Goal: Transaction & Acquisition: Book appointment/travel/reservation

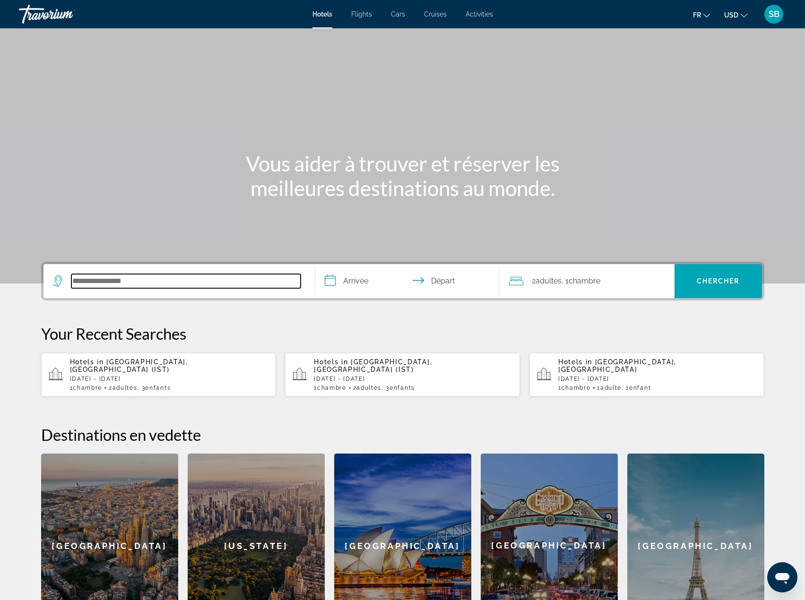
click at [138, 275] on input "Search hotel destination" at bounding box center [185, 281] width 229 height 14
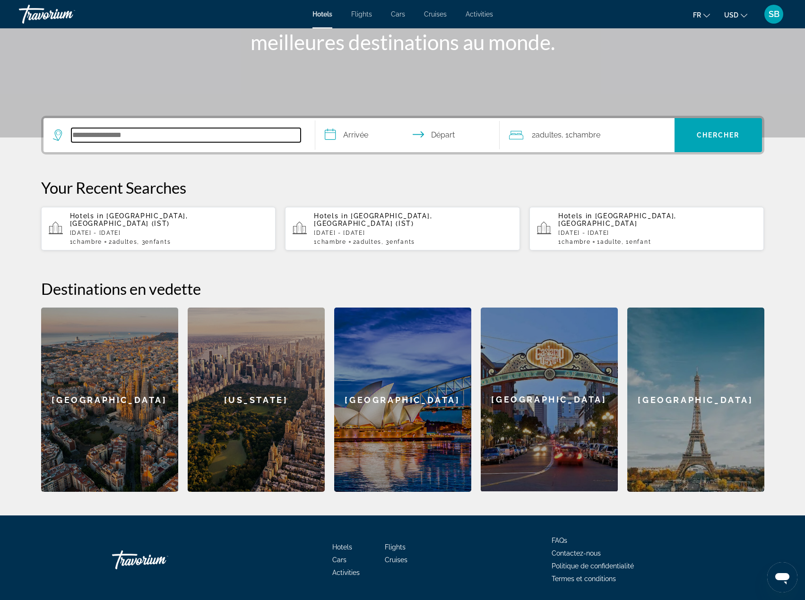
scroll to position [170, 0]
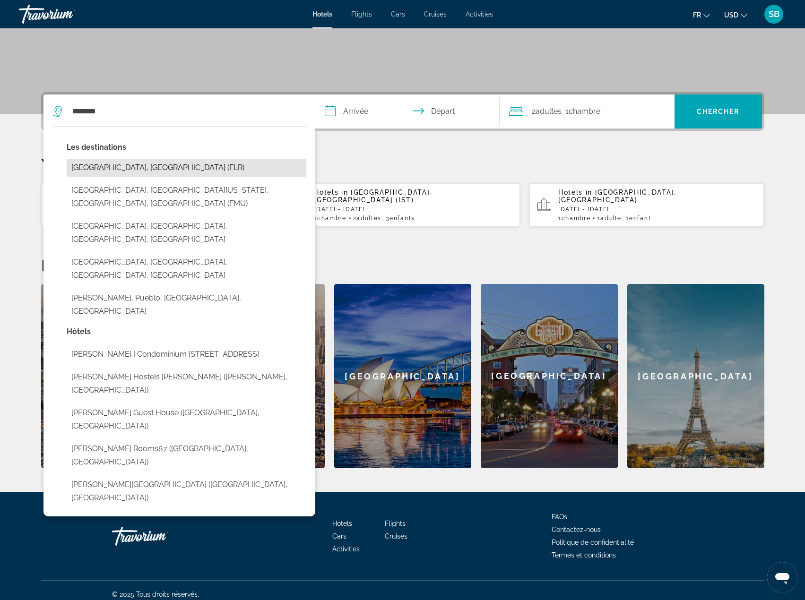
click at [110, 164] on button "[GEOGRAPHIC_DATA], [GEOGRAPHIC_DATA] (FLR)" at bounding box center [186, 168] width 239 height 18
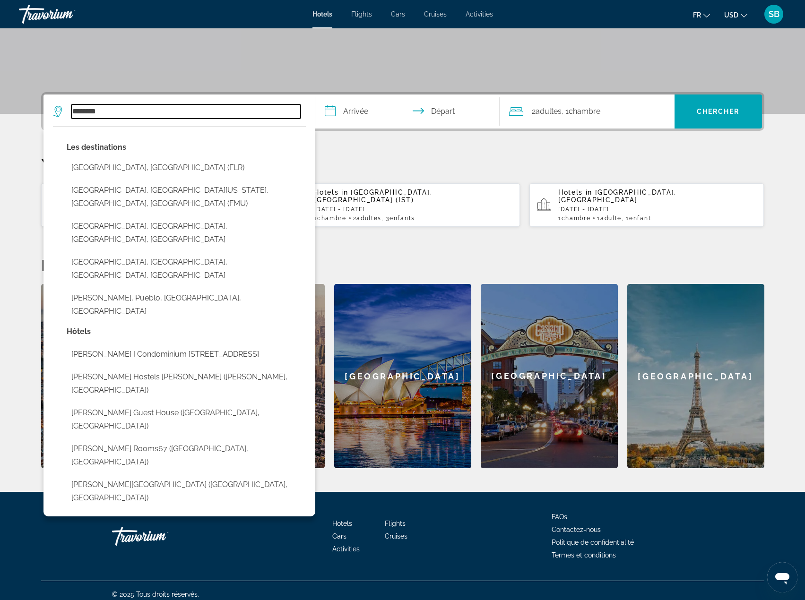
type input "**********"
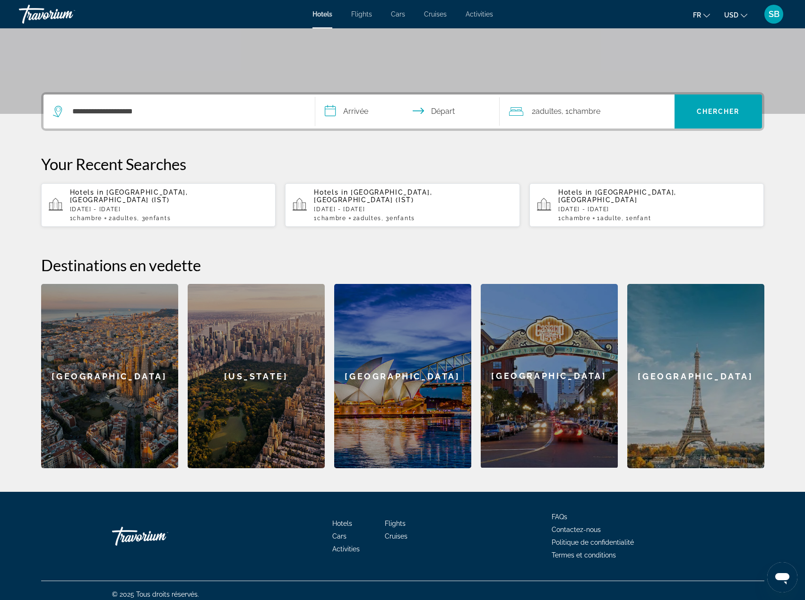
click at [365, 109] on input "**********" at bounding box center [409, 113] width 188 height 37
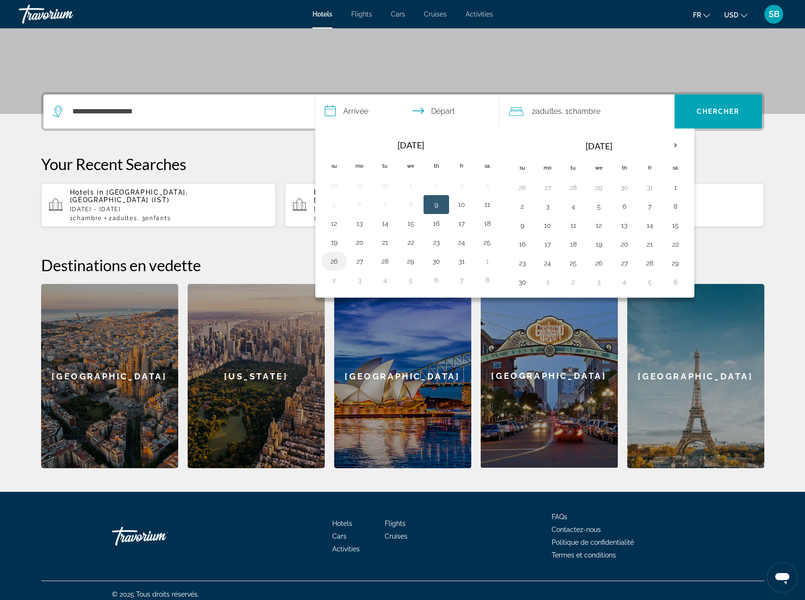
click at [336, 262] on button "26" at bounding box center [334, 261] width 15 height 13
click at [436, 262] on button "30" at bounding box center [436, 261] width 15 height 13
type input "**********"
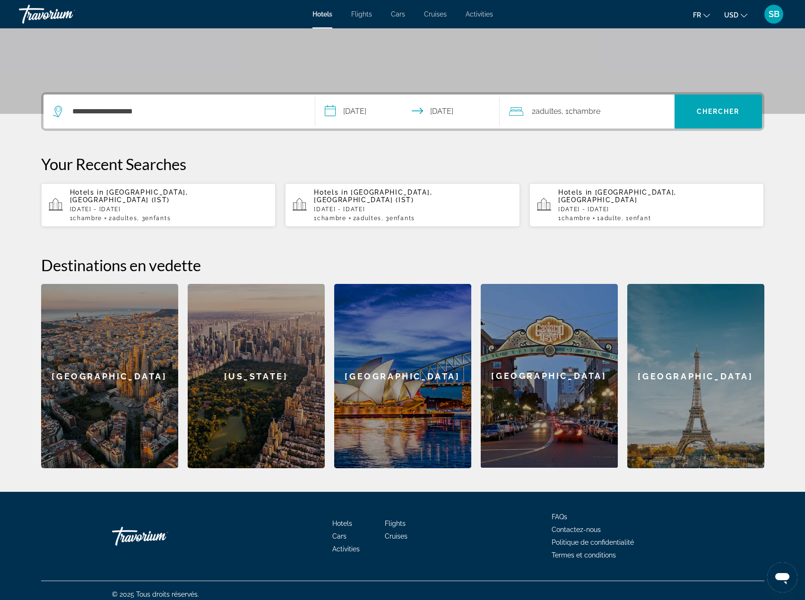
click at [578, 112] on span "Chambre" at bounding box center [585, 111] width 32 height 9
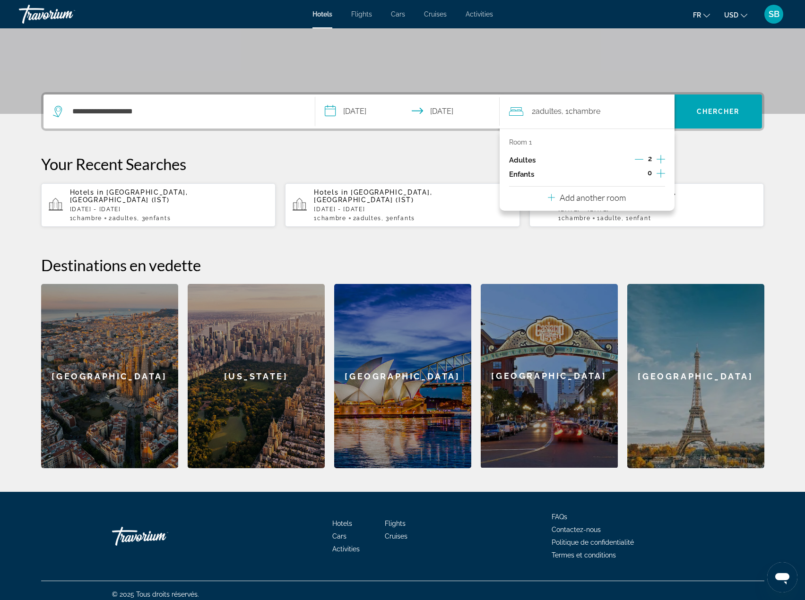
click at [660, 174] on icon "Increment children" at bounding box center [661, 173] width 9 height 11
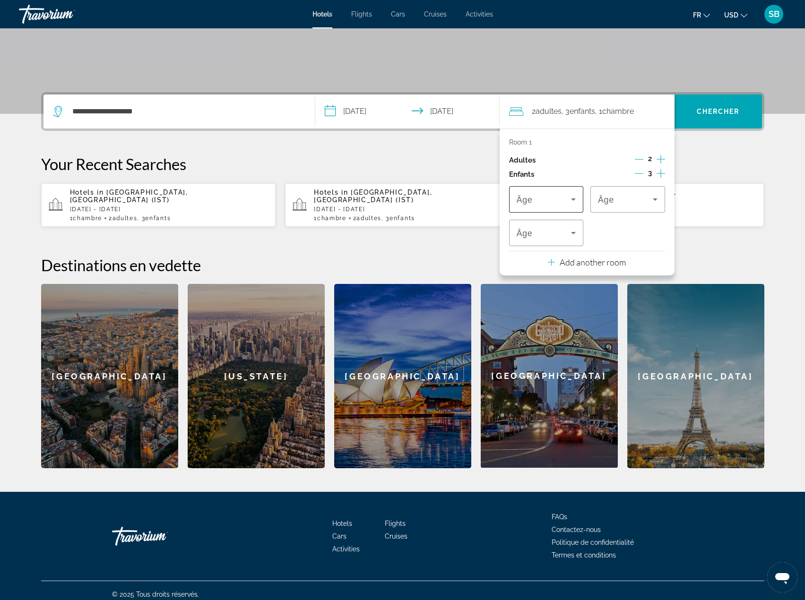
click at [574, 200] on icon "Travelers: 2 adults, 3 children" at bounding box center [573, 200] width 5 height 2
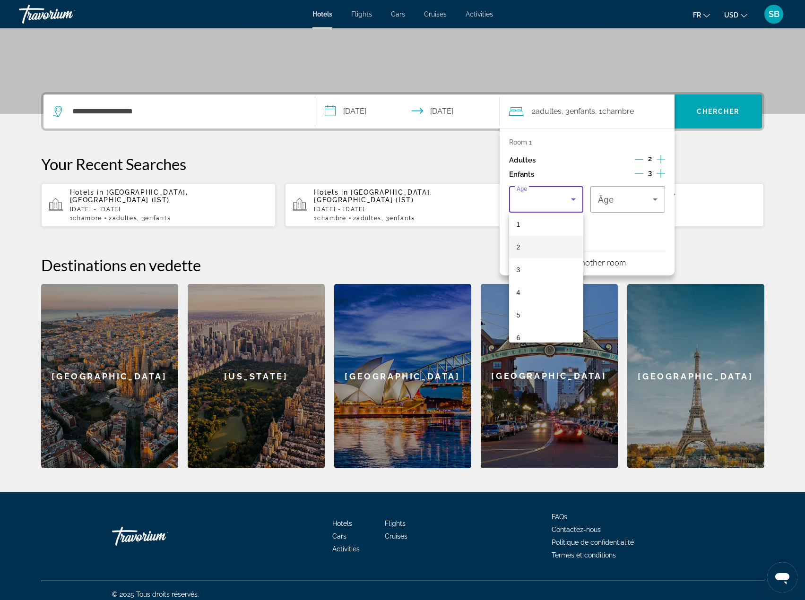
scroll to position [47, 0]
drag, startPoint x: 538, startPoint y: 311, endPoint x: 584, endPoint y: 265, distance: 64.5
click at [539, 311] on mat-option "6" at bounding box center [546, 316] width 75 height 23
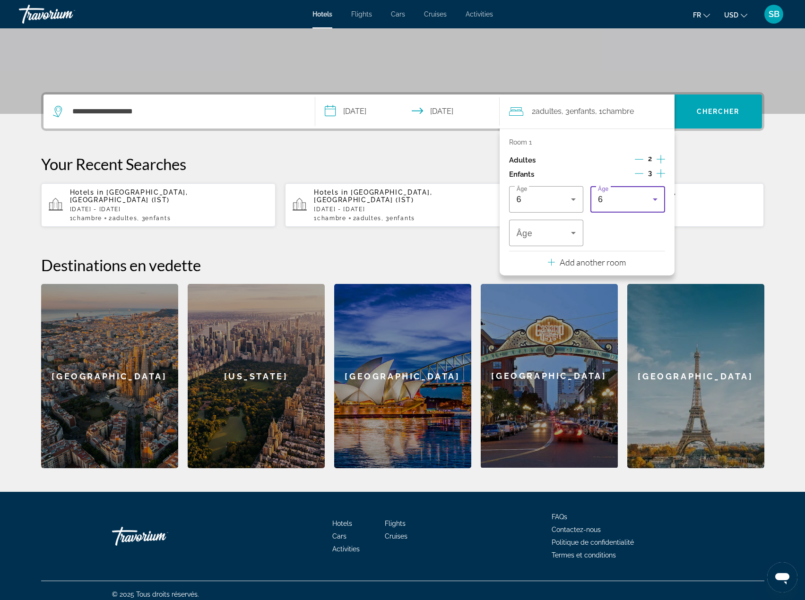
click at [632, 202] on div "6" at bounding box center [625, 199] width 55 height 11
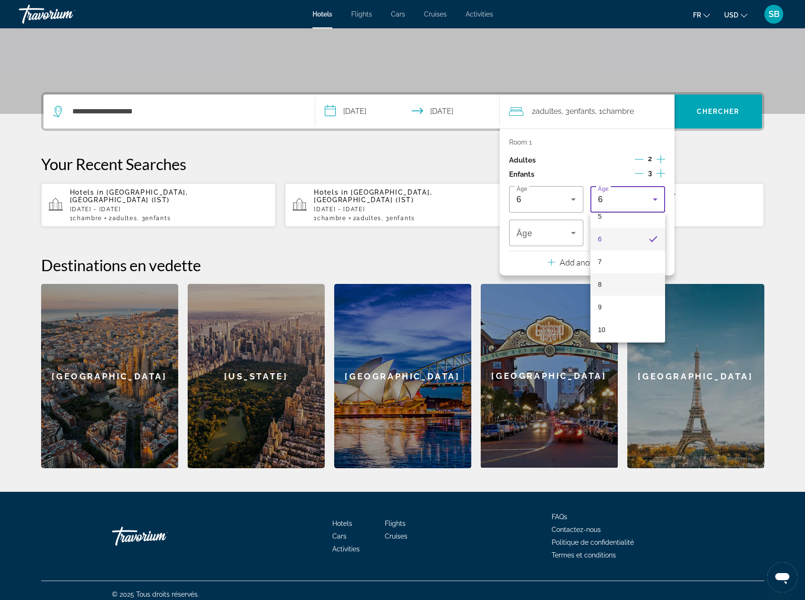
scroll to position [127, 0]
drag, startPoint x: 610, startPoint y: 322, endPoint x: 561, endPoint y: 249, distance: 88.3
click at [610, 322] on mat-option "10" at bounding box center [628, 327] width 75 height 23
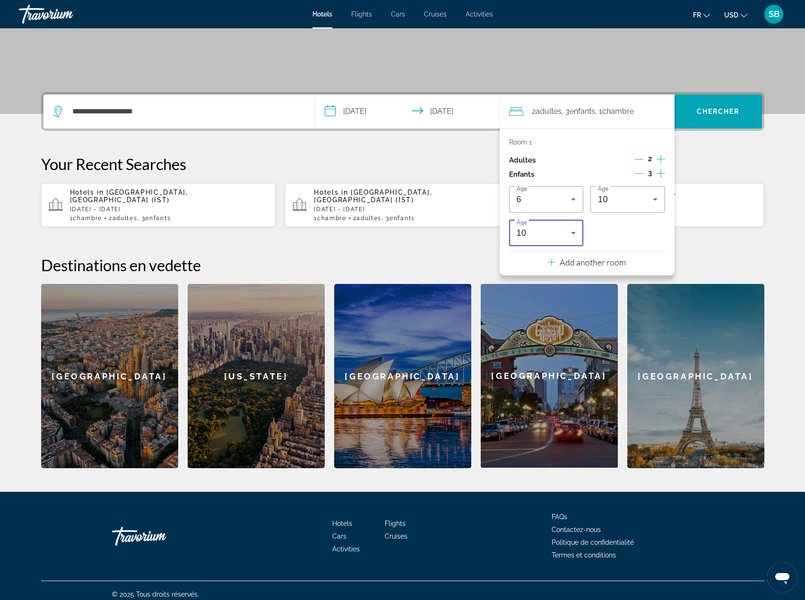
click at [544, 231] on div "10" at bounding box center [544, 232] width 55 height 11
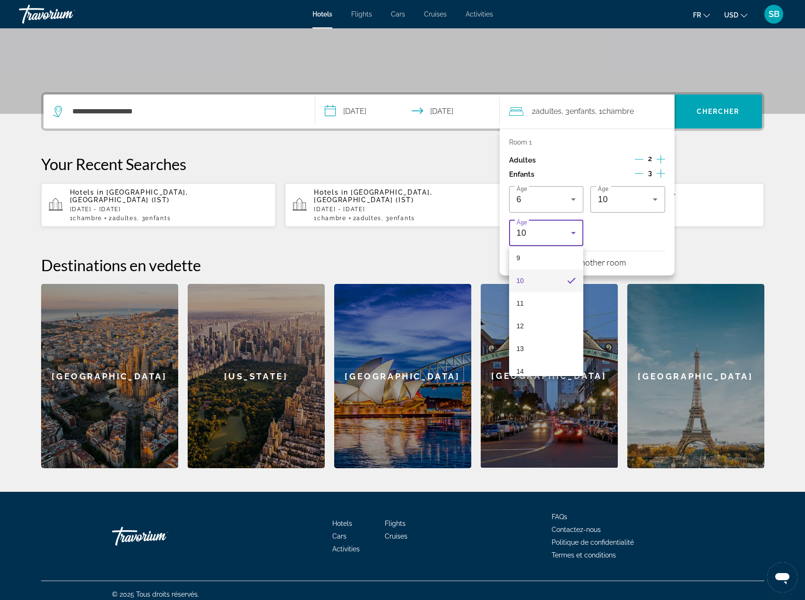
scroll to position [218, 0]
click at [538, 317] on mat-option "12" at bounding box center [546, 315] width 75 height 23
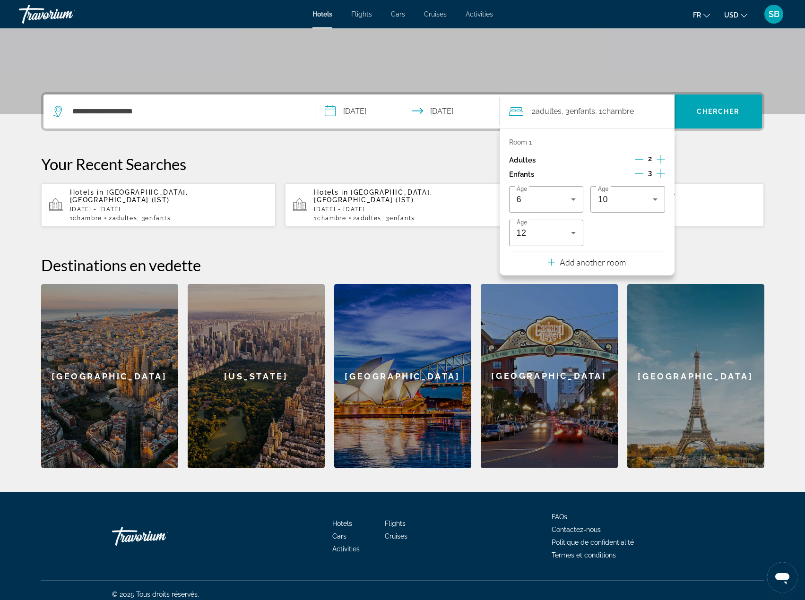
click at [740, 154] on div "**********" at bounding box center [402, 280] width 761 height 376
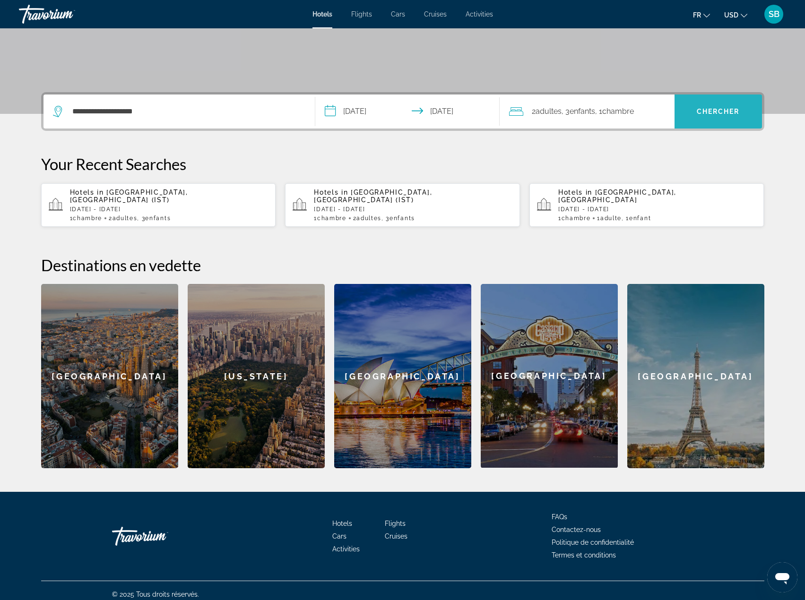
click at [713, 119] on span "Search" at bounding box center [718, 111] width 87 height 23
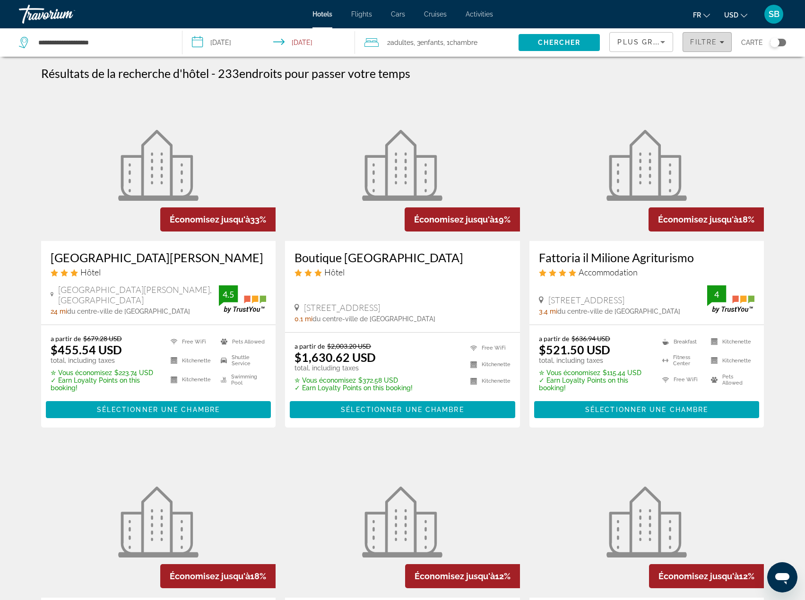
click at [701, 41] on span "Filtre" at bounding box center [703, 42] width 27 height 8
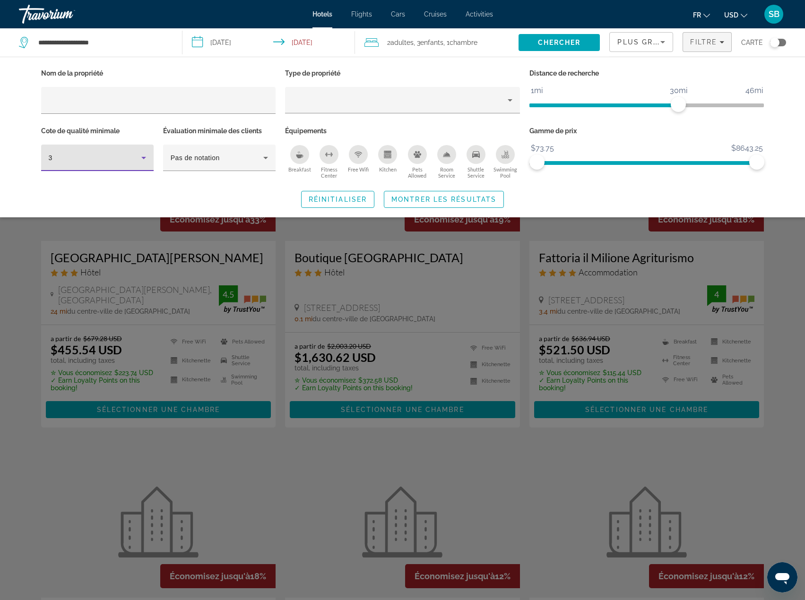
click at [97, 152] on div "3" at bounding box center [95, 157] width 93 height 11
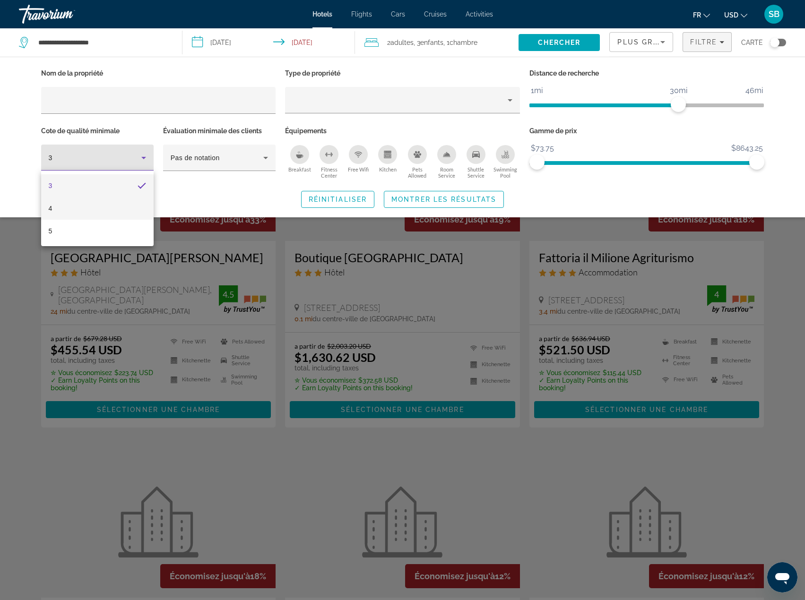
click at [79, 209] on mat-option "4" at bounding box center [97, 208] width 113 height 23
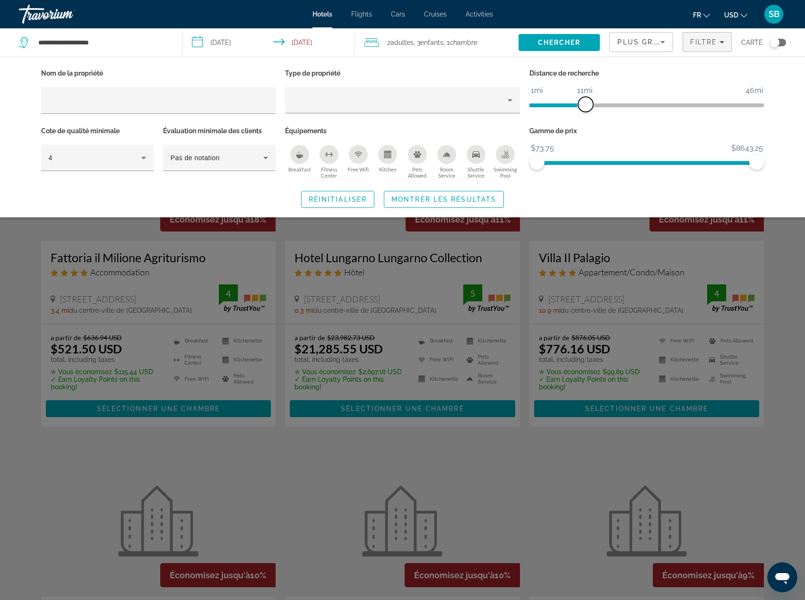
drag, startPoint x: 679, startPoint y: 102, endPoint x: 586, endPoint y: 109, distance: 93.9
click at [586, 109] on span "ngx-slider" at bounding box center [585, 104] width 15 height 15
click at [743, 12] on mat-icon "Change currency" at bounding box center [744, 14] width 7 height 7
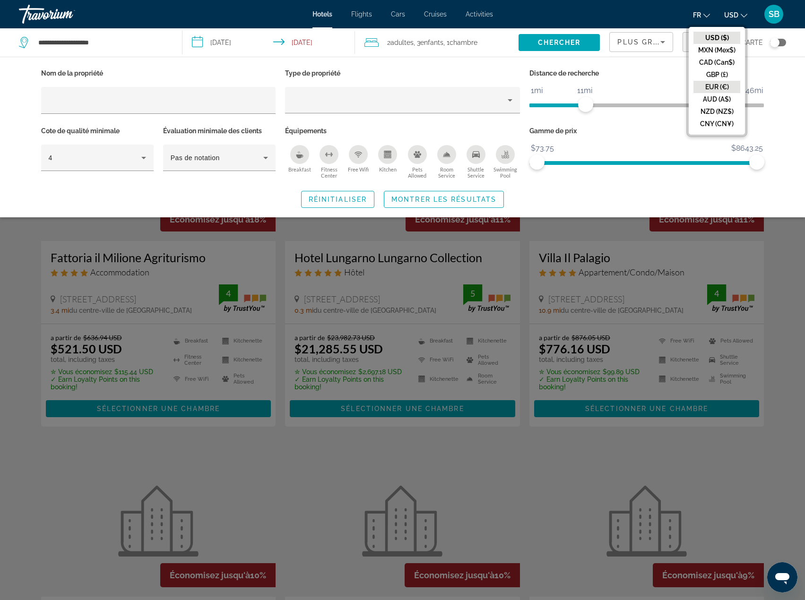
click at [721, 87] on button "EUR (€)" at bounding box center [717, 87] width 47 height 12
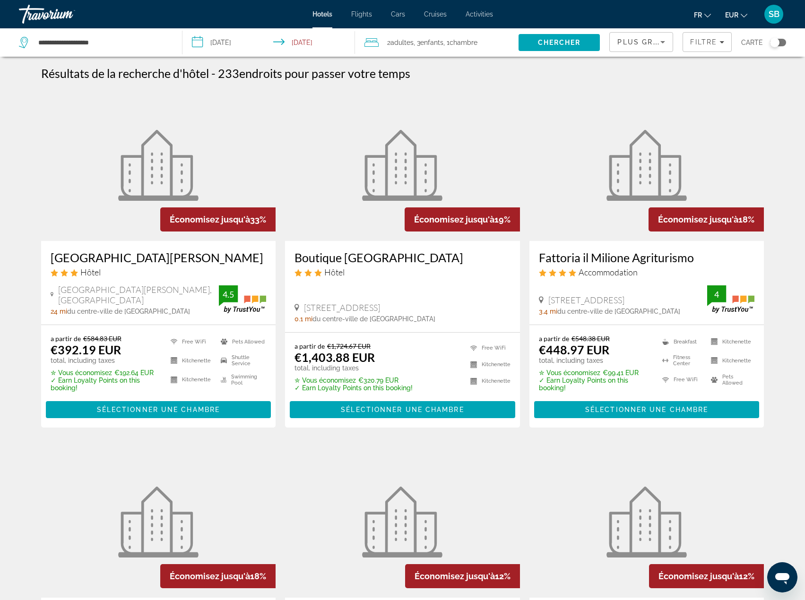
click at [706, 44] on span "Filtre" at bounding box center [703, 42] width 27 height 8
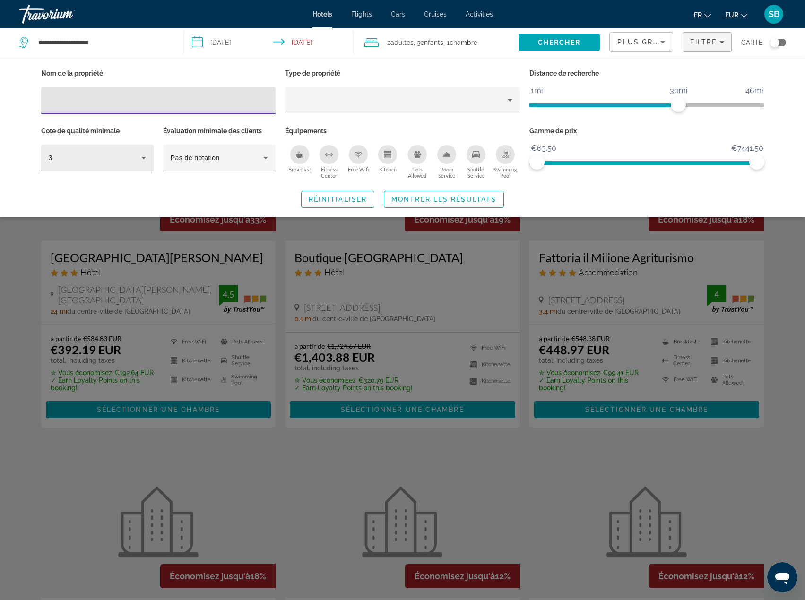
click at [130, 156] on div "3" at bounding box center [95, 157] width 93 height 11
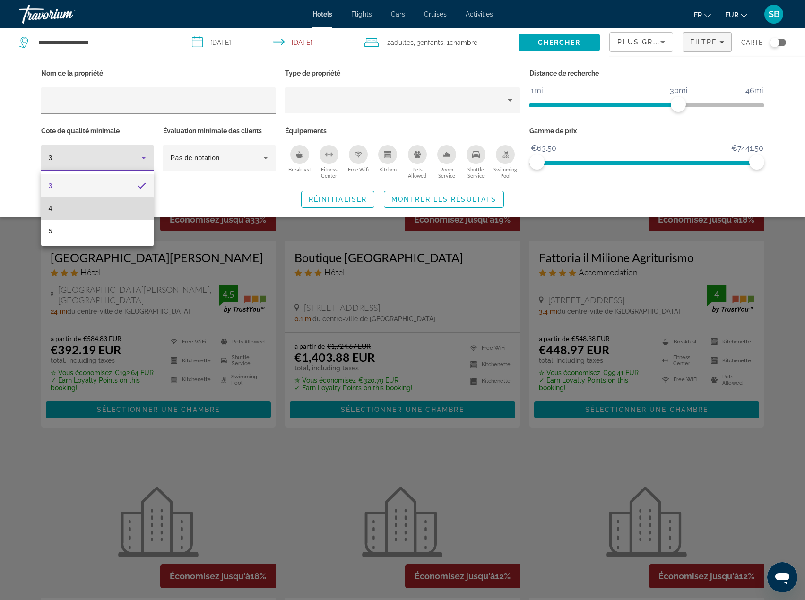
drag, startPoint x: 84, startPoint y: 209, endPoint x: 196, endPoint y: 153, distance: 125.6
click at [84, 209] on mat-option "4" at bounding box center [97, 208] width 113 height 23
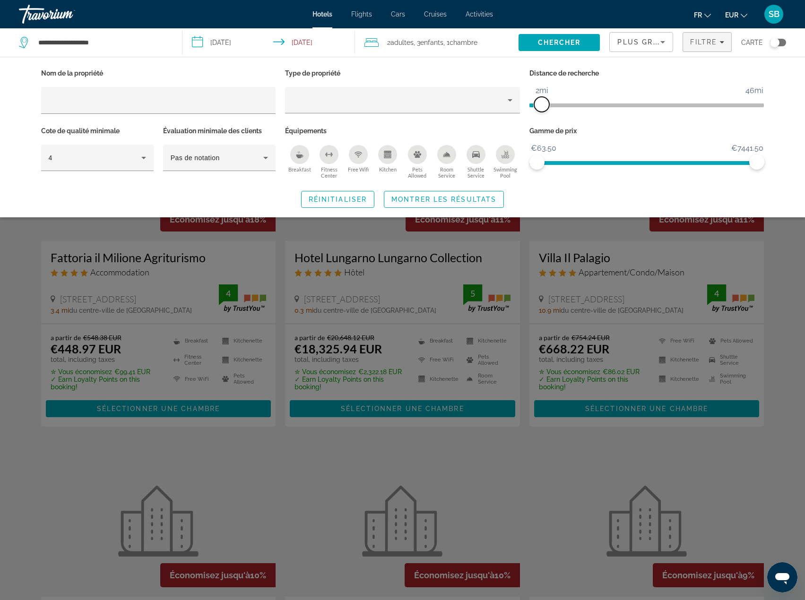
drag, startPoint x: 679, startPoint y: 106, endPoint x: 542, endPoint y: 104, distance: 137.1
click at [542, 104] on span "ngx-slider" at bounding box center [541, 104] width 15 height 15
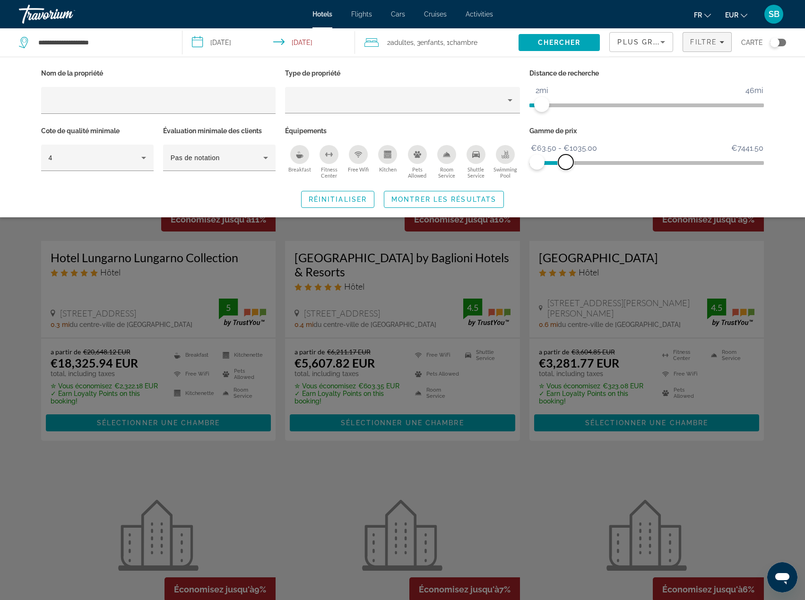
drag, startPoint x: 753, startPoint y: 164, endPoint x: 566, endPoint y: 158, distance: 187.3
click at [566, 158] on span "ngx-slider-max" at bounding box center [565, 162] width 15 height 15
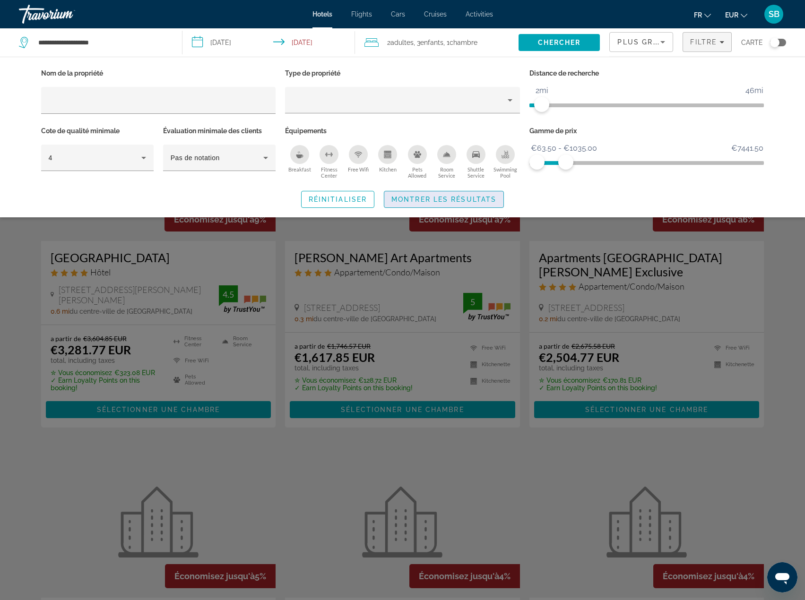
click at [465, 202] on span "Montrer les résultats" at bounding box center [443, 200] width 105 height 8
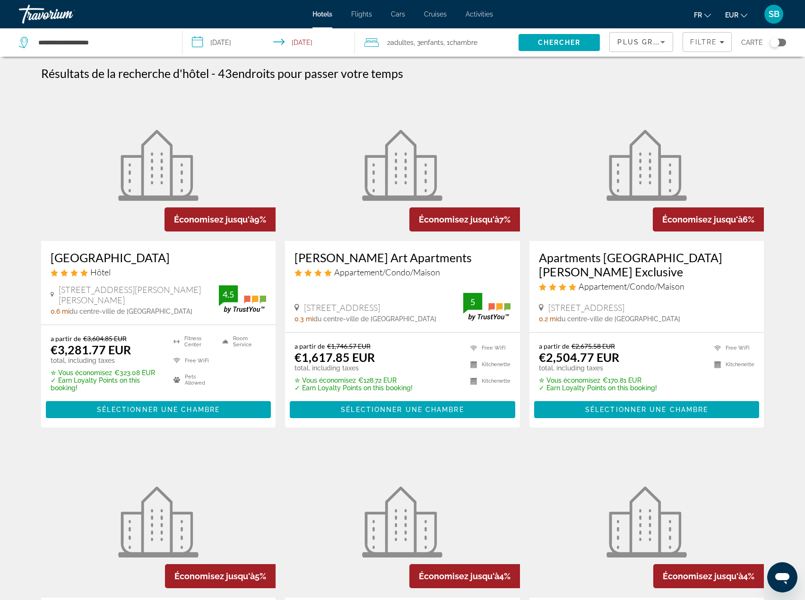
click at [659, 43] on icon "Sort by" at bounding box center [662, 41] width 11 height 11
drag, startPoint x: 640, startPoint y: 117, endPoint x: 505, endPoint y: 204, distance: 161.0
click at [640, 120] on span "Prix le plus bas" at bounding box center [640, 124] width 45 height 8
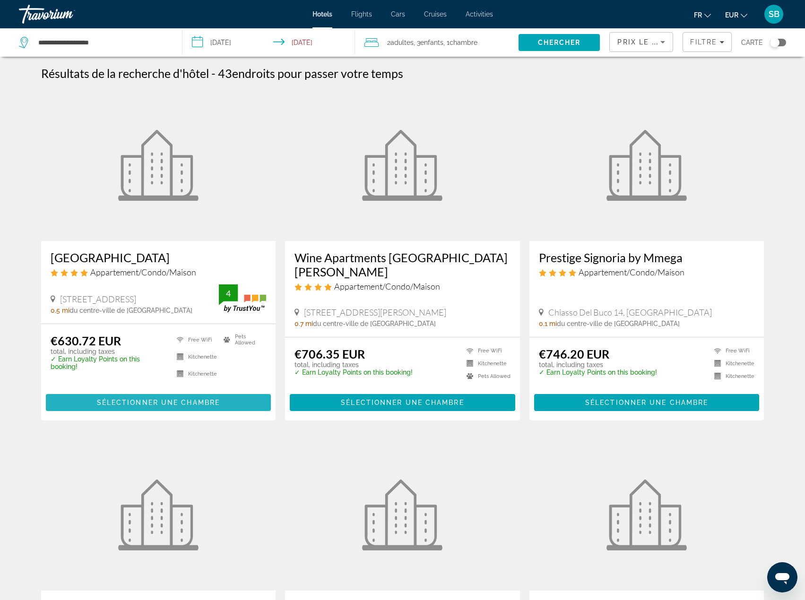
click at [168, 407] on span "Sélectionner une chambre" at bounding box center [158, 403] width 123 height 8
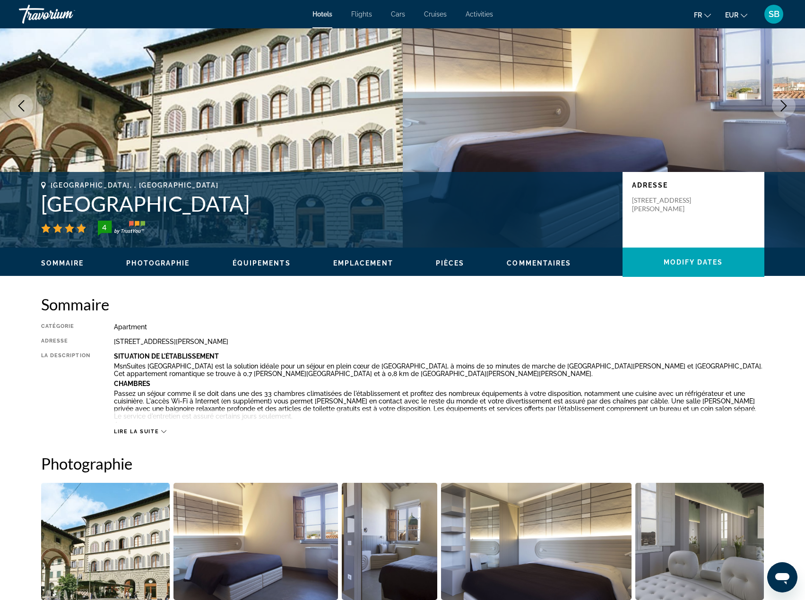
scroll to position [95, 0]
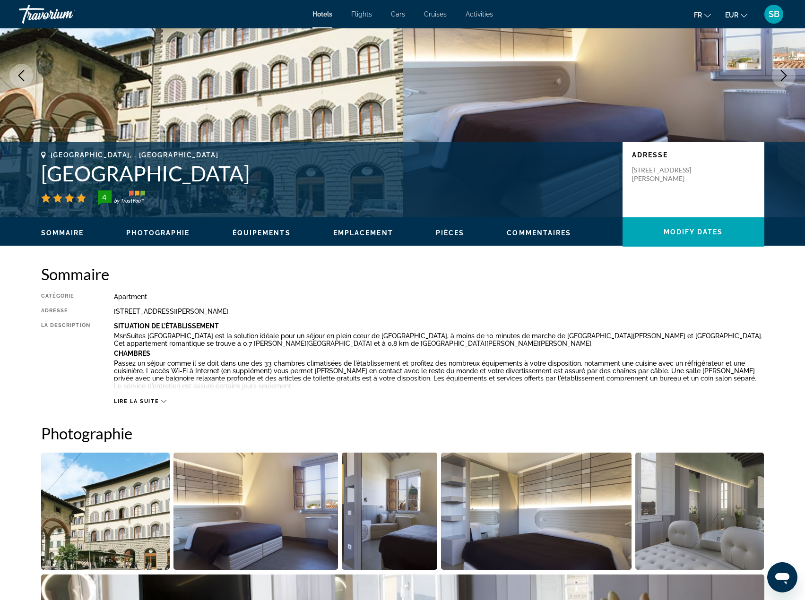
click at [151, 400] on span "Lire la suite" at bounding box center [136, 402] width 45 height 6
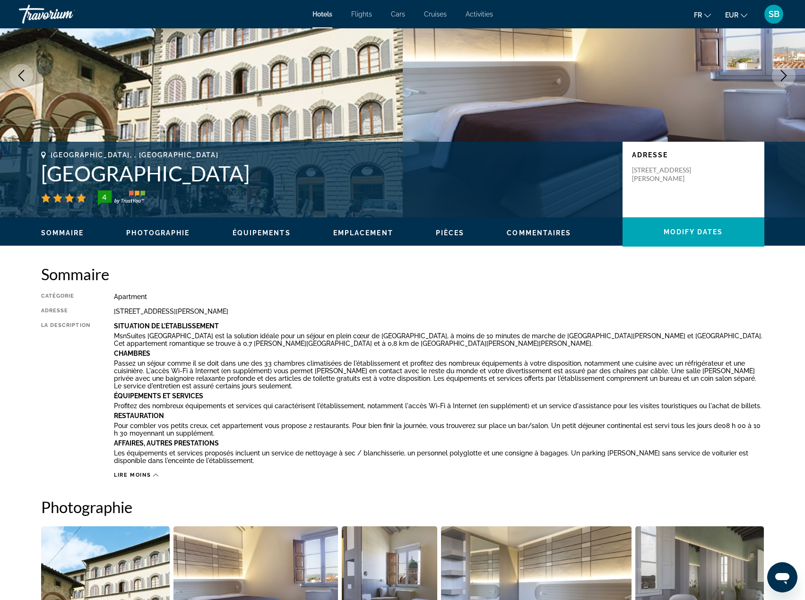
drag, startPoint x: 171, startPoint y: 232, endPoint x: 166, endPoint y: 232, distance: 4.8
click at [166, 232] on span "Photographie" at bounding box center [157, 233] width 63 height 8
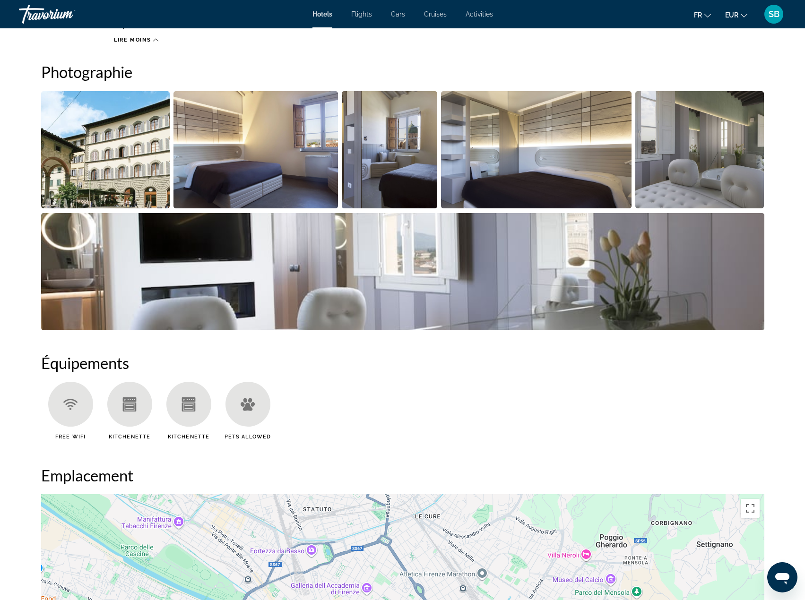
scroll to position [536, 0]
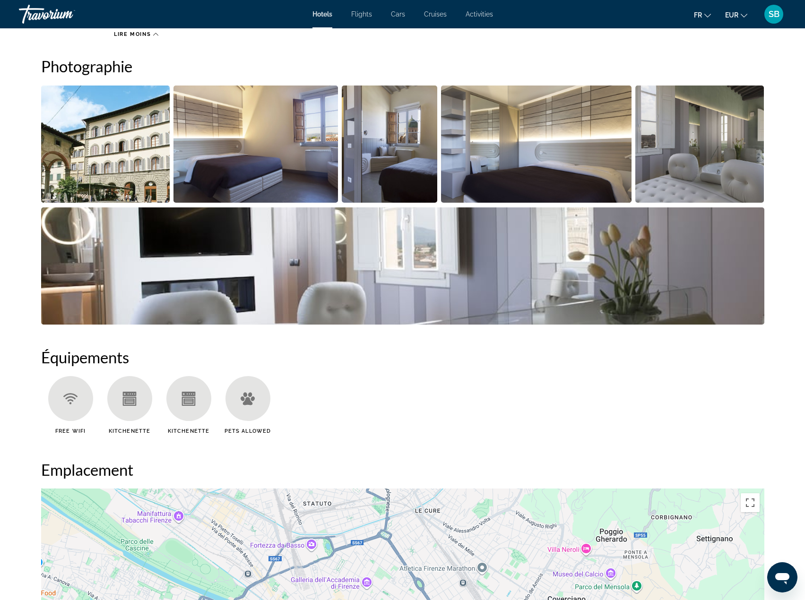
click at [120, 113] on img "Open full-screen image slider" at bounding box center [105, 144] width 129 height 117
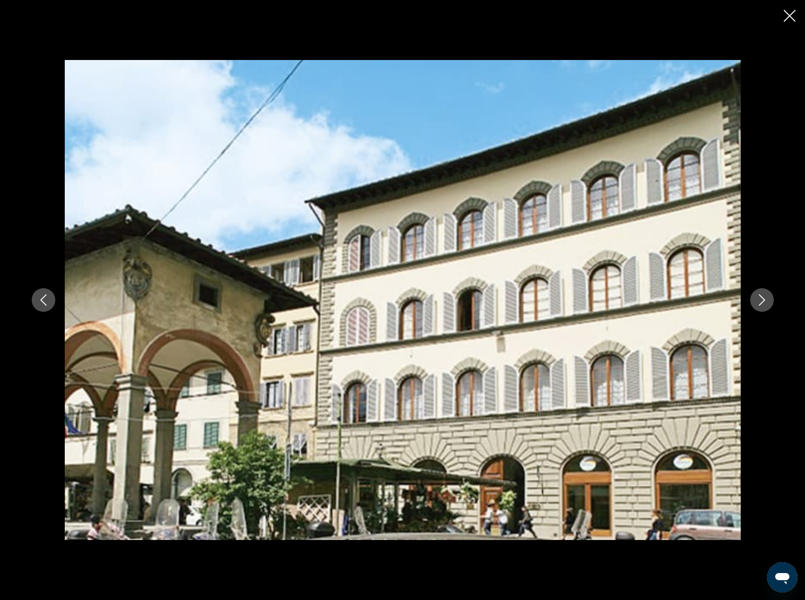
click at [763, 301] on icon "Next image" at bounding box center [761, 300] width 11 height 11
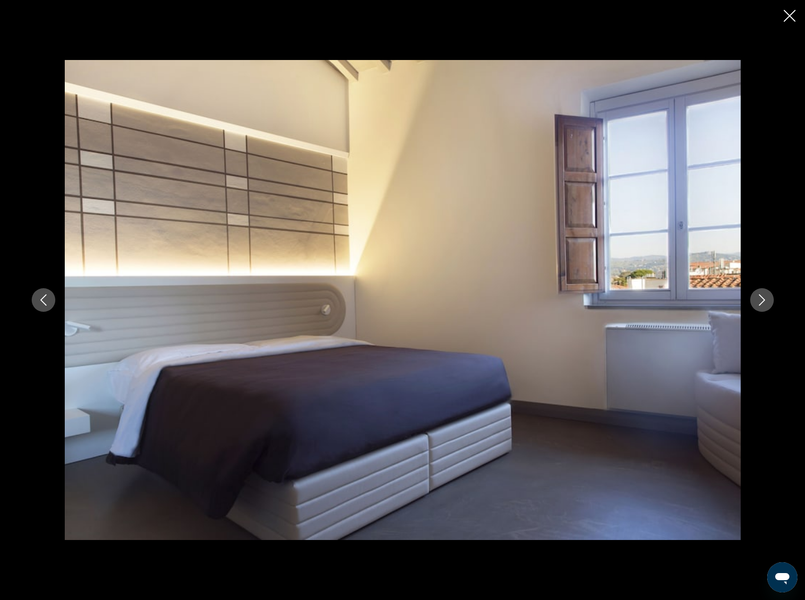
click at [763, 301] on icon "Next image" at bounding box center [761, 300] width 11 height 11
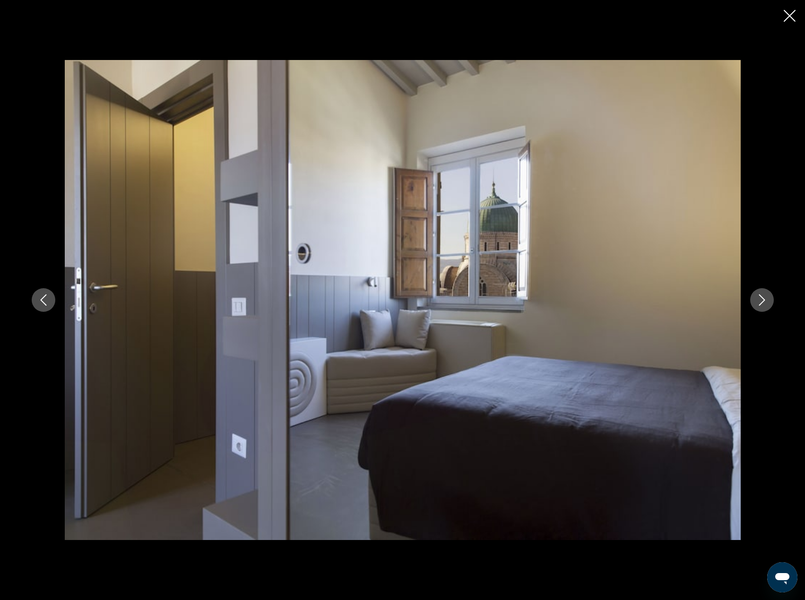
click at [787, 17] on icon "Close slideshow" at bounding box center [790, 16] width 12 height 12
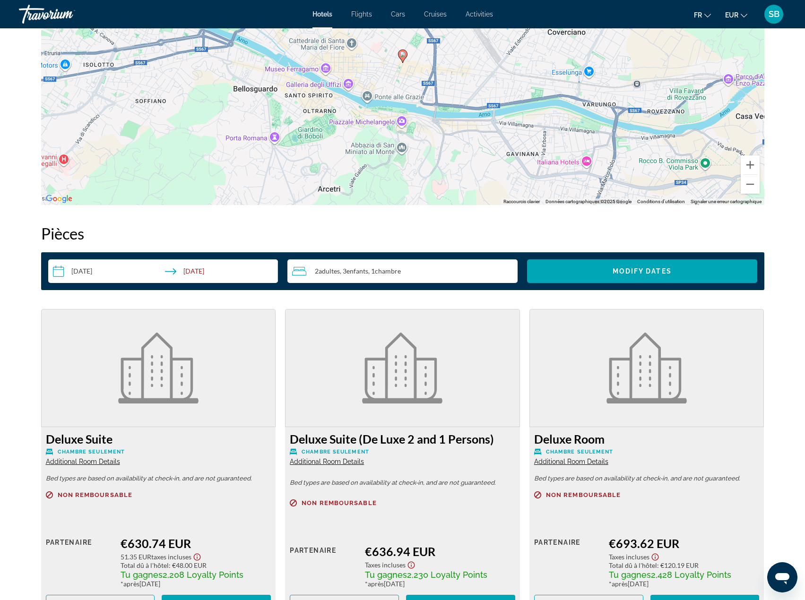
scroll to position [772, 0]
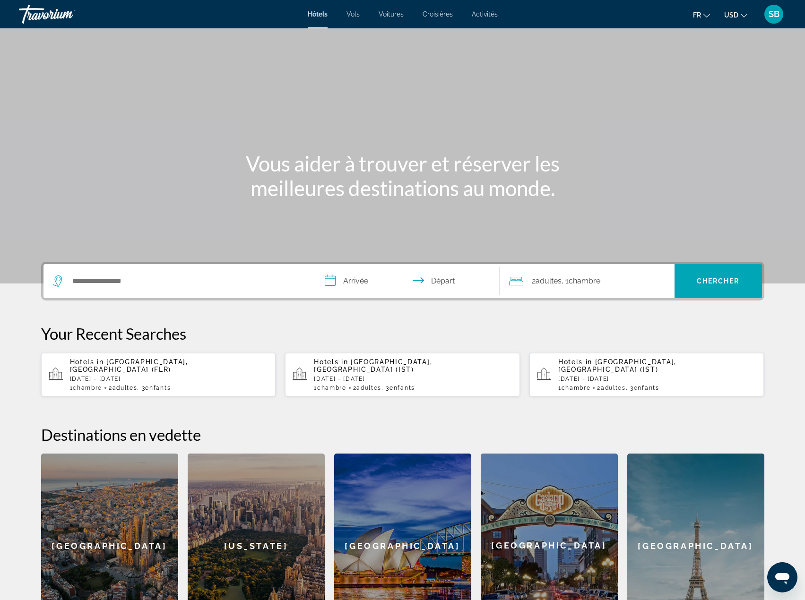
click at [740, 11] on button "USD USD ($) MXN (Mex$) CAD (Can$) GBP (£) EUR (€) AUD (A$) NZD (NZ$) CNY (CN¥)" at bounding box center [735, 15] width 23 height 14
click at [722, 87] on button "EUR (€)" at bounding box center [717, 87] width 47 height 12
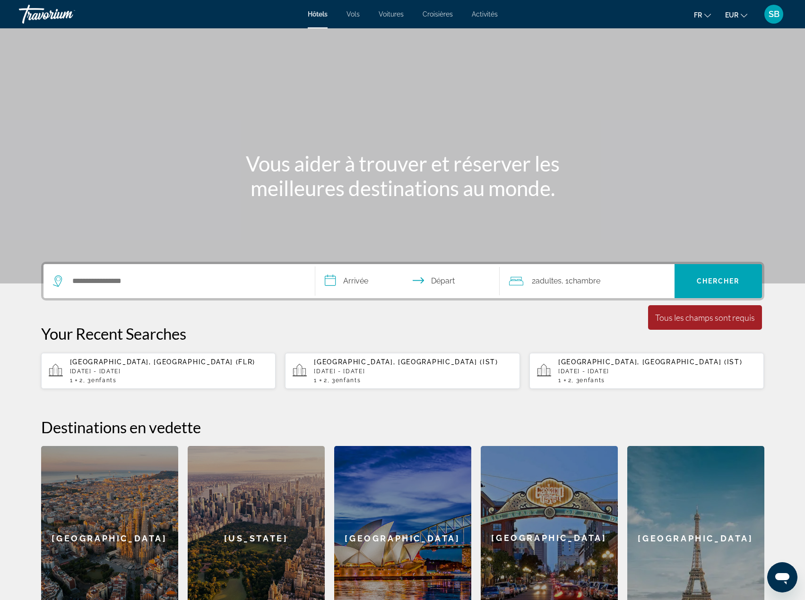
click at [142, 371] on p "[DATE] - [DATE]" at bounding box center [169, 371] width 199 height 7
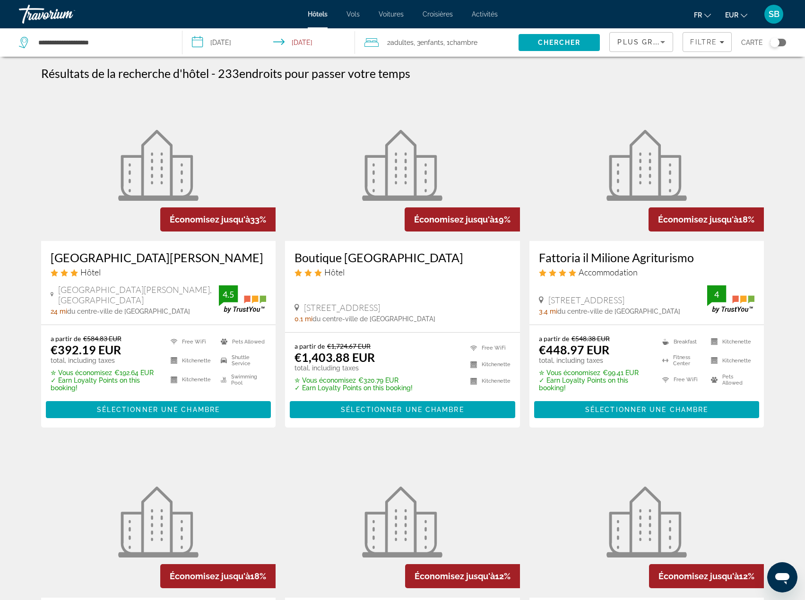
click at [639, 44] on span "Plus grandes économies" at bounding box center [673, 42] width 113 height 8
click at [629, 120] on span "Prix le plus bas" at bounding box center [640, 124] width 45 height 8
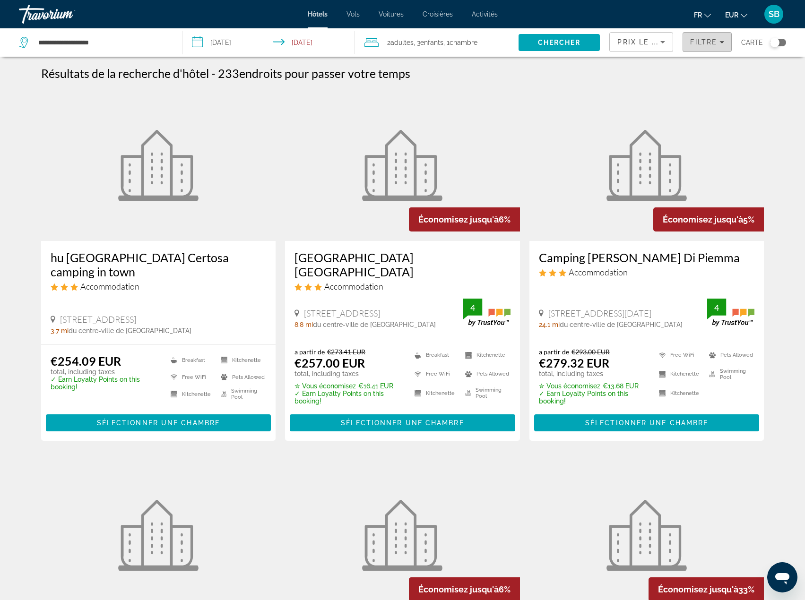
click at [699, 45] on span "Filtre" at bounding box center [703, 42] width 27 height 8
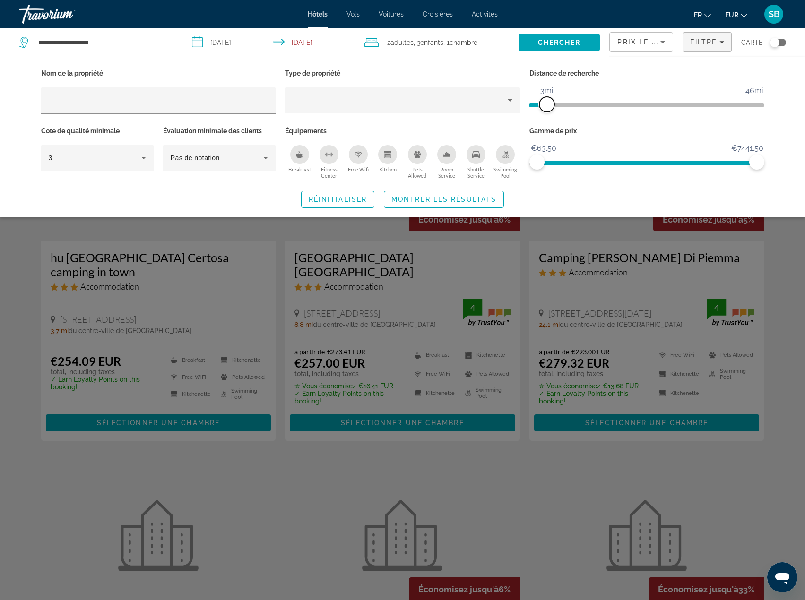
drag, startPoint x: 678, startPoint y: 109, endPoint x: 548, endPoint y: 104, distance: 130.1
click at [548, 104] on span "ngx-slider" at bounding box center [546, 104] width 15 height 15
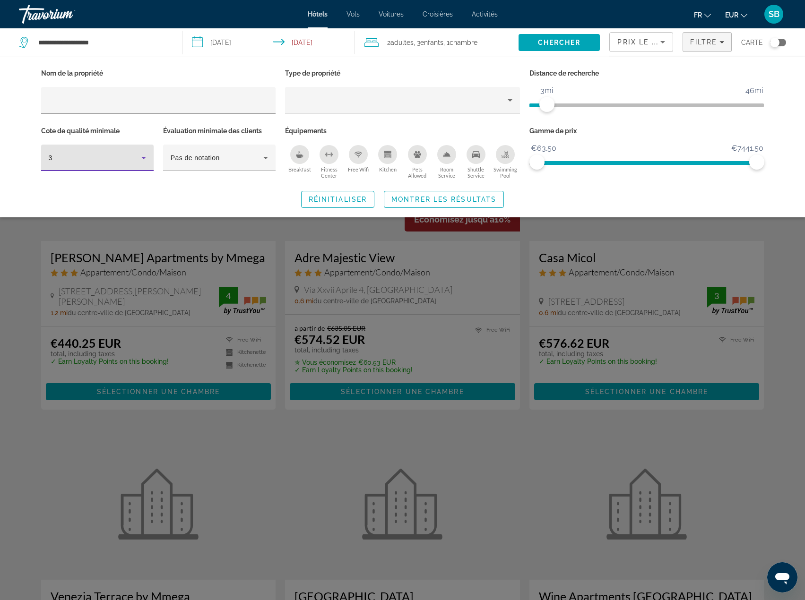
click at [105, 158] on div "3" at bounding box center [95, 157] width 93 height 11
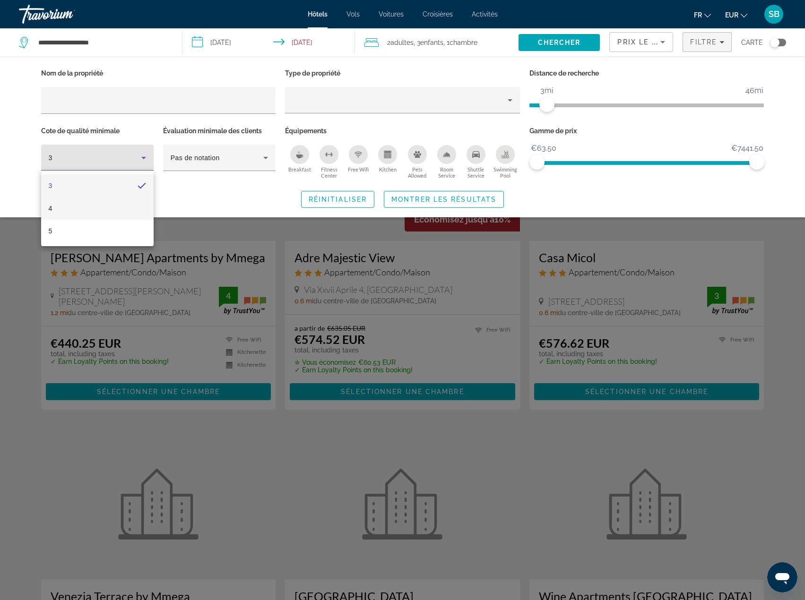
click at [80, 208] on mat-option "4" at bounding box center [97, 208] width 113 height 23
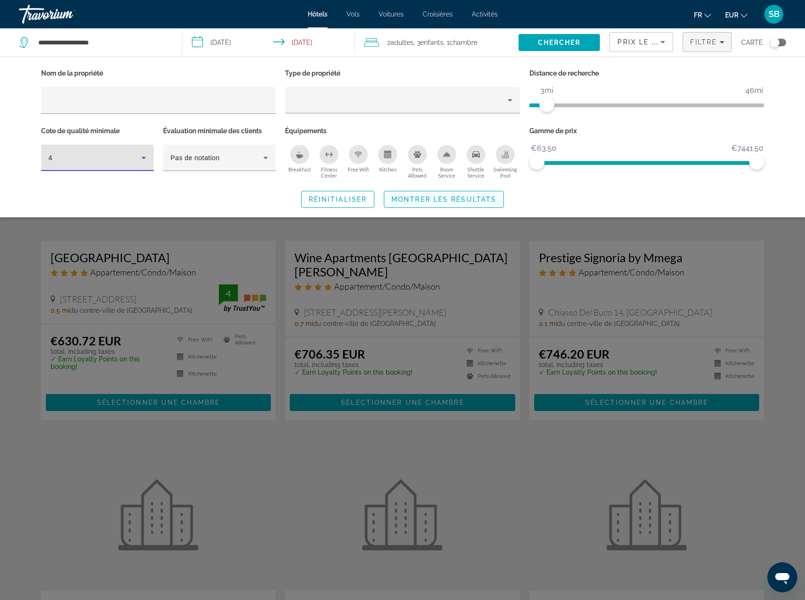
click at [461, 198] on span "Montrer les résultats" at bounding box center [443, 200] width 105 height 8
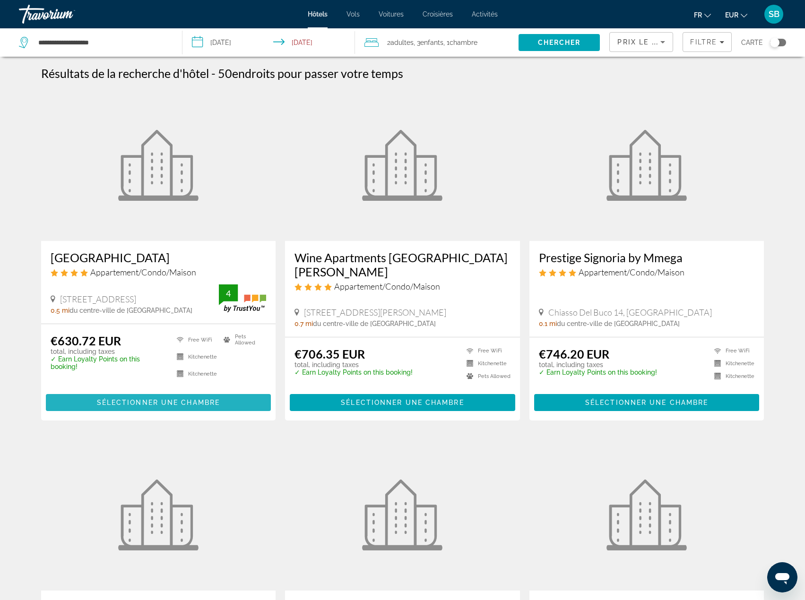
click at [186, 405] on span "Sélectionner une chambre" at bounding box center [158, 403] width 123 height 8
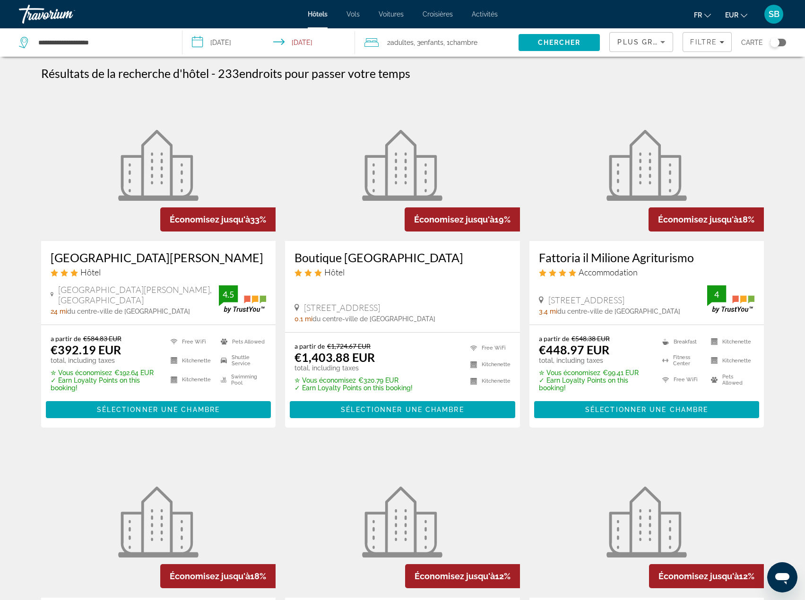
click at [627, 40] on span "Plus grandes économies" at bounding box center [673, 42] width 113 height 8
click at [641, 120] on span "Prix le plus bas" at bounding box center [639, 124] width 43 height 8
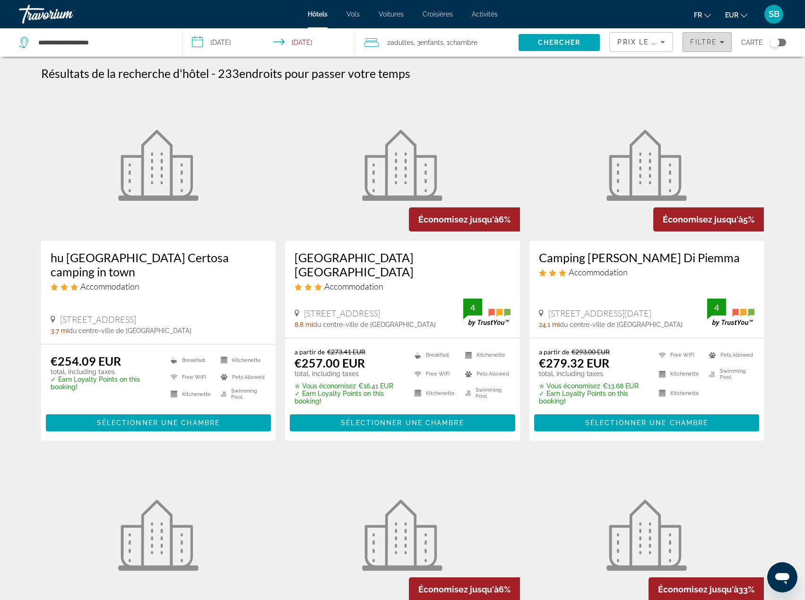
click at [707, 41] on span "Filtre" at bounding box center [703, 42] width 27 height 8
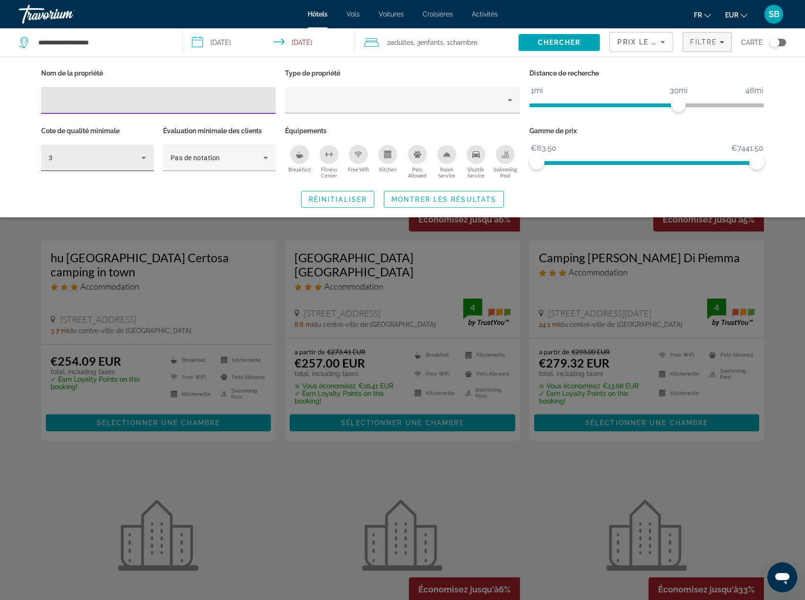
click at [127, 153] on div "3" at bounding box center [95, 157] width 93 height 11
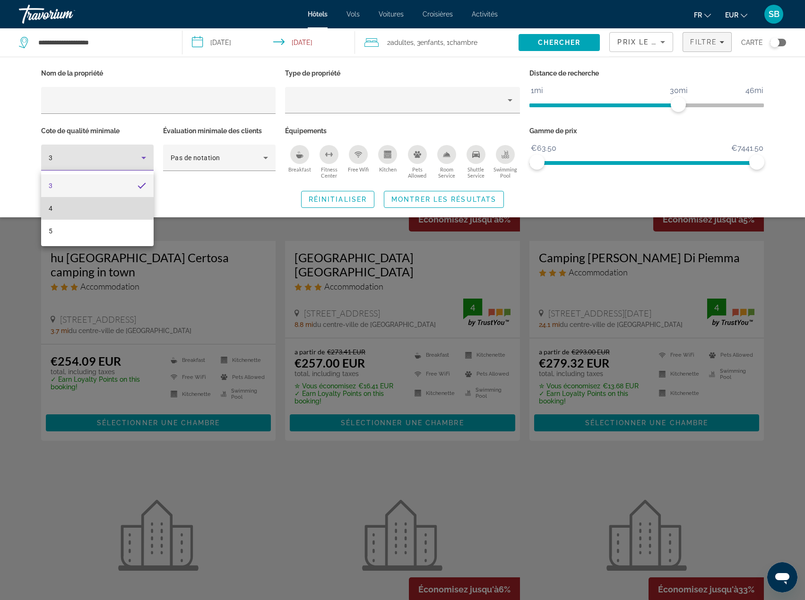
click at [87, 211] on mat-option "4" at bounding box center [97, 208] width 113 height 23
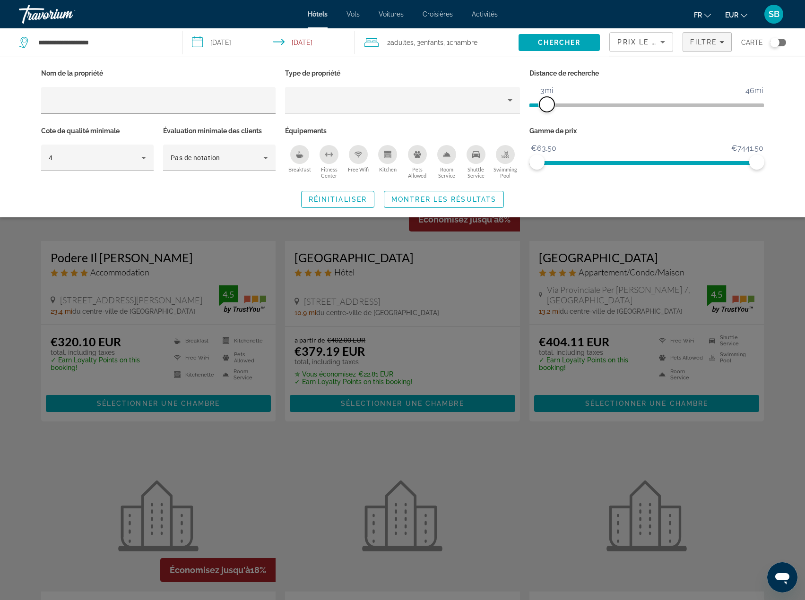
drag, startPoint x: 674, startPoint y: 104, endPoint x: 548, endPoint y: 118, distance: 126.5
click at [548, 118] on div "Distance de recherche 1mi 46mi 3mi" at bounding box center [647, 96] width 244 height 58
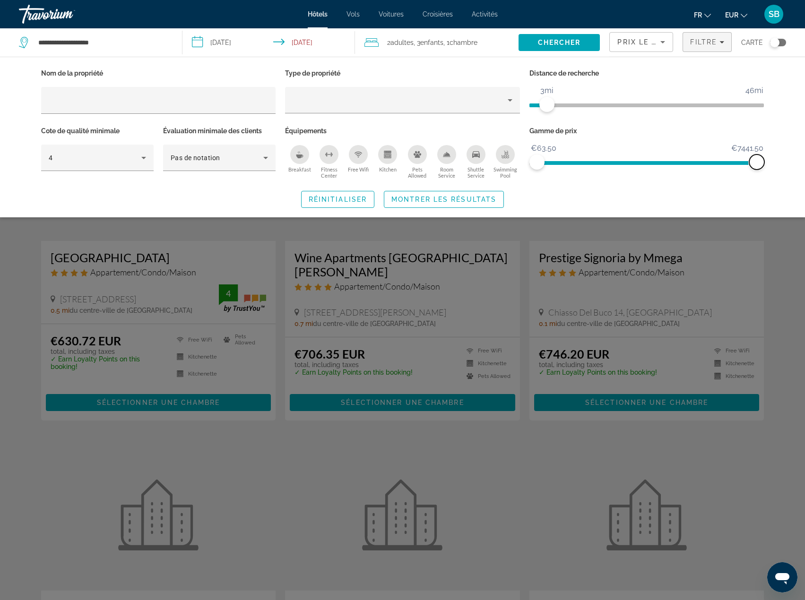
drag, startPoint x: 757, startPoint y: 162, endPoint x: 769, endPoint y: 157, distance: 12.7
click at [769, 157] on div "Gamme de prix €63.50 €7441.50 €63.50 €7441.50" at bounding box center [647, 152] width 244 height 57
click at [468, 198] on span "Montrer les résultats" at bounding box center [443, 200] width 105 height 8
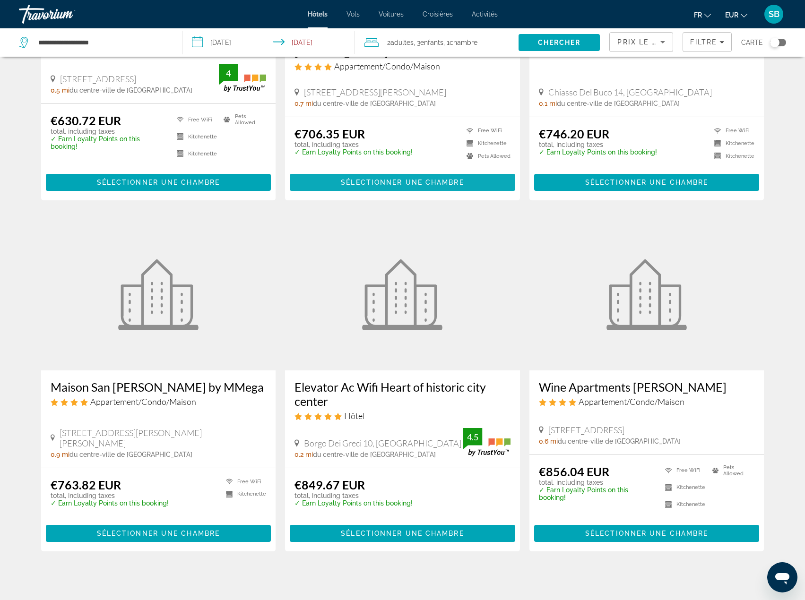
scroll to position [236, 0]
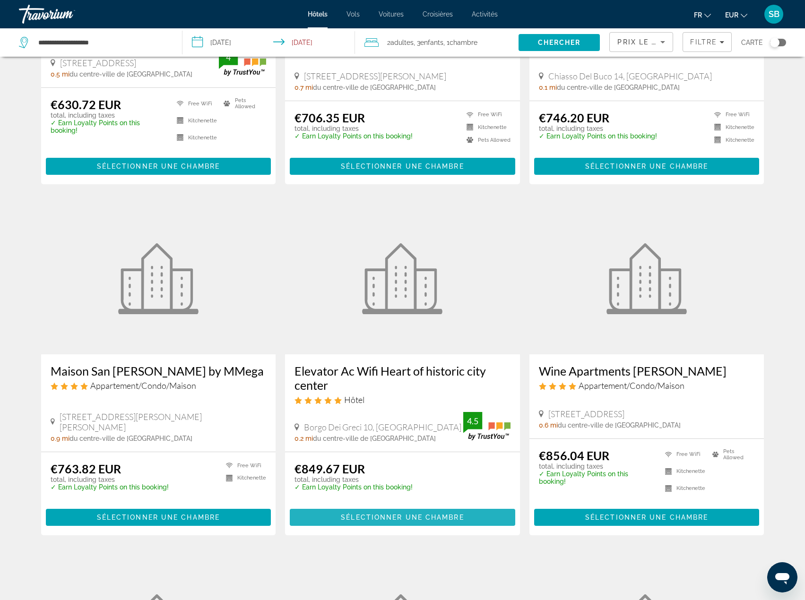
click at [419, 515] on span "Sélectionner une chambre" at bounding box center [402, 518] width 123 height 8
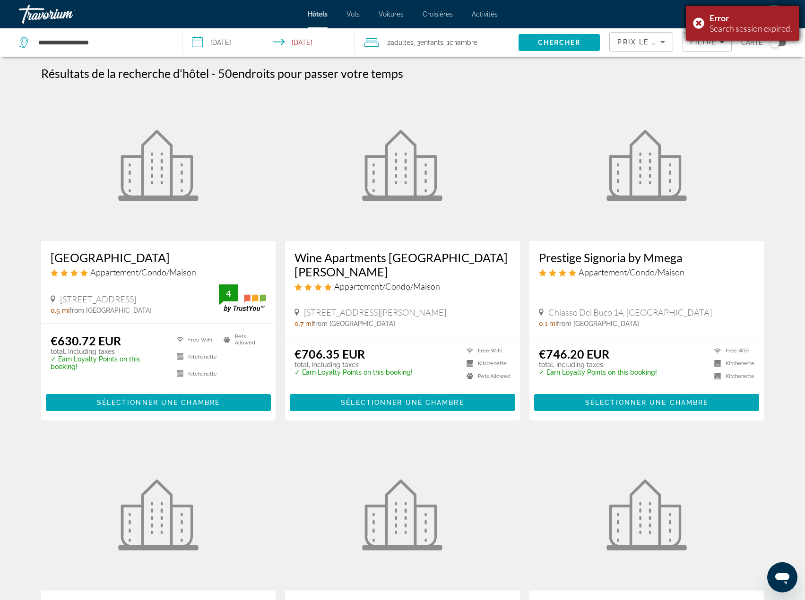
click at [692, 21] on div "Error Search session expired." at bounding box center [742, 23] width 113 height 35
click at [772, 13] on span "SB" at bounding box center [774, 13] width 11 height 9
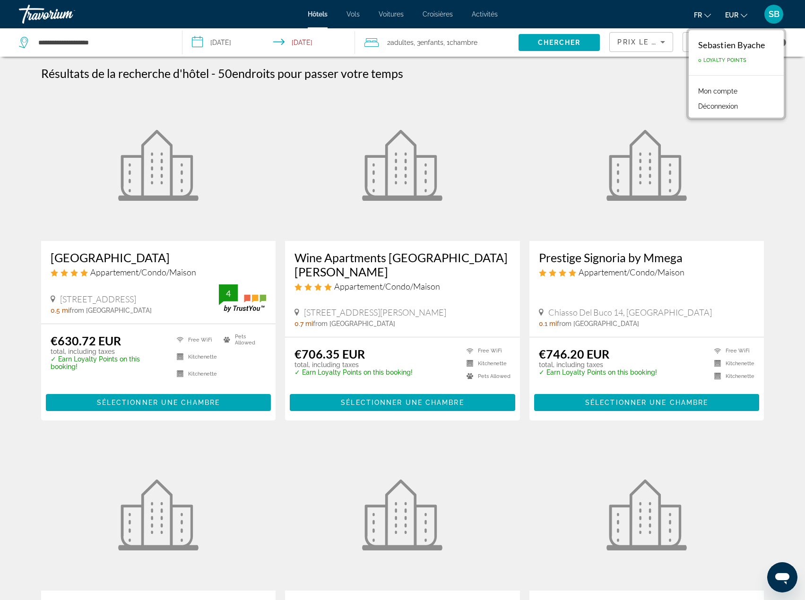
click at [727, 108] on button "Déconnexion" at bounding box center [718, 106] width 49 height 12
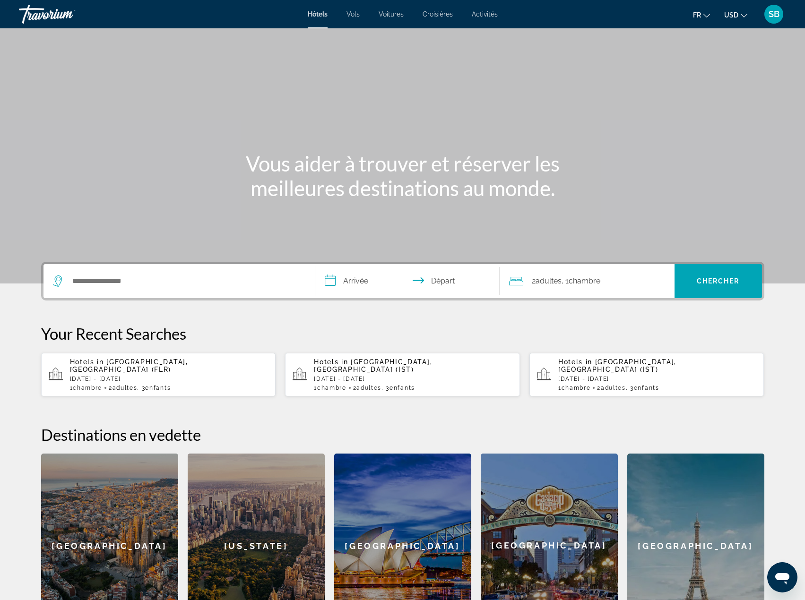
click at [166, 367] on div "Hotels in Florence, Italy (FLR) Sun, 26 Oct - Thu, 30 Oct 1 Chambre pièces 2 Ad…" at bounding box center [169, 374] width 199 height 33
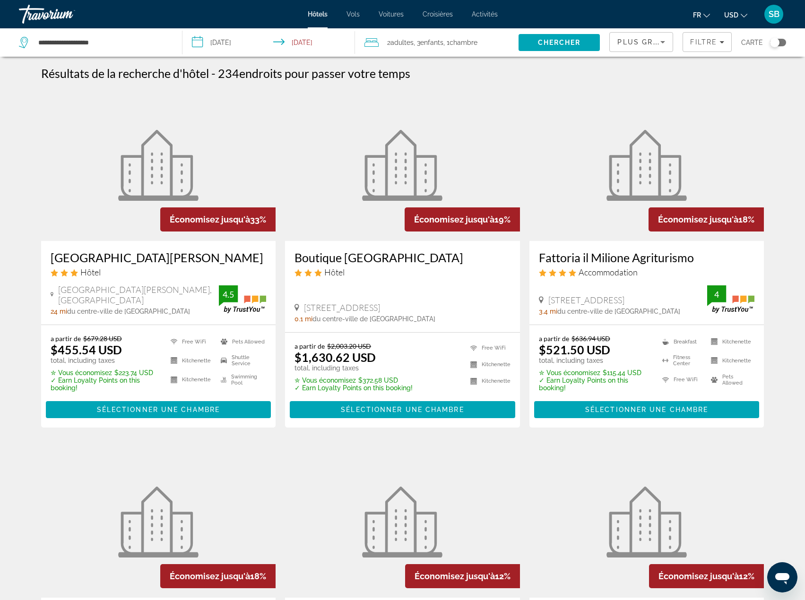
click at [659, 41] on icon "Sort by" at bounding box center [662, 41] width 11 height 11
click at [626, 120] on span "Prix le plus bas" at bounding box center [640, 124] width 45 height 8
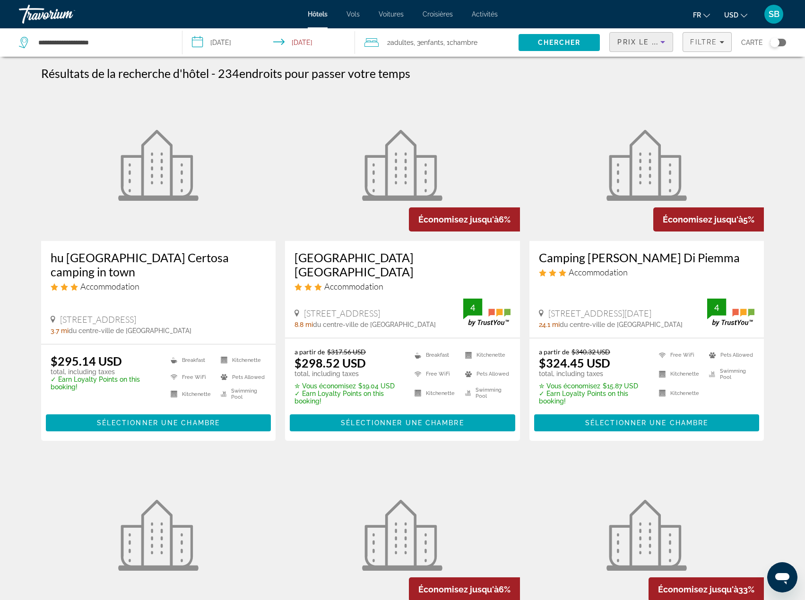
click at [710, 39] on span "Filtre" at bounding box center [703, 42] width 27 height 8
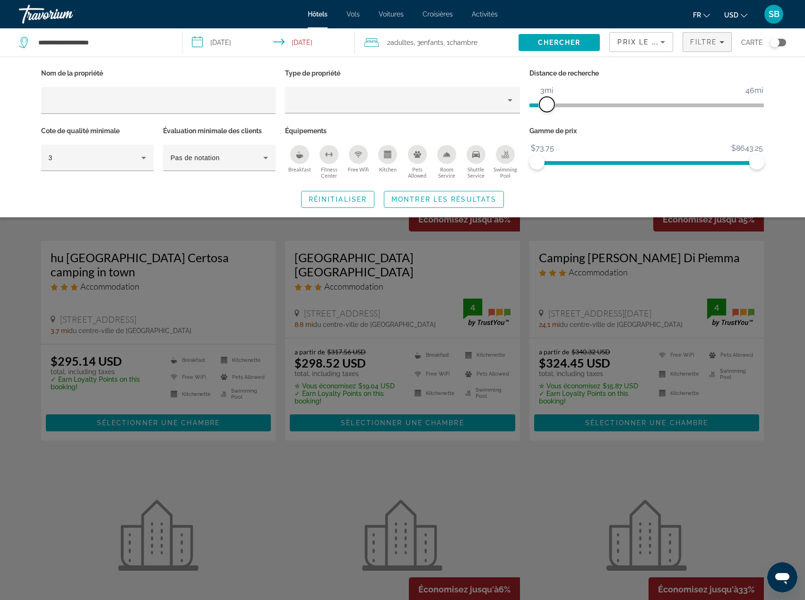
drag, startPoint x: 677, startPoint y: 109, endPoint x: 546, endPoint y: 120, distance: 131.5
click at [546, 120] on div "Distance de recherche 1mi 46mi 3mi" at bounding box center [647, 96] width 244 height 58
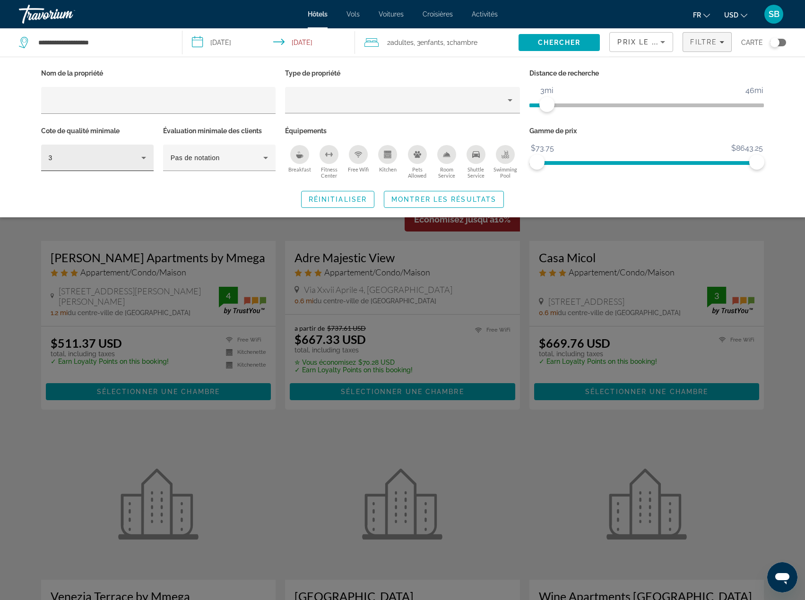
click at [83, 155] on div "3" at bounding box center [95, 157] width 93 height 11
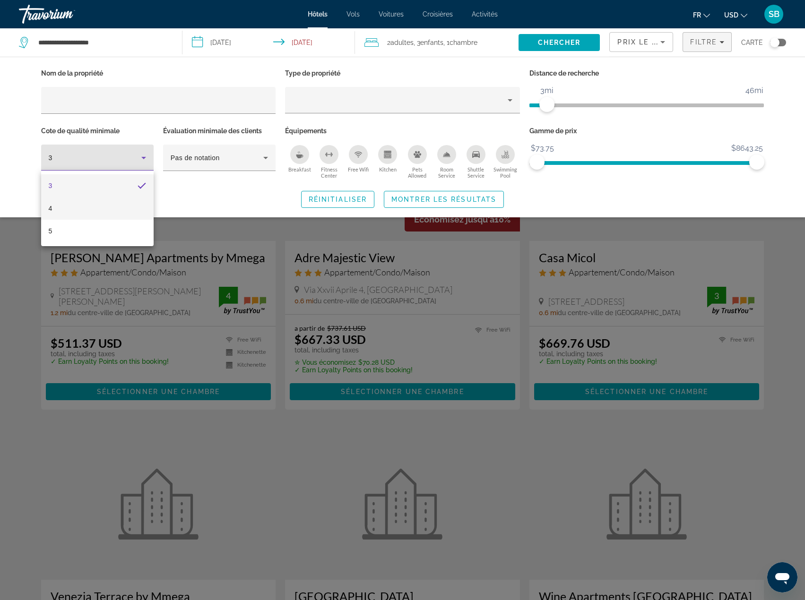
click at [85, 213] on mat-option "4" at bounding box center [97, 208] width 113 height 23
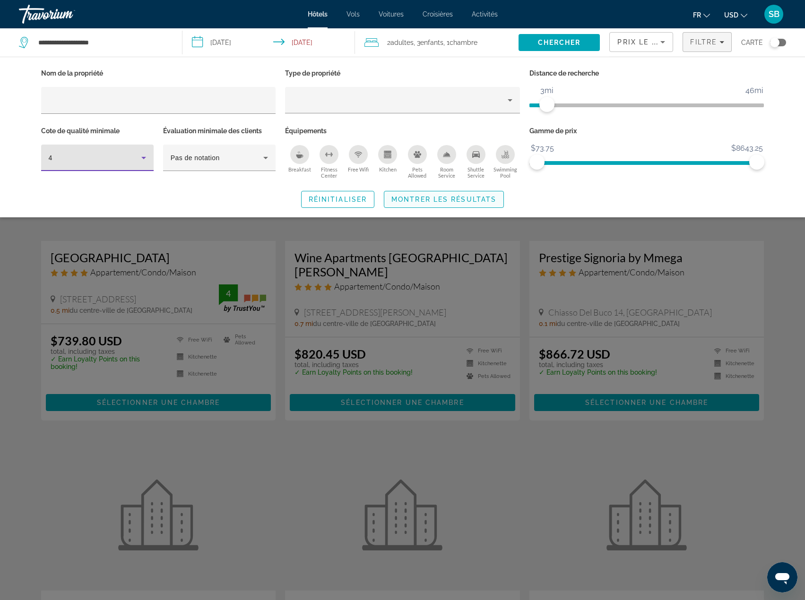
click at [449, 199] on span "Montrer les résultats" at bounding box center [443, 200] width 105 height 8
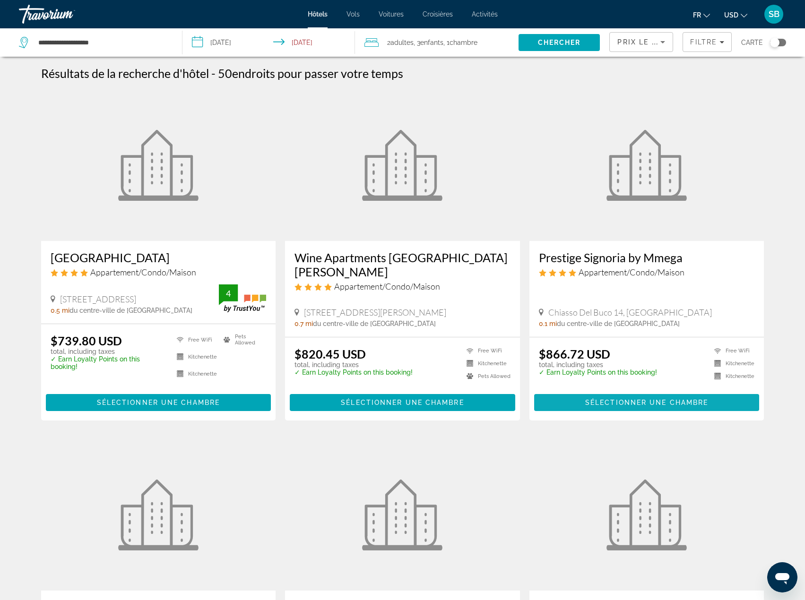
drag, startPoint x: 677, startPoint y: 399, endPoint x: 671, endPoint y: 409, distance: 11.7
click at [677, 400] on span "Sélectionner une chambre" at bounding box center [646, 403] width 123 height 8
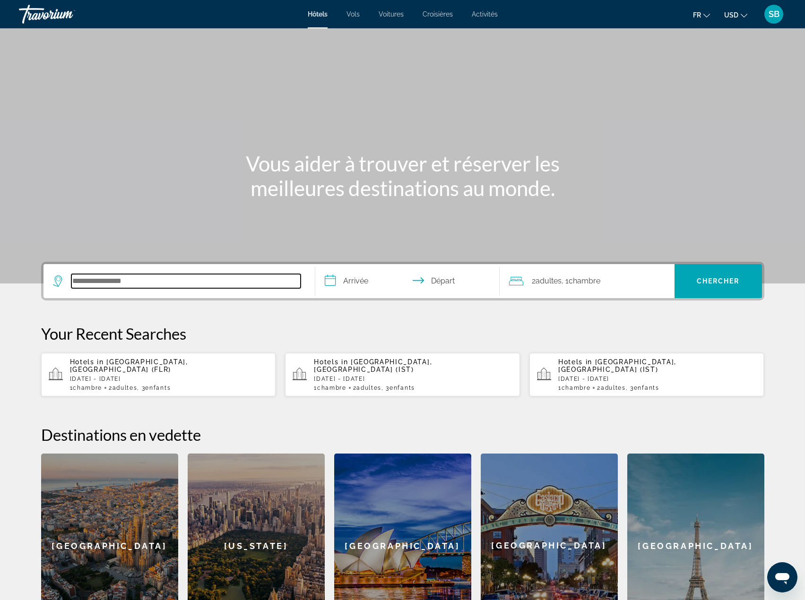
click at [104, 285] on input "Search hotel destination" at bounding box center [185, 281] width 229 height 14
click at [740, 7] on li "USD USD ($) MXN (Mex$) CAD (Can$) GBP (£) EUR (€) AUD (A$) NZD (NZ$) CNY (CN¥)" at bounding box center [735, 14] width 23 height 15
click at [740, 14] on button "USD USD ($) MXN (Mex$) CAD (Can$) GBP (£) EUR (€) AUD (A$) NZD (NZ$) CNY (CN¥)" at bounding box center [735, 15] width 23 height 14
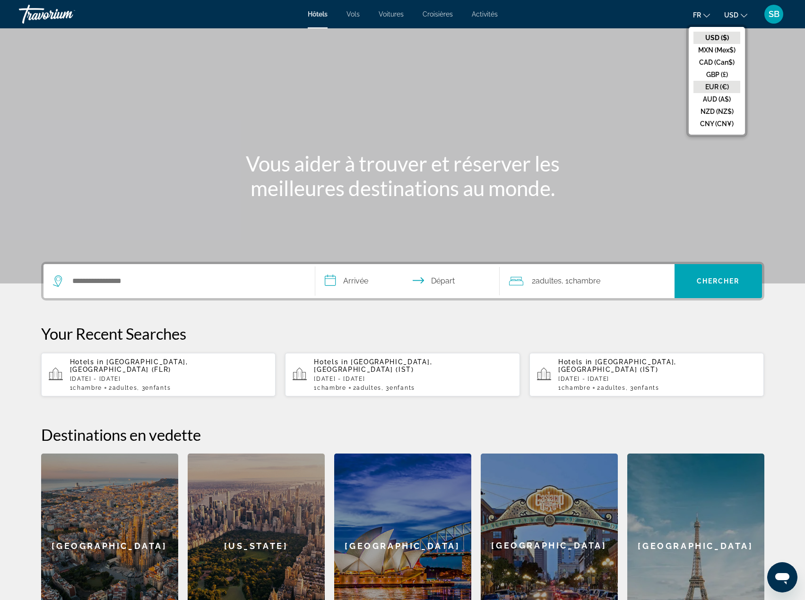
click at [721, 83] on button "EUR (€)" at bounding box center [717, 87] width 47 height 12
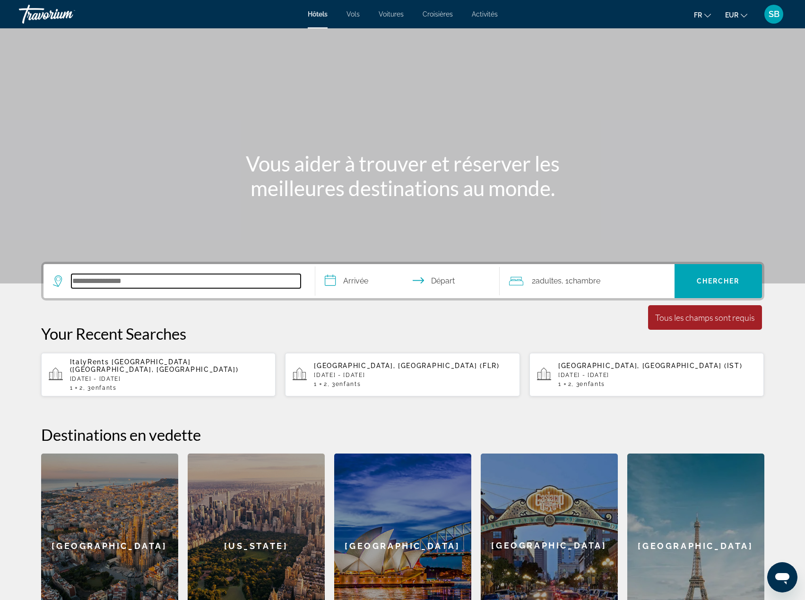
click at [96, 281] on input "Search hotel destination" at bounding box center [185, 281] width 229 height 14
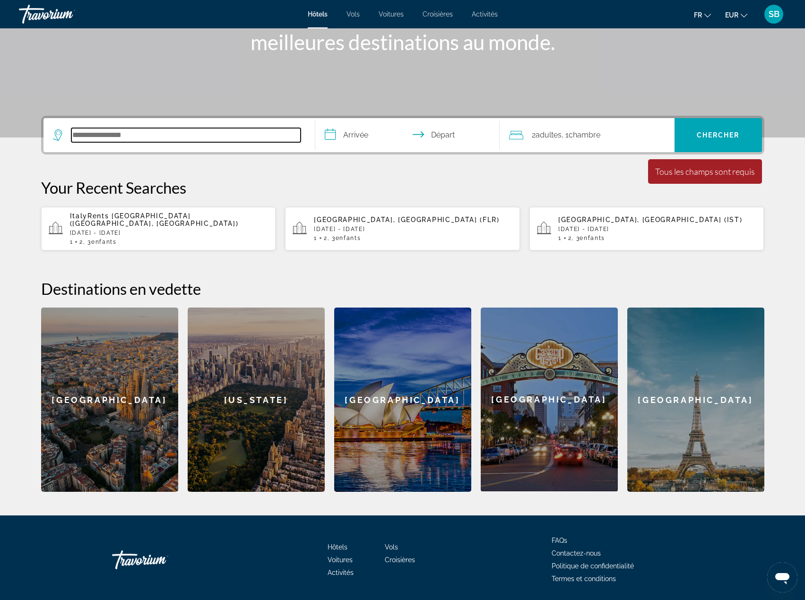
scroll to position [170, 0]
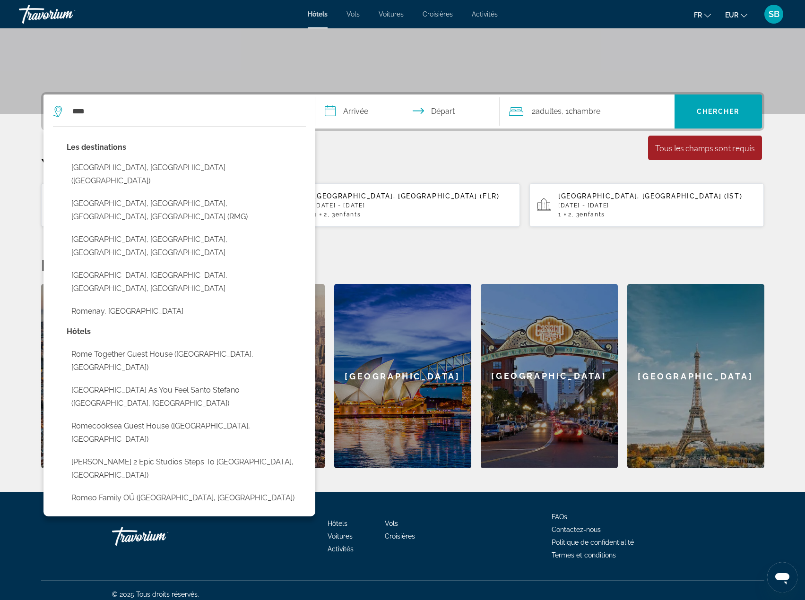
drag, startPoint x: 96, startPoint y: 171, endPoint x: 110, endPoint y: 170, distance: 14.7
click at [99, 170] on button "[GEOGRAPHIC_DATA], [GEOGRAPHIC_DATA] ([GEOGRAPHIC_DATA])" at bounding box center [186, 174] width 239 height 31
type input "**********"
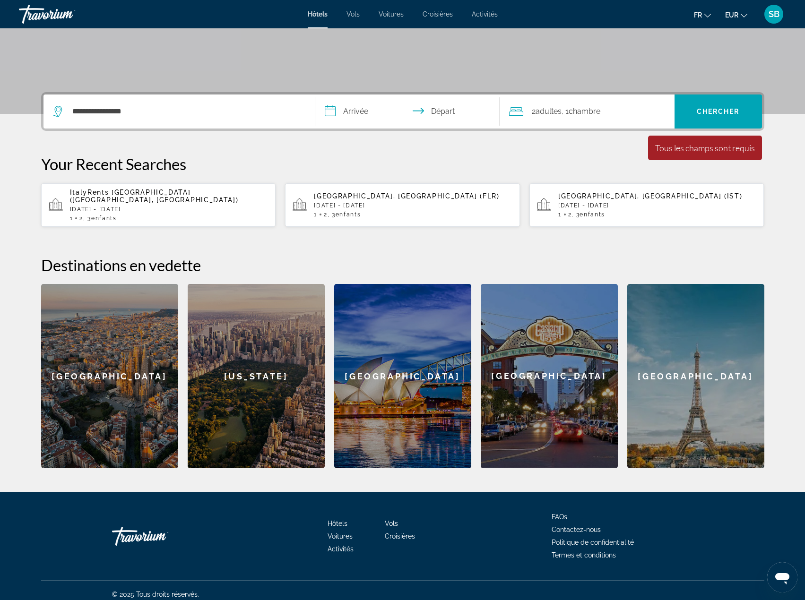
click at [351, 111] on input "**********" at bounding box center [409, 113] width 188 height 37
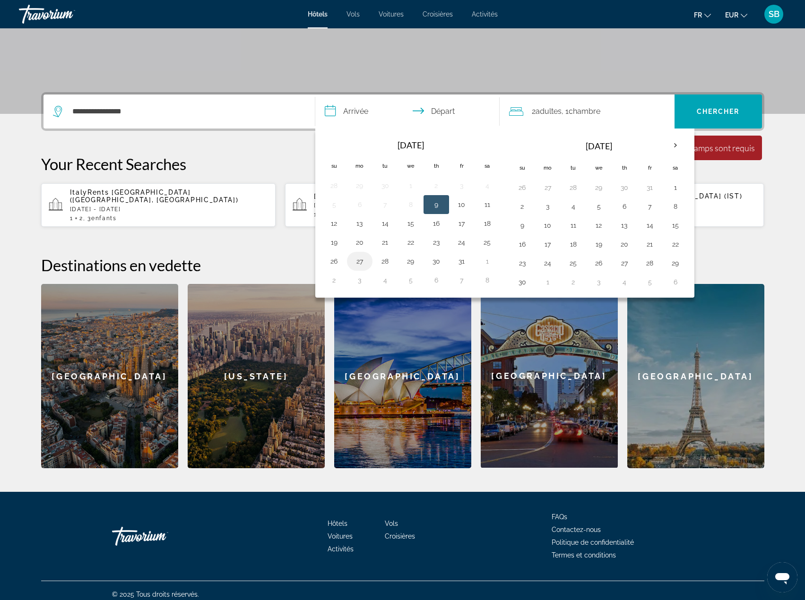
click at [361, 261] on button "27" at bounding box center [359, 261] width 15 height 13
click at [443, 261] on button "30" at bounding box center [436, 261] width 15 height 13
type input "**********"
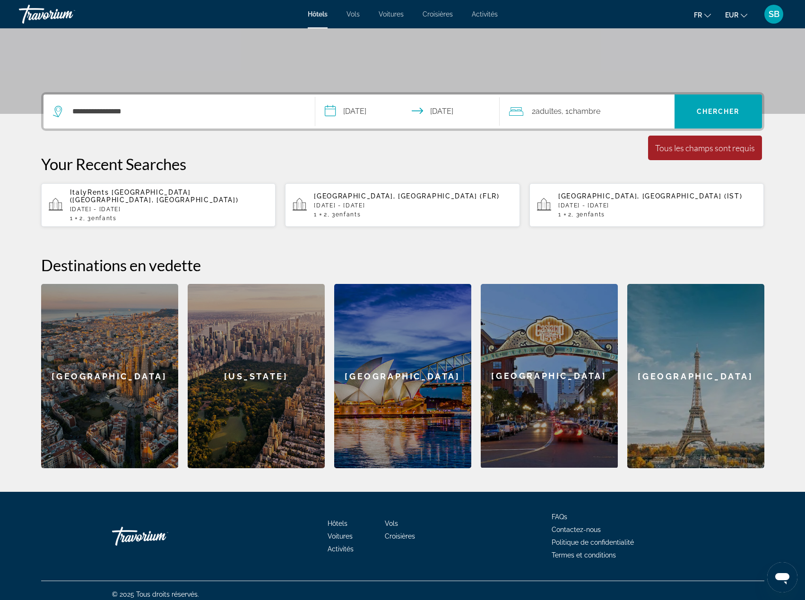
click at [626, 113] on div "2 Adulte Adultes , 1 Chambre pièces" at bounding box center [591, 111] width 165 height 13
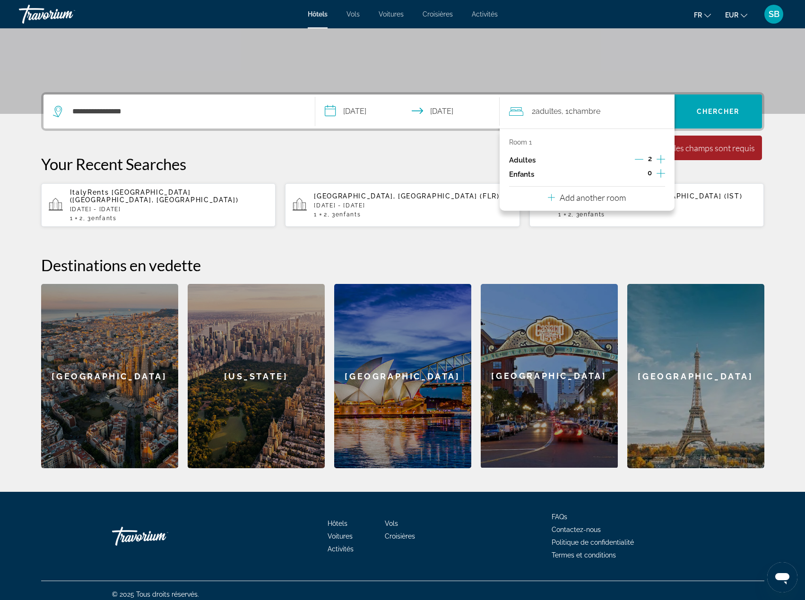
click at [659, 172] on icon "Increment children" at bounding box center [661, 173] width 9 height 11
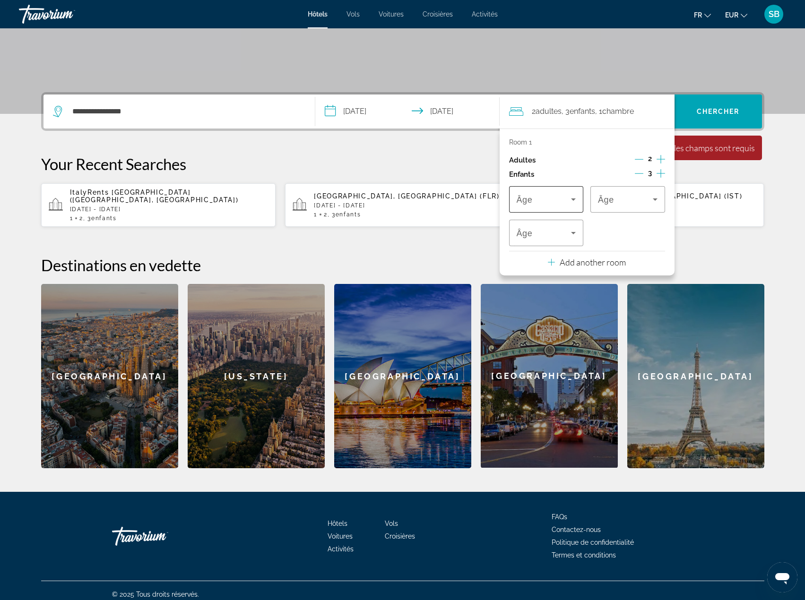
click at [540, 202] on span "Travelers: 2 adults, 3 children" at bounding box center [544, 199] width 55 height 11
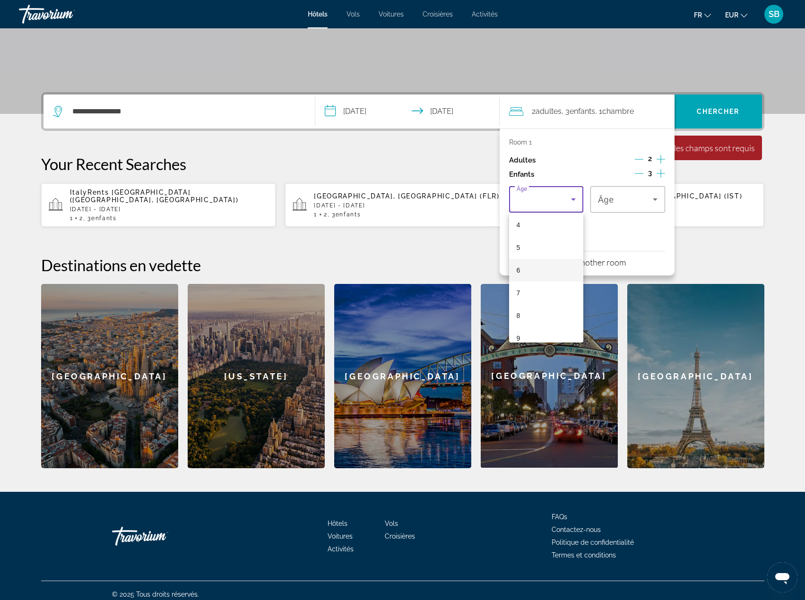
scroll to position [95, 0]
click at [532, 262] on mat-option "6" at bounding box center [546, 269] width 75 height 23
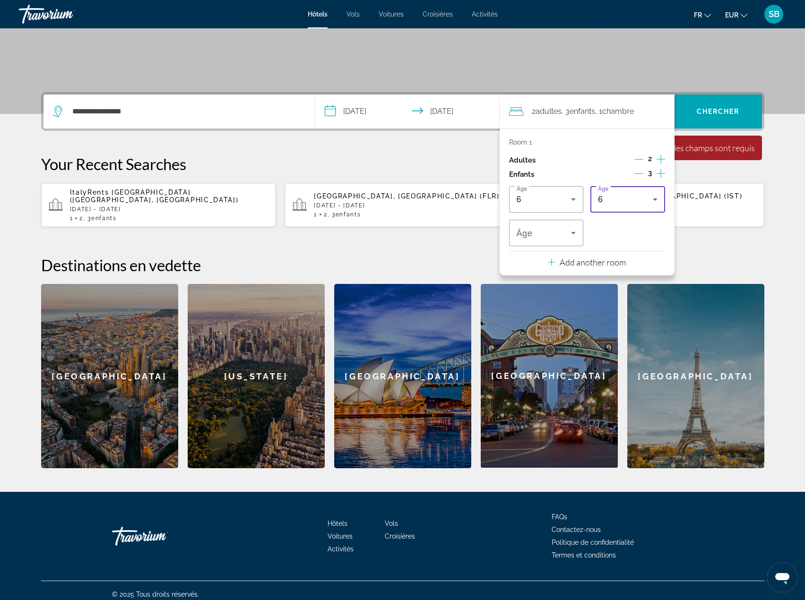
click at [617, 202] on div "6" at bounding box center [625, 199] width 55 height 11
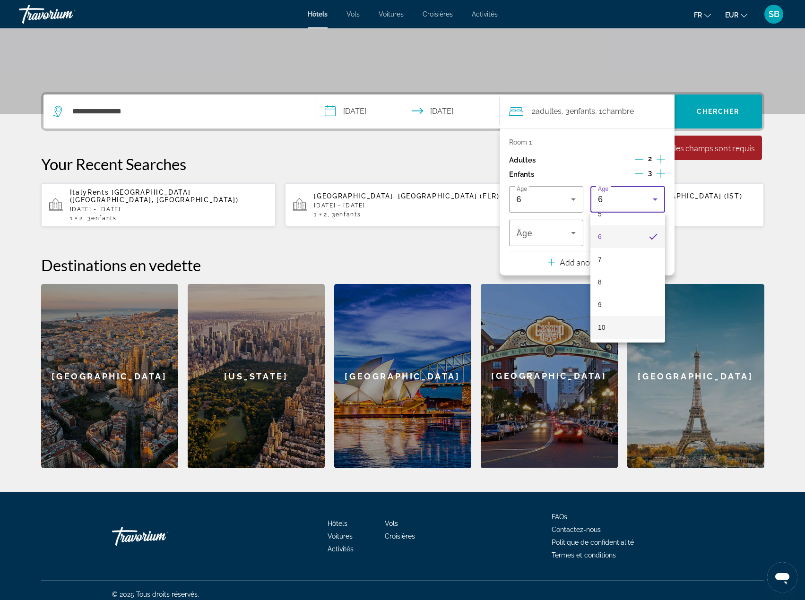
click at [614, 325] on mat-option "10" at bounding box center [628, 327] width 75 height 23
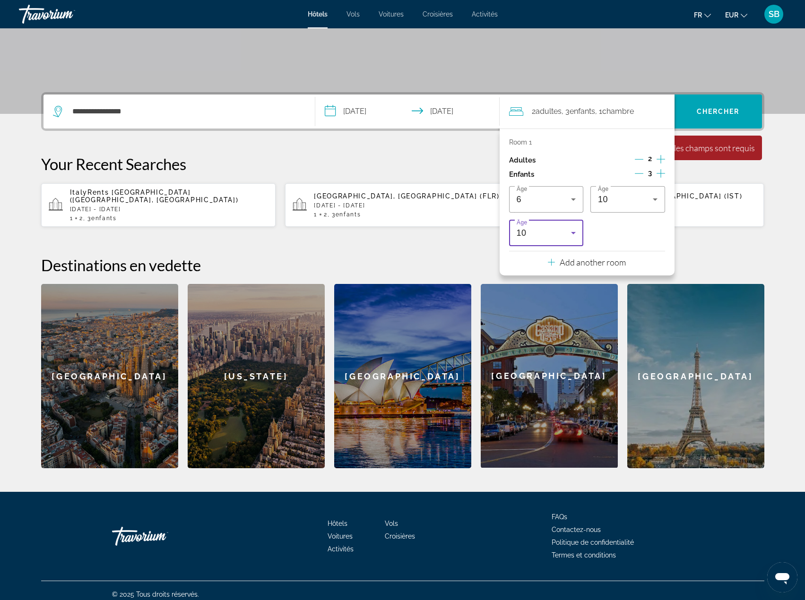
click at [538, 238] on div "10" at bounding box center [547, 233] width 60 height 26
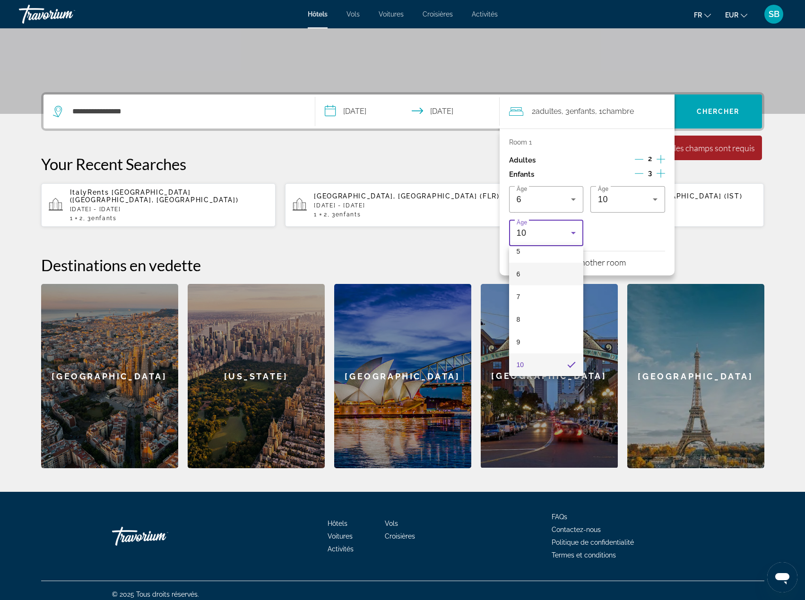
scroll to position [218, 0]
click at [541, 313] on mat-option "12" at bounding box center [546, 315] width 75 height 23
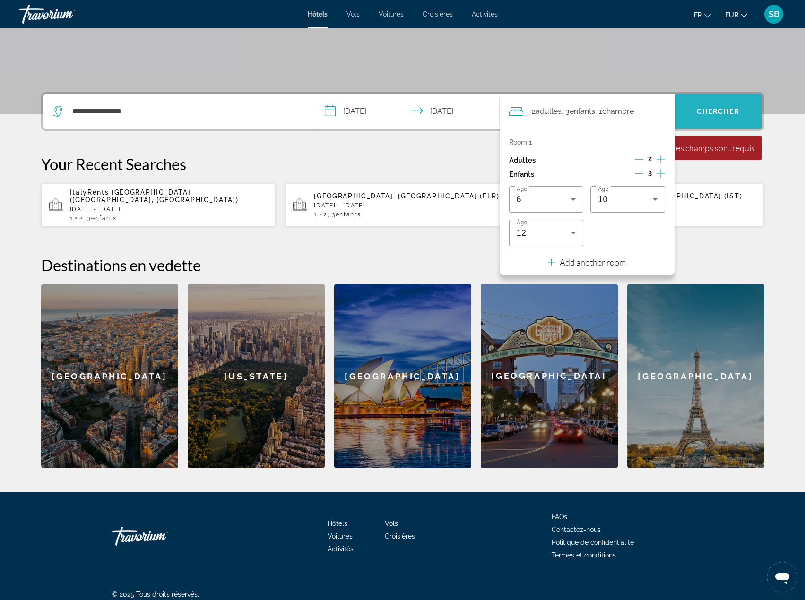
click at [720, 110] on span "Chercher" at bounding box center [718, 112] width 43 height 8
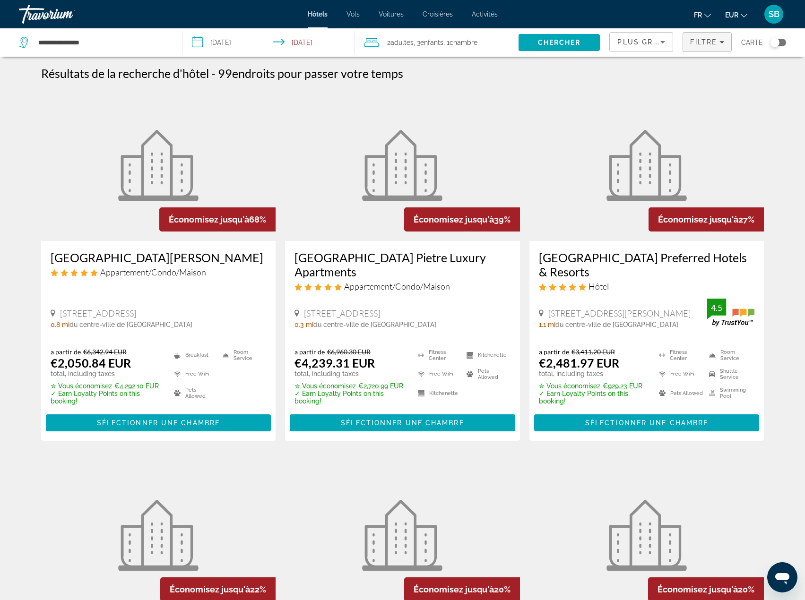
click at [707, 44] on span "Filtre" at bounding box center [703, 42] width 27 height 8
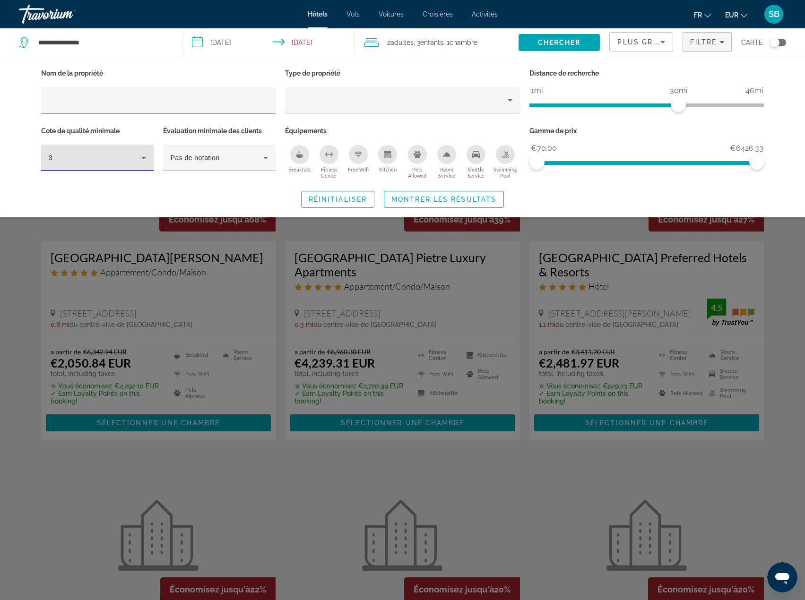
click at [116, 153] on div "3" at bounding box center [95, 157] width 93 height 11
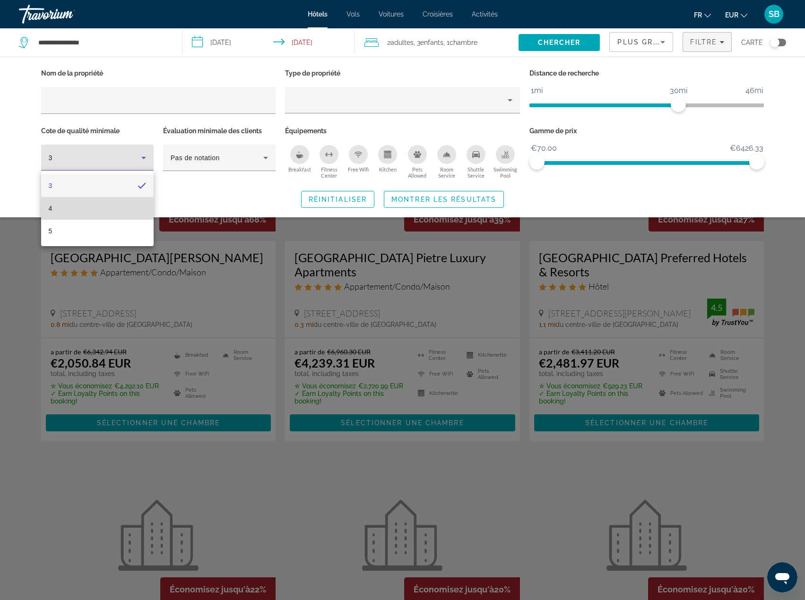
click at [104, 203] on mat-option "4" at bounding box center [97, 208] width 113 height 23
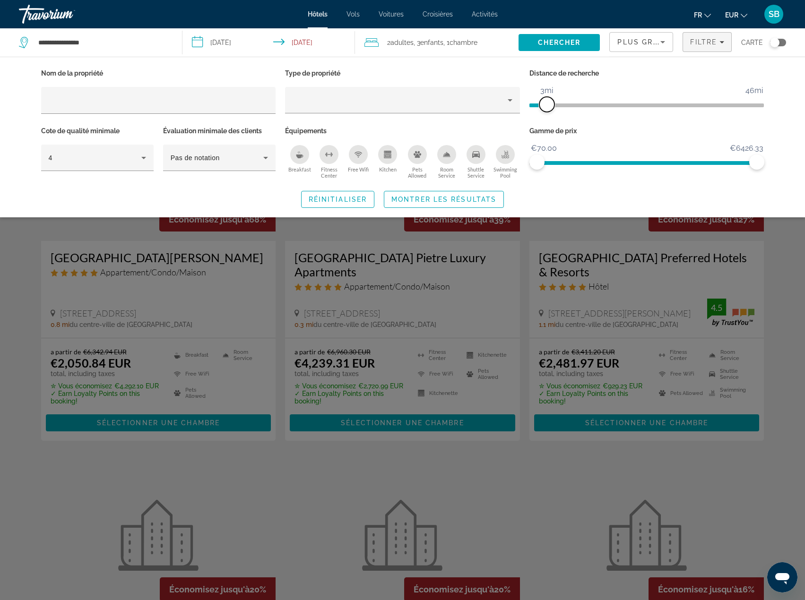
drag, startPoint x: 604, startPoint y: 111, endPoint x: 547, endPoint y: 112, distance: 57.2
click at [547, 112] on span "ngx-slider" at bounding box center [546, 104] width 15 height 15
click at [485, 200] on span "Montrer les résultats" at bounding box center [443, 200] width 105 height 8
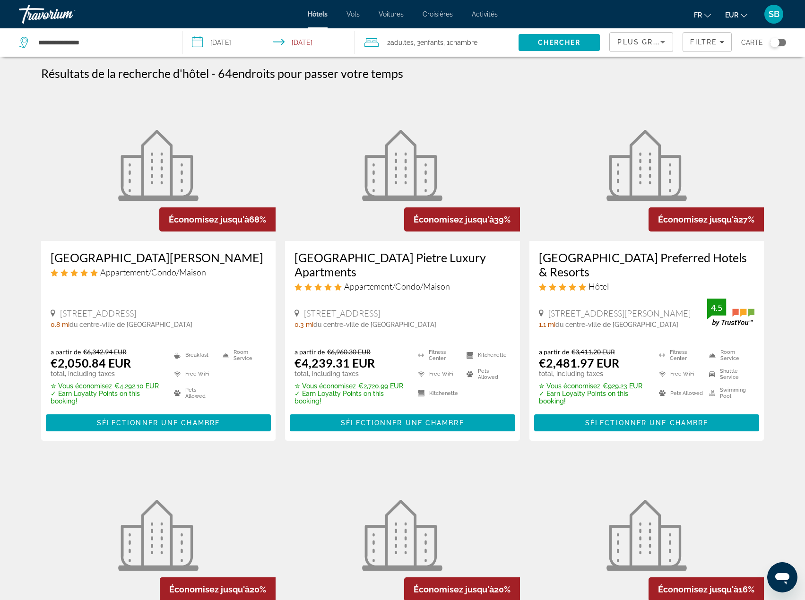
click at [643, 44] on span "Plus grandes économies" at bounding box center [673, 42] width 113 height 8
click at [640, 120] on span "Prix le plus bas" at bounding box center [640, 124] width 45 height 8
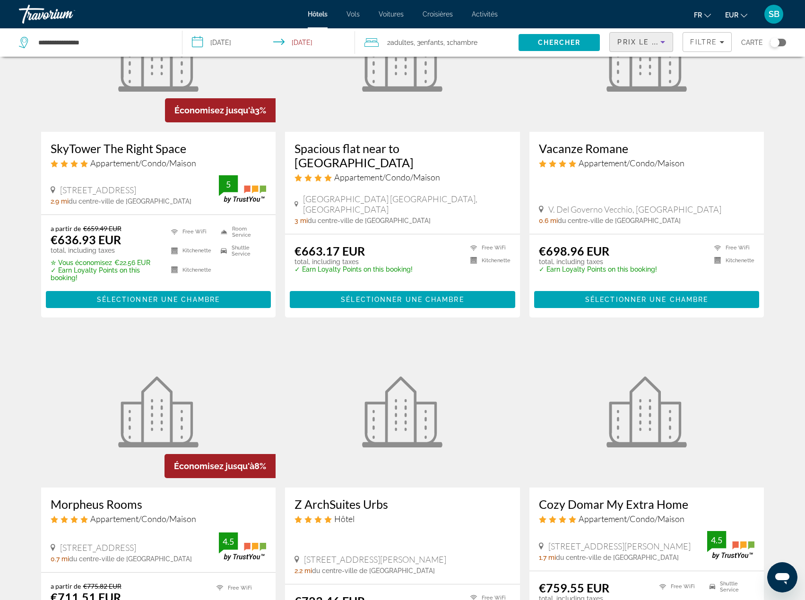
scroll to position [95, 0]
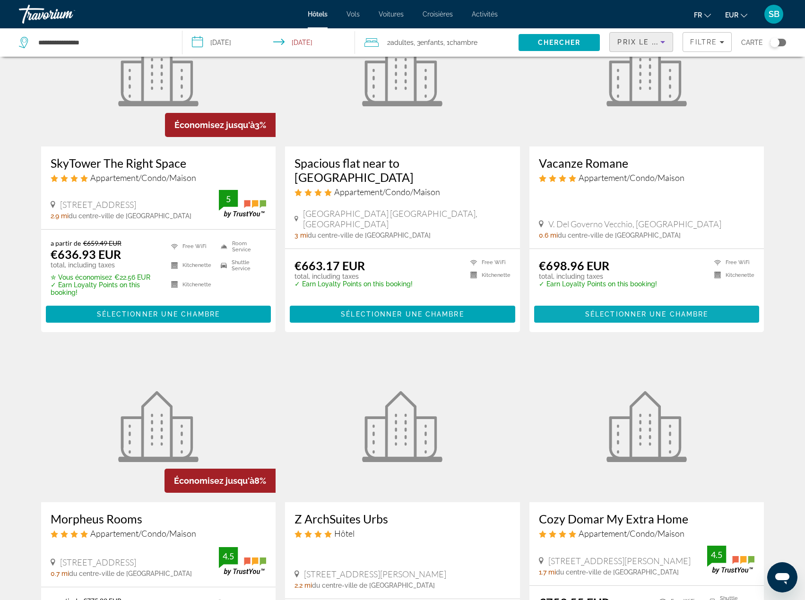
click at [721, 313] on span "Main content" at bounding box center [647, 314] width 226 height 23
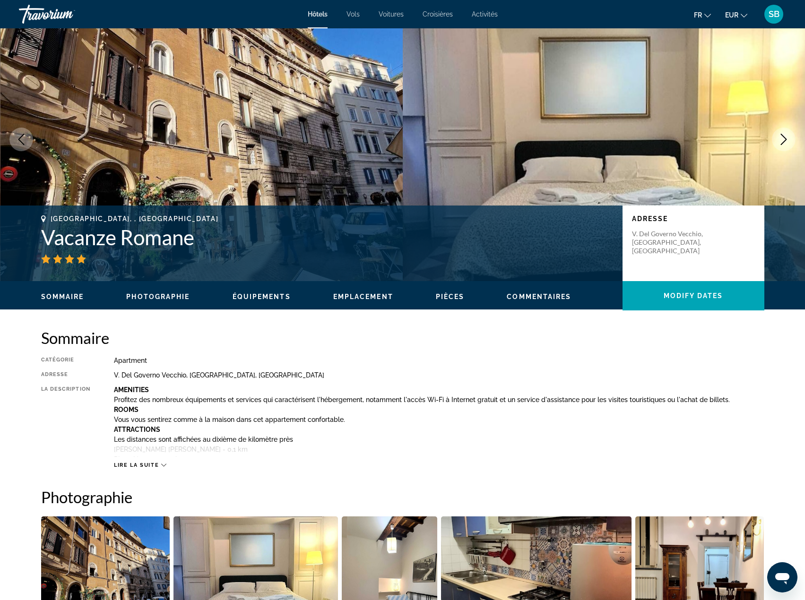
scroll to position [47, 0]
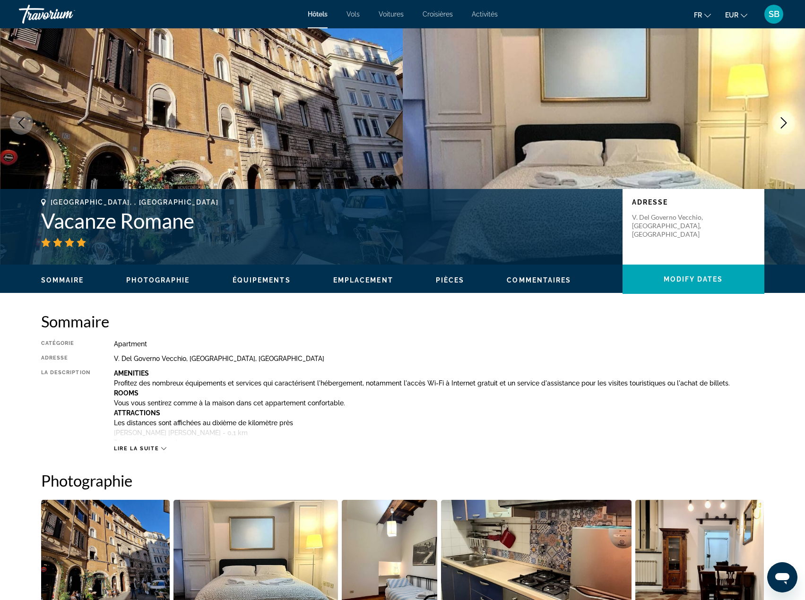
click at [280, 280] on span "Équipements" at bounding box center [262, 281] width 58 height 8
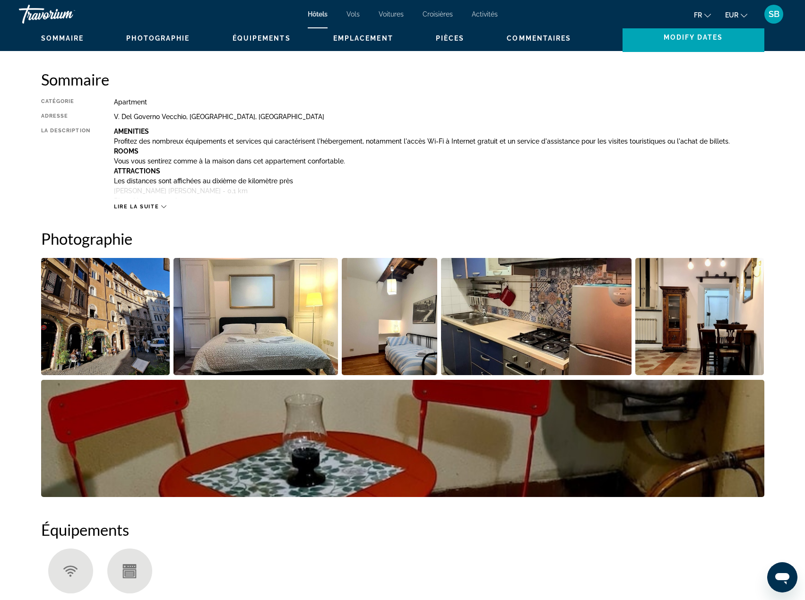
scroll to position [0, 0]
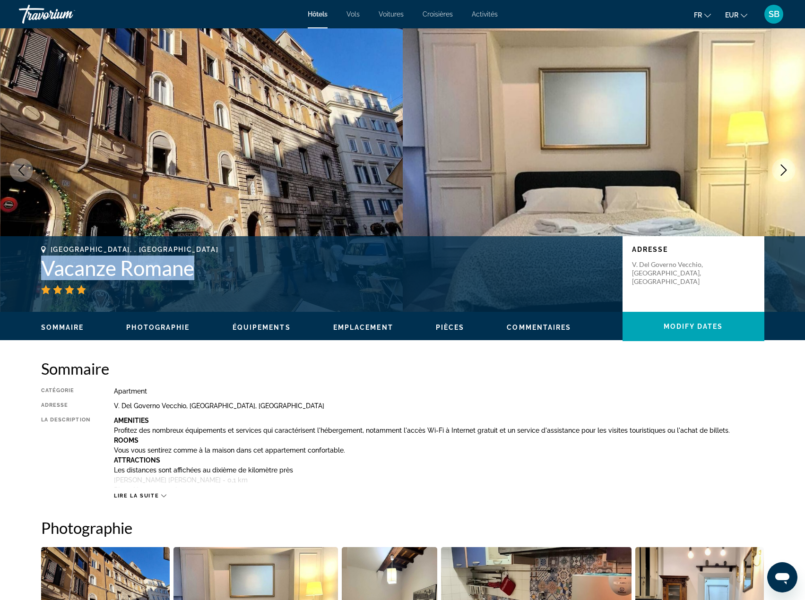
drag, startPoint x: 198, startPoint y: 271, endPoint x: 41, endPoint y: 267, distance: 156.6
click at [41, 267] on h1 "Vacanze Romane" at bounding box center [327, 268] width 572 height 25
copy h1 "Vacanze Romane"
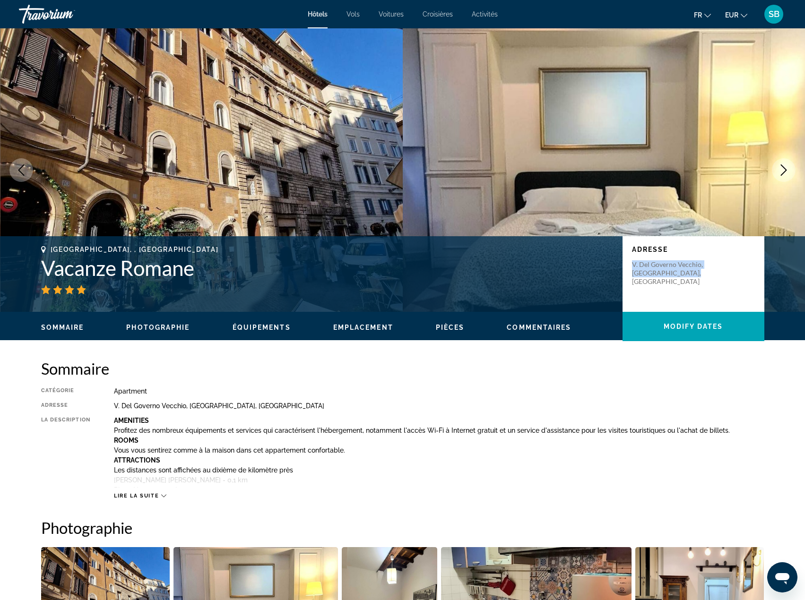
drag, startPoint x: 687, startPoint y: 273, endPoint x: 631, endPoint y: 265, distance: 55.8
click at [631, 265] on div "Adresse V. Del Governo Vecchio, Rome 00186, Italy" at bounding box center [694, 274] width 142 height 76
copy p "V. Del Governo Vecchio, Rome 00186, Italy"
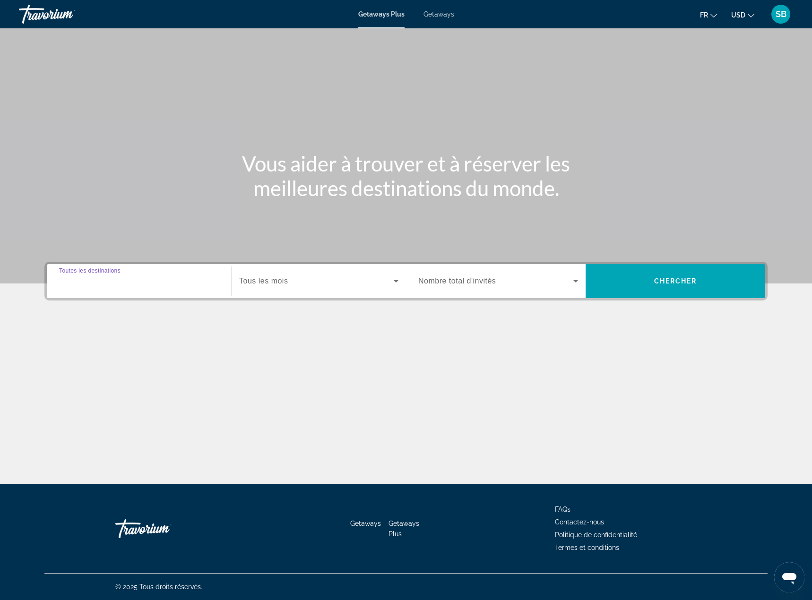
click at [142, 285] on input "Destination Toutes les destinations" at bounding box center [139, 281] width 160 height 11
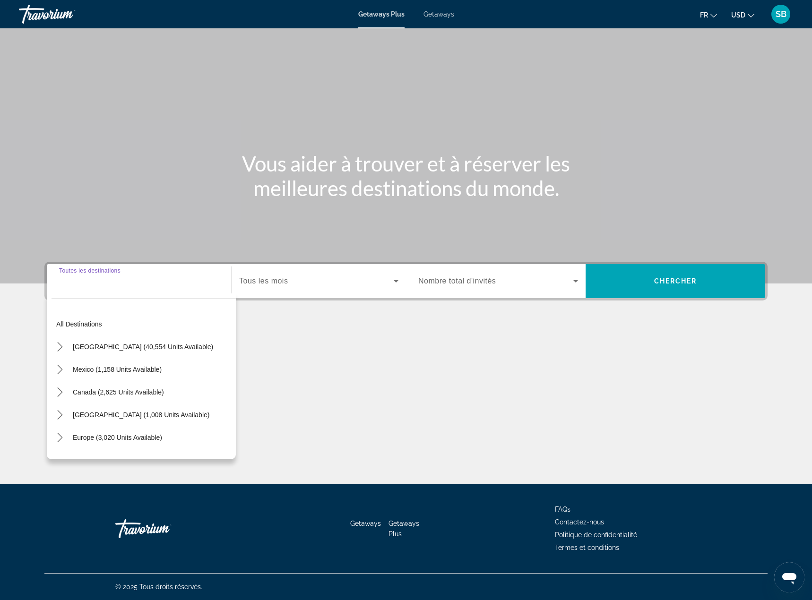
click at [80, 281] on input "Destination Toutes les destinations" at bounding box center [139, 281] width 160 height 11
drag, startPoint x: 80, startPoint y: 278, endPoint x: 75, endPoint y: 292, distance: 14.8
click at [78, 281] on input "Destination Toutes les destinations" at bounding box center [139, 281] width 160 height 11
click at [75, 284] on input "Destination Toutes les destinations" at bounding box center [139, 281] width 160 height 11
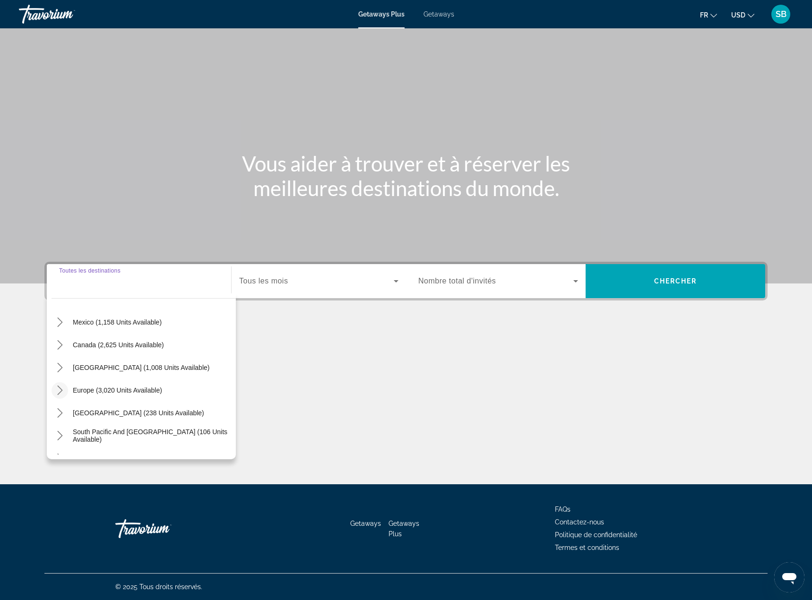
click at [61, 391] on icon "Toggle Europe (3,020 units available) submenu" at bounding box center [59, 390] width 5 height 9
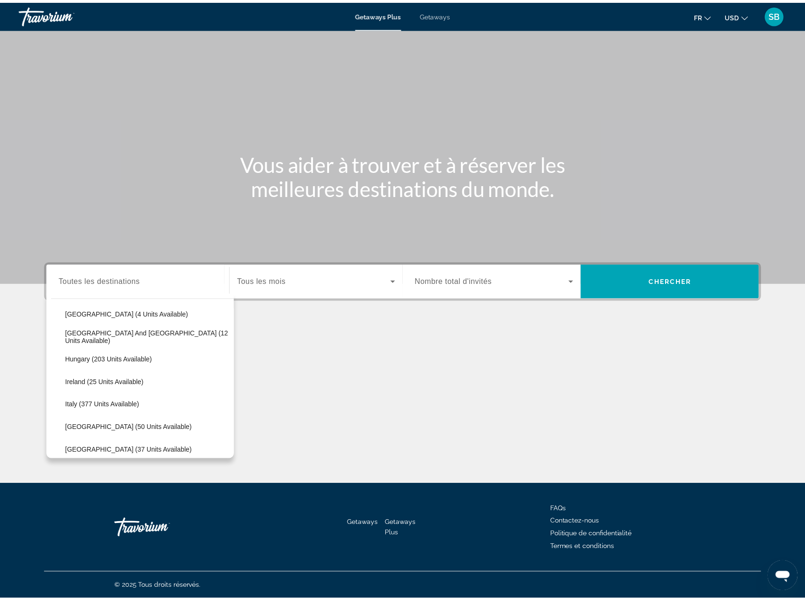
scroll to position [260, 0]
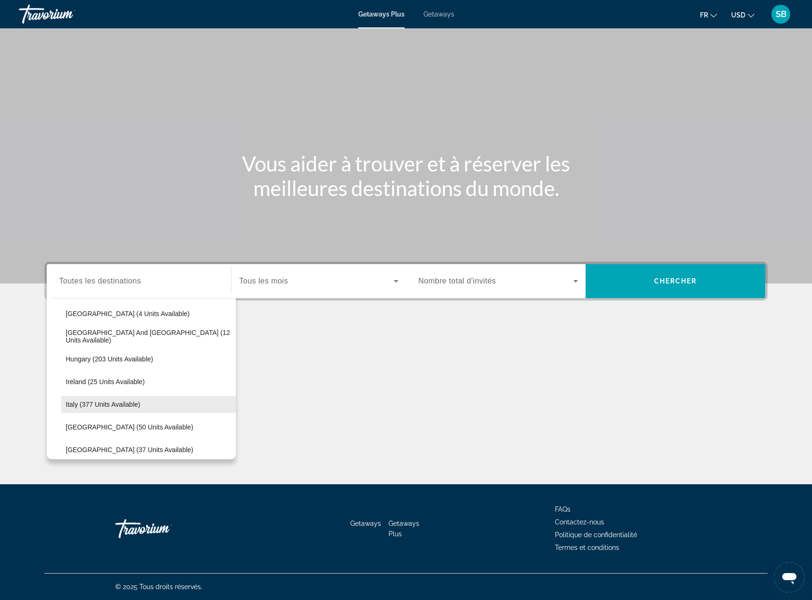
drag, startPoint x: 74, startPoint y: 403, endPoint x: 79, endPoint y: 397, distance: 8.1
click at [74, 403] on span "Italy (377 units available)" at bounding box center [103, 405] width 75 height 8
type input "**********"
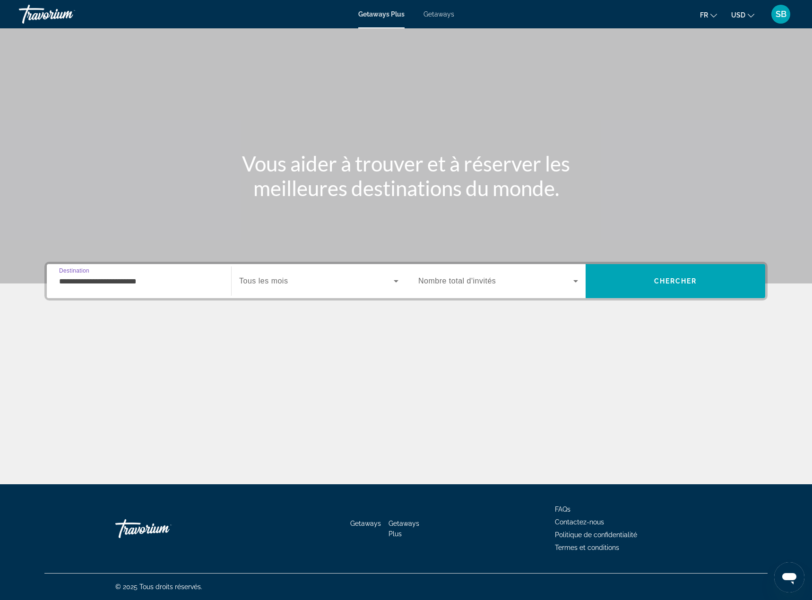
click at [396, 277] on icon "Search widget" at bounding box center [396, 281] width 11 height 11
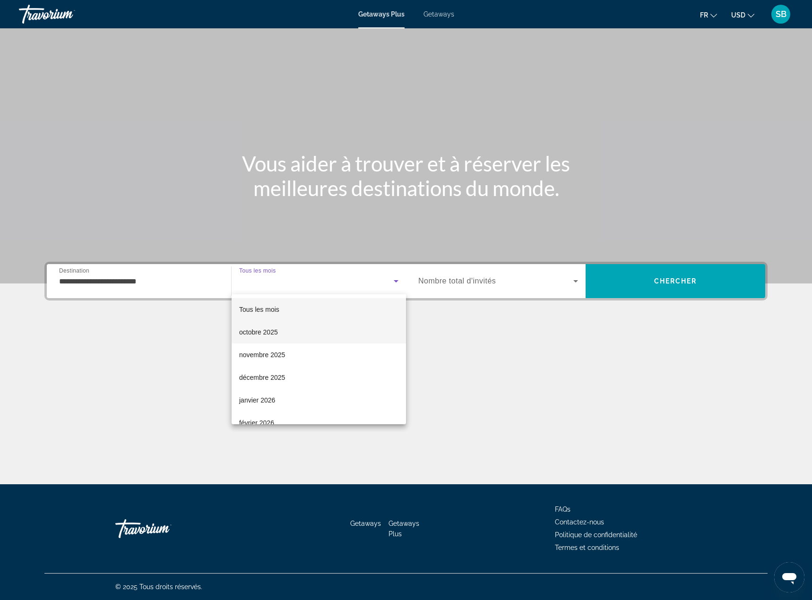
click at [261, 333] on span "octobre 2025" at bounding box center [258, 332] width 39 height 11
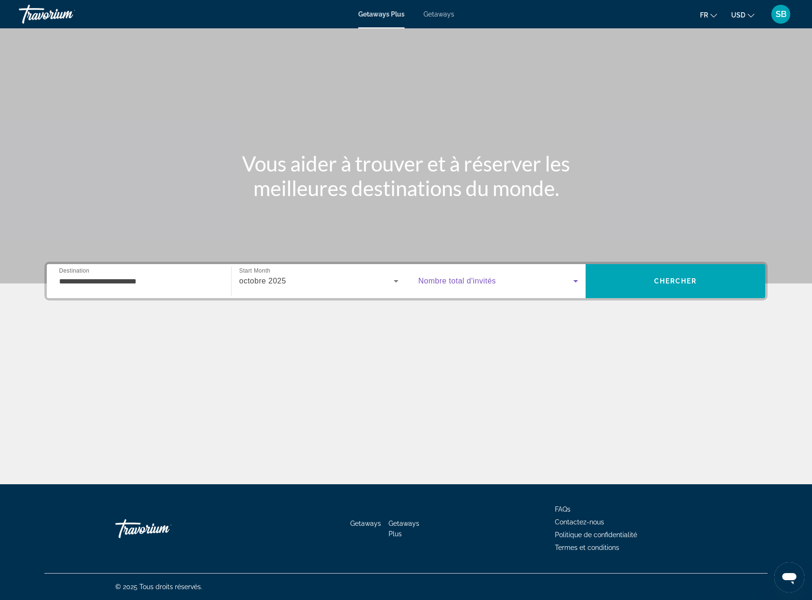
click at [565, 279] on span "Search widget" at bounding box center [495, 281] width 155 height 11
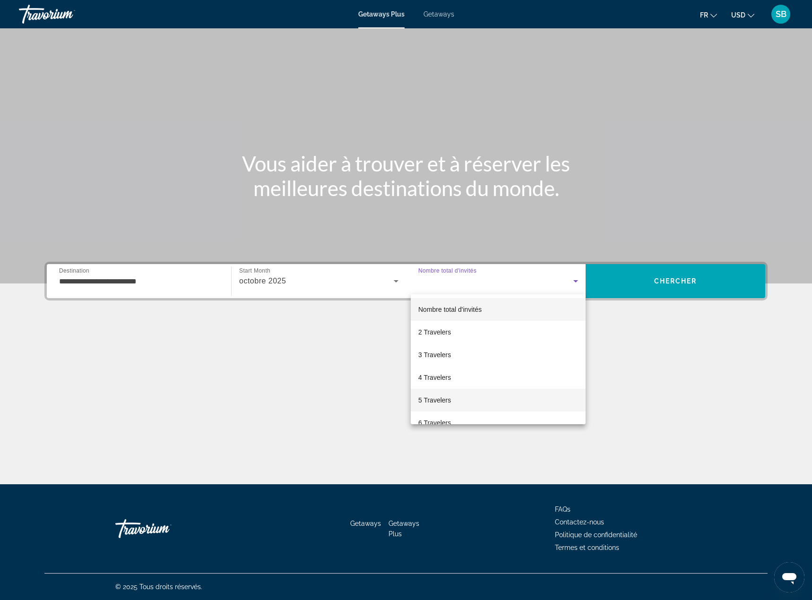
click at [443, 400] on span "5 Travelers" at bounding box center [434, 400] width 33 height 11
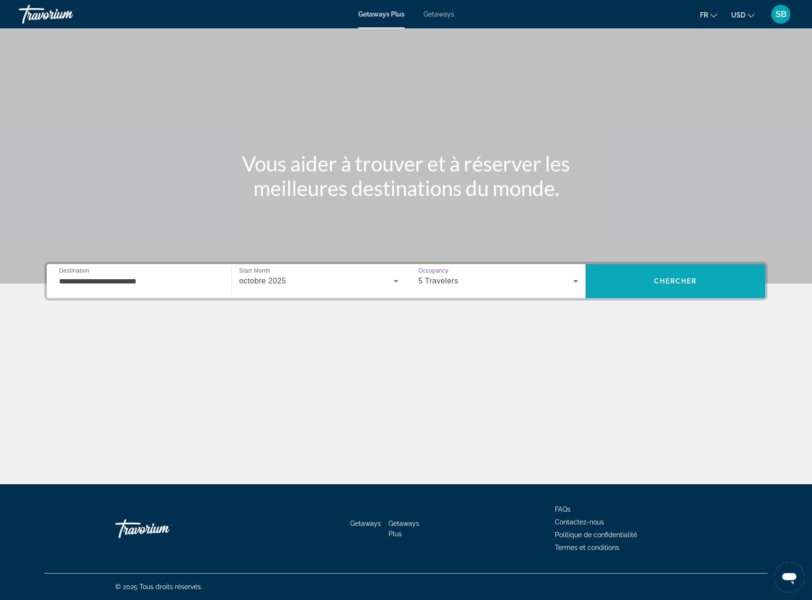
click at [646, 289] on span "Search" at bounding box center [676, 281] width 180 height 23
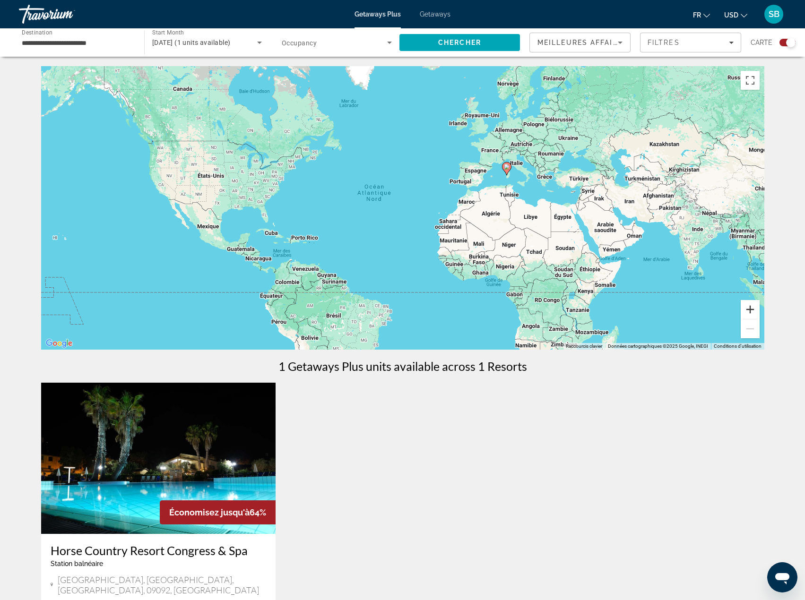
click at [750, 315] on button "Zoom avant" at bounding box center [750, 309] width 19 height 19
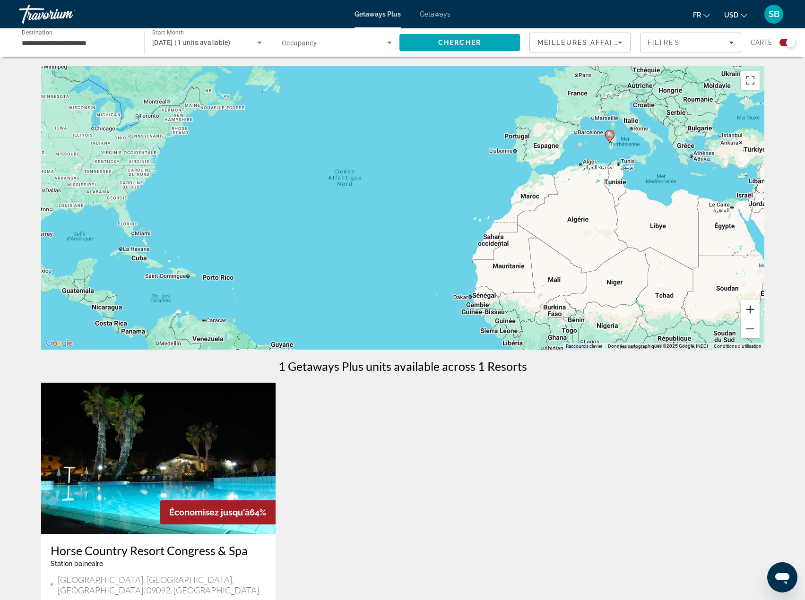
click at [751, 313] on button "Zoom avant" at bounding box center [750, 309] width 19 height 19
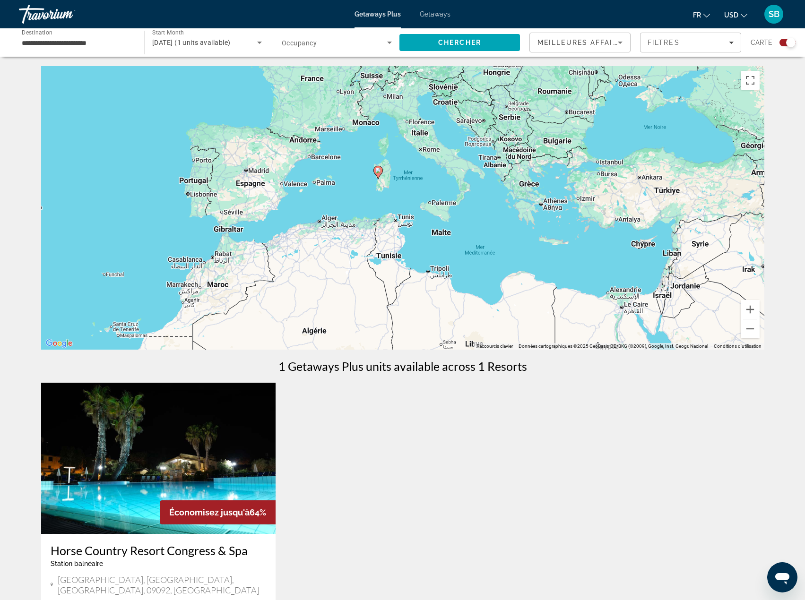
drag, startPoint x: 507, startPoint y: 223, endPoint x: 195, endPoint y: 279, distance: 317.1
click at [195, 279] on div "Pour activer le glissement avec le clavier, appuyez sur Alt+Entrée. Une fois ce…" at bounding box center [402, 208] width 723 height 284
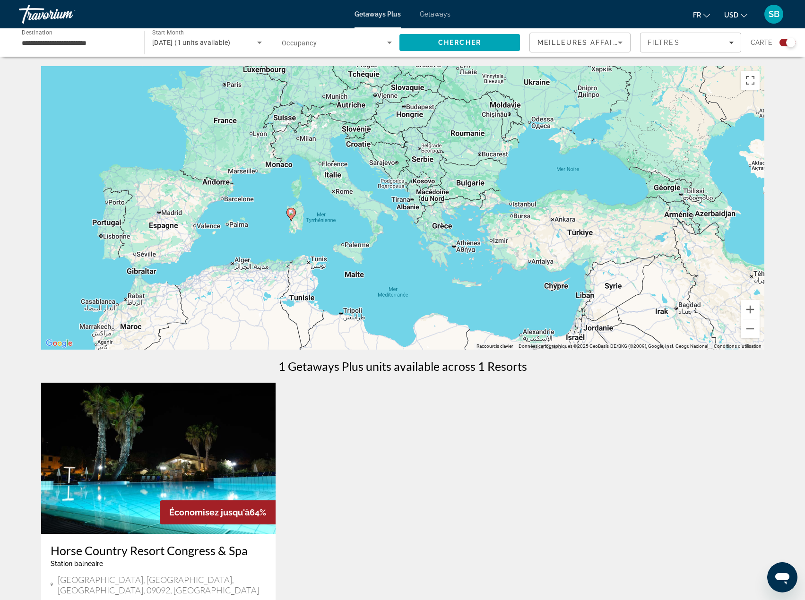
drag, startPoint x: 324, startPoint y: 215, endPoint x: 330, endPoint y: 248, distance: 33.7
click at [330, 248] on div "Pour activer le glissement avec le clavier, appuyez sur Alt+Entrée. Une fois ce…" at bounding box center [402, 208] width 723 height 284
click at [66, 43] on input "**********" at bounding box center [77, 42] width 110 height 11
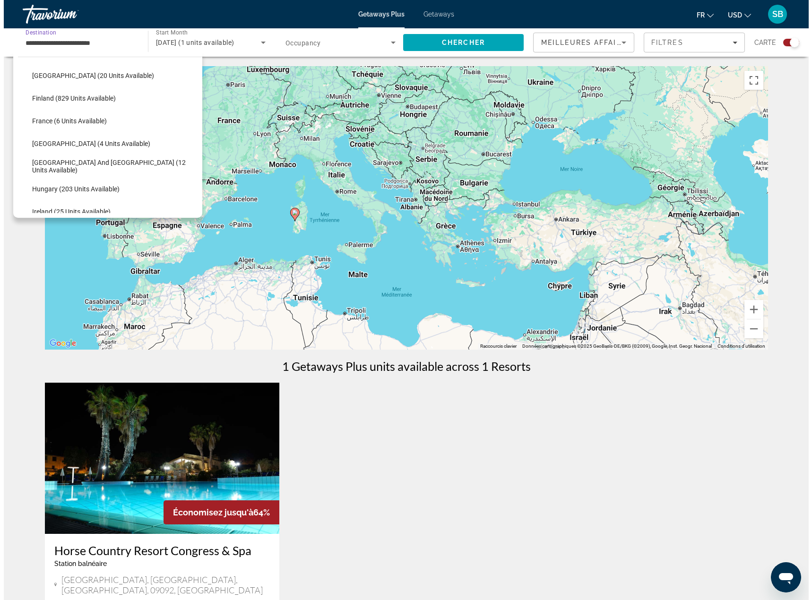
scroll to position [141, 0]
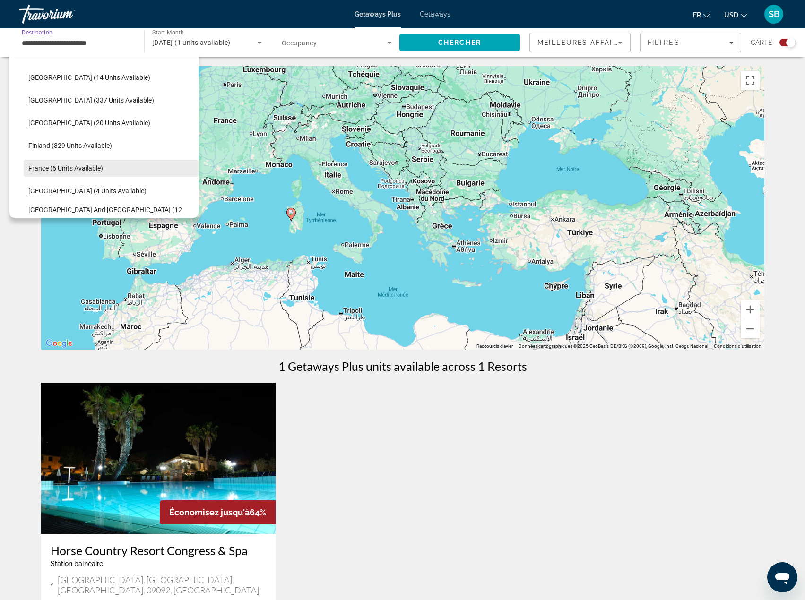
click at [78, 168] on span "France (6 units available)" at bounding box center [65, 169] width 75 height 8
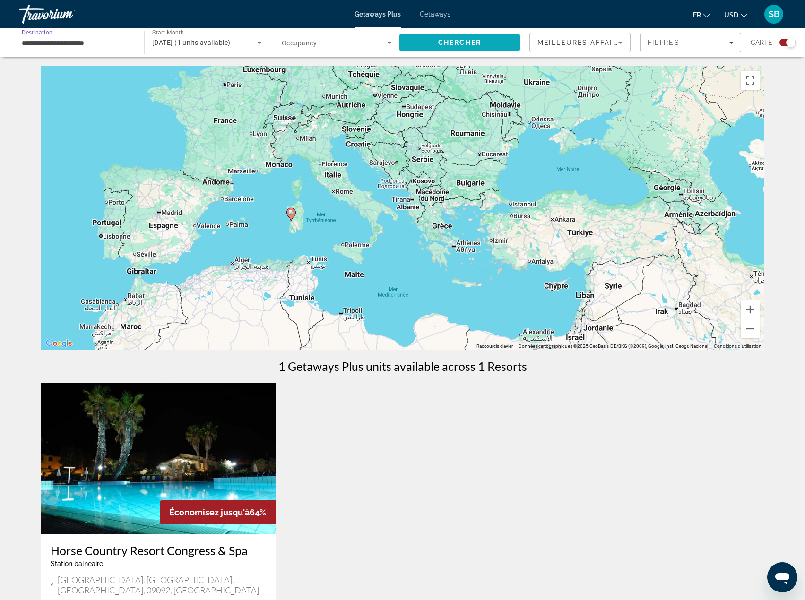
click at [470, 41] on span "Chercher" at bounding box center [459, 43] width 43 height 8
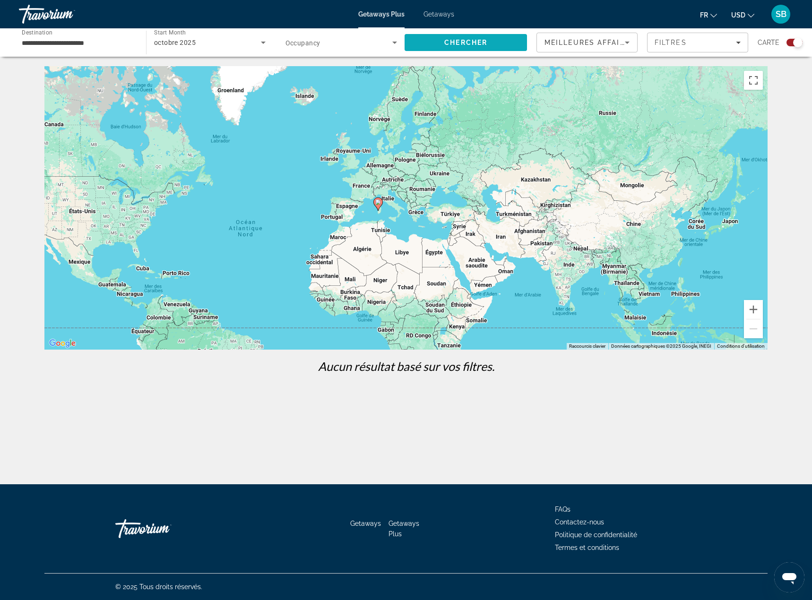
click at [490, 45] on span "Search" at bounding box center [466, 42] width 122 height 23
click at [100, 44] on input "**********" at bounding box center [78, 42] width 112 height 11
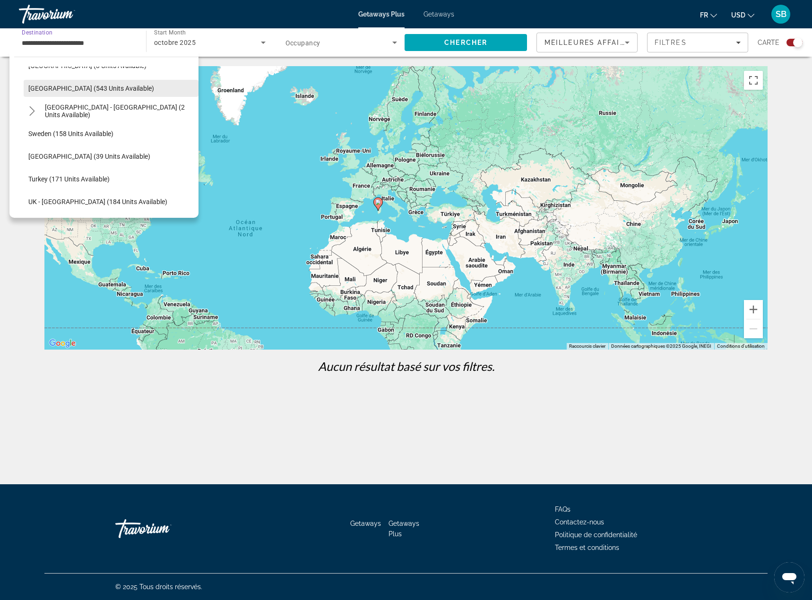
scroll to position [473, 0]
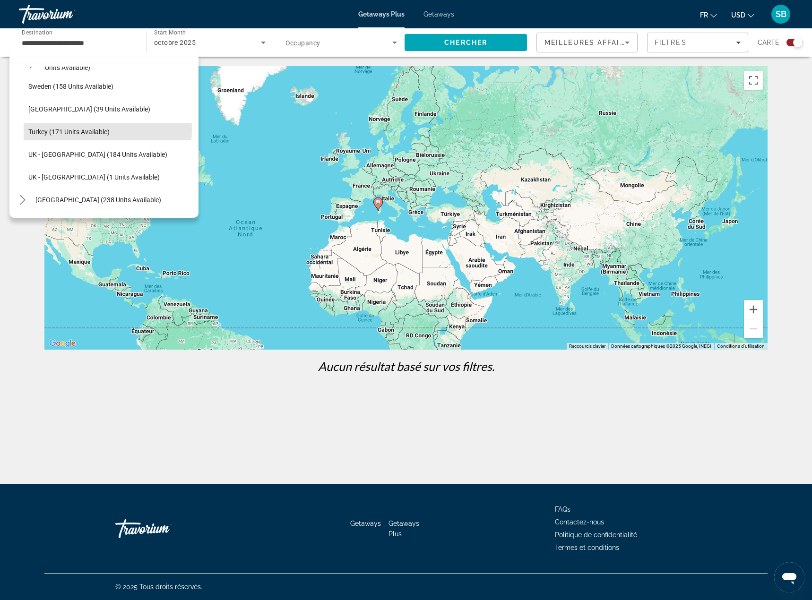
click at [97, 130] on span "Turkey (171 units available)" at bounding box center [68, 132] width 81 height 8
type input "**********"
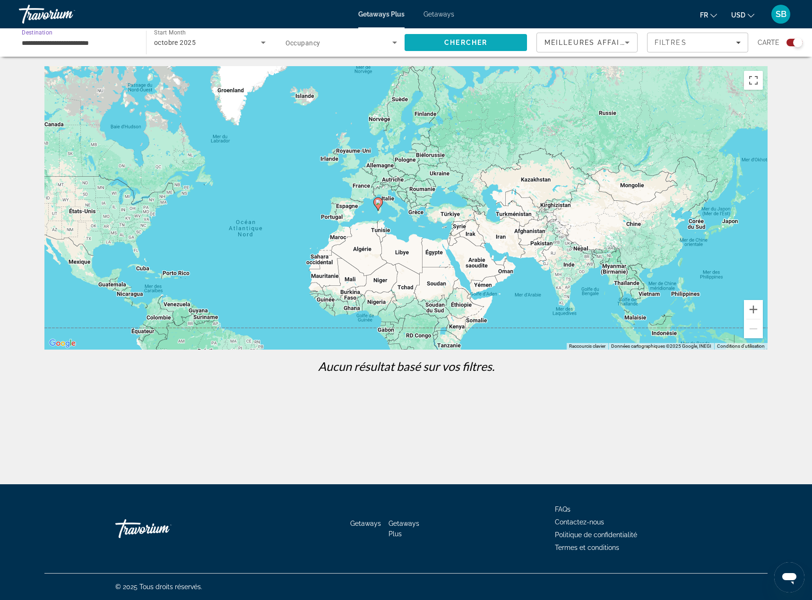
click at [466, 39] on span "Chercher" at bounding box center [465, 43] width 43 height 8
click at [374, 41] on span "Search widget" at bounding box center [339, 42] width 107 height 11
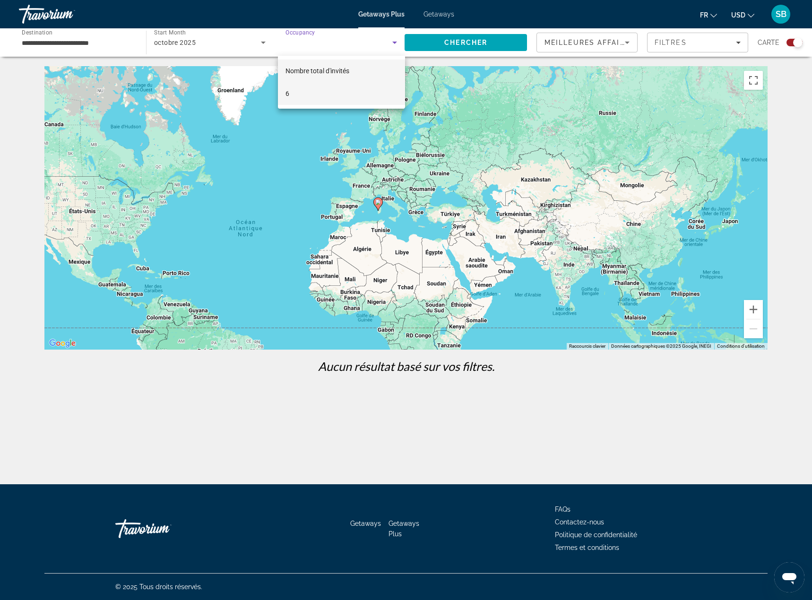
drag, startPoint x: 321, startPoint y: 89, endPoint x: 339, endPoint y: 74, distance: 24.2
click at [321, 88] on mat-option "6" at bounding box center [341, 93] width 127 height 23
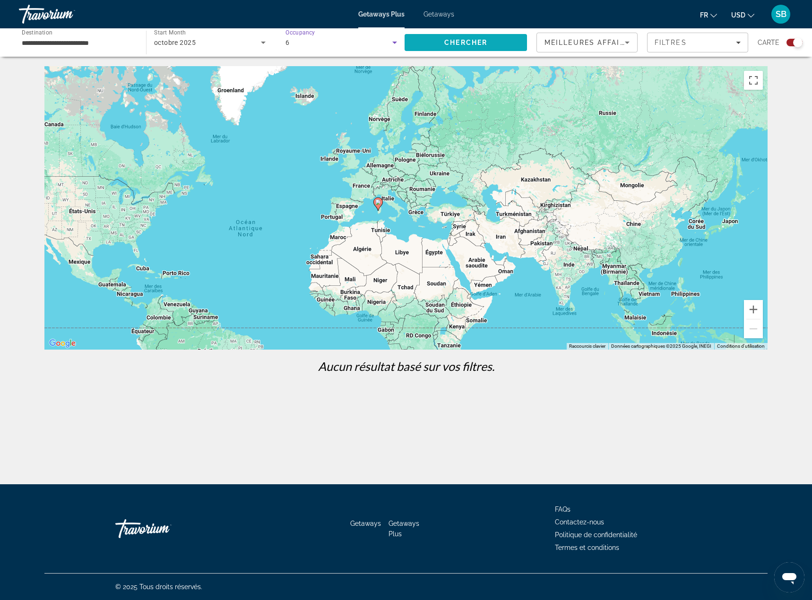
click at [440, 40] on span "Search" at bounding box center [466, 42] width 122 height 23
click at [374, 44] on div "6" at bounding box center [339, 42] width 107 height 11
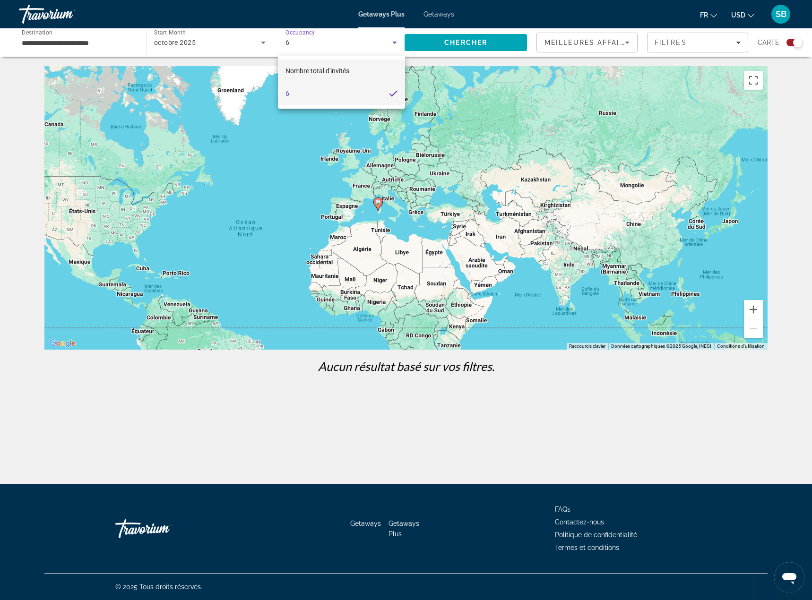
click at [333, 75] on span "Nombre total d'invités" at bounding box center [318, 70] width 64 height 11
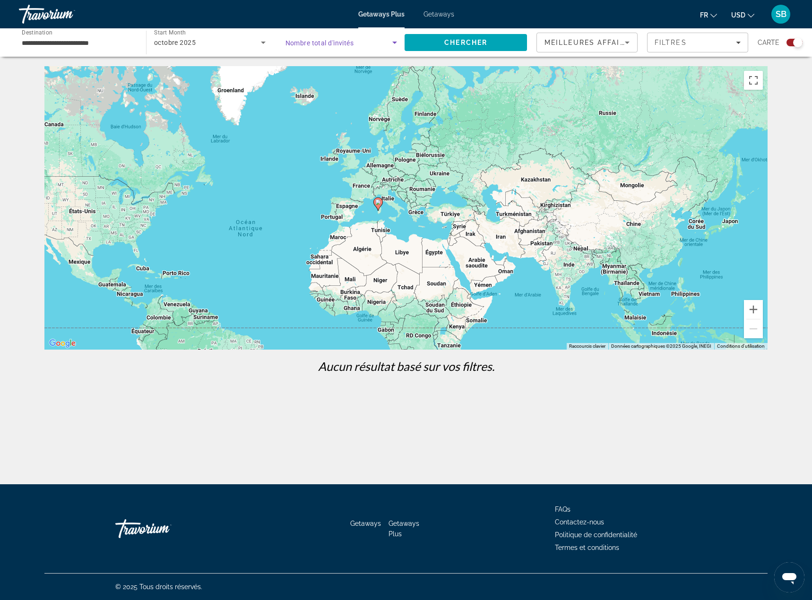
click at [434, 14] on span "Getaways" at bounding box center [439, 14] width 31 height 8
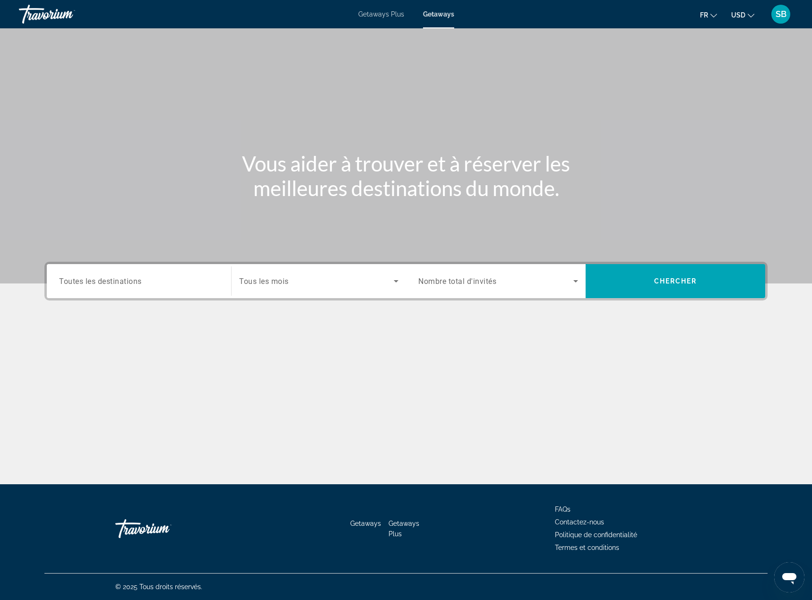
click at [100, 281] on span "Toutes les destinations" at bounding box center [100, 281] width 83 height 9
click at [100, 281] on input "Destination Toutes les destinations" at bounding box center [139, 281] width 160 height 11
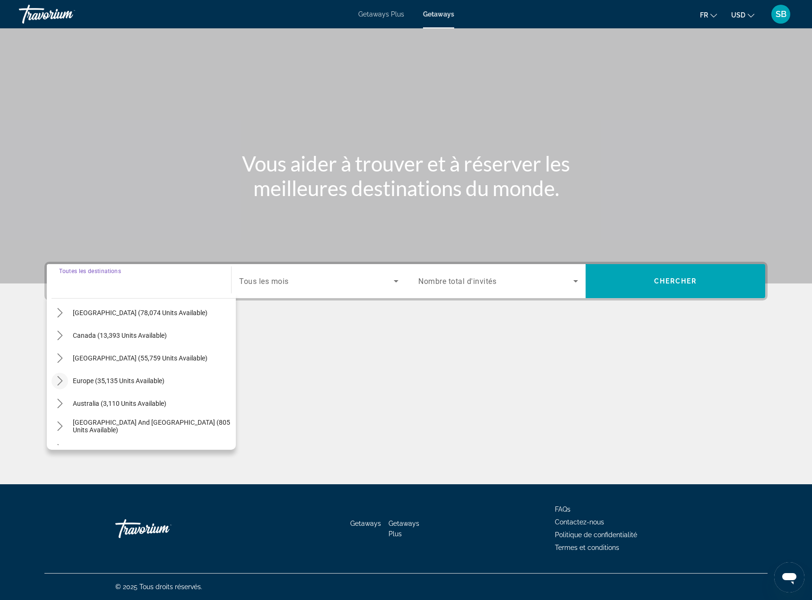
click at [58, 381] on icon "Toggle Europe (35,135 units available) submenu" at bounding box center [59, 380] width 9 height 9
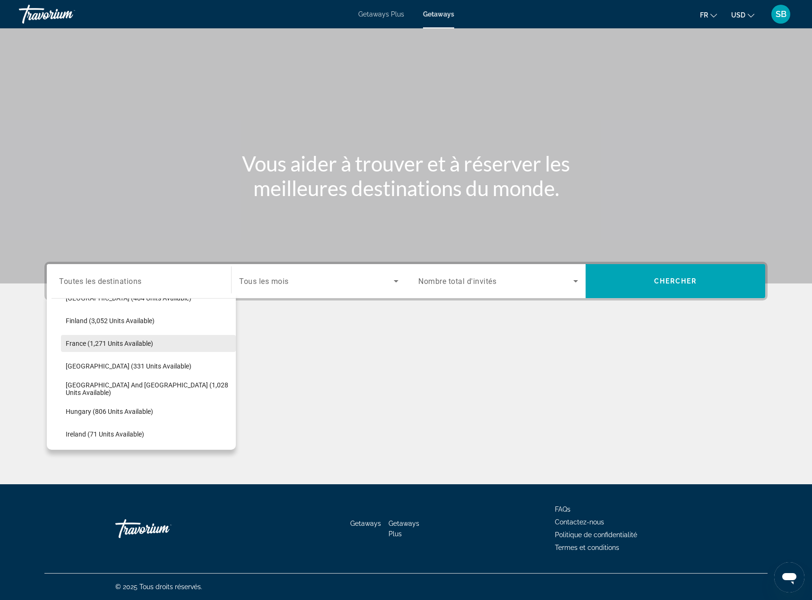
scroll to position [260, 0]
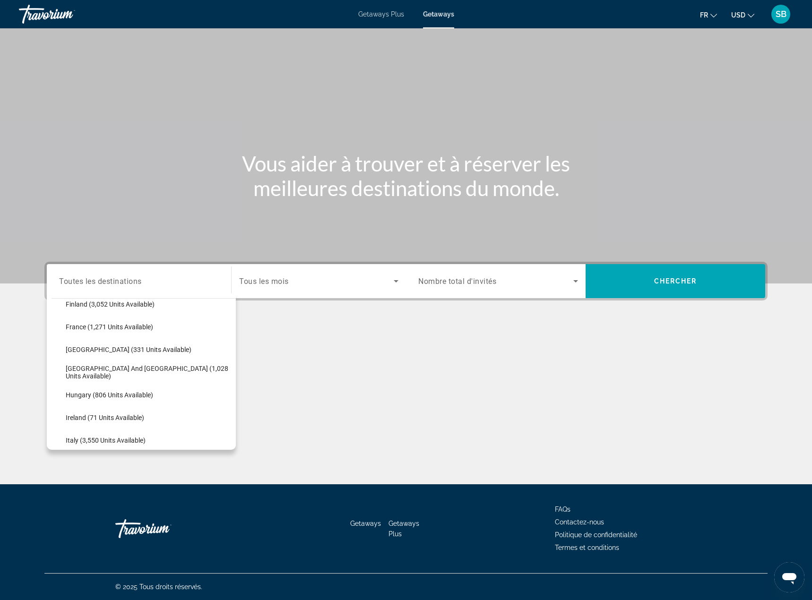
click at [318, 286] on span "Search widget" at bounding box center [316, 281] width 155 height 11
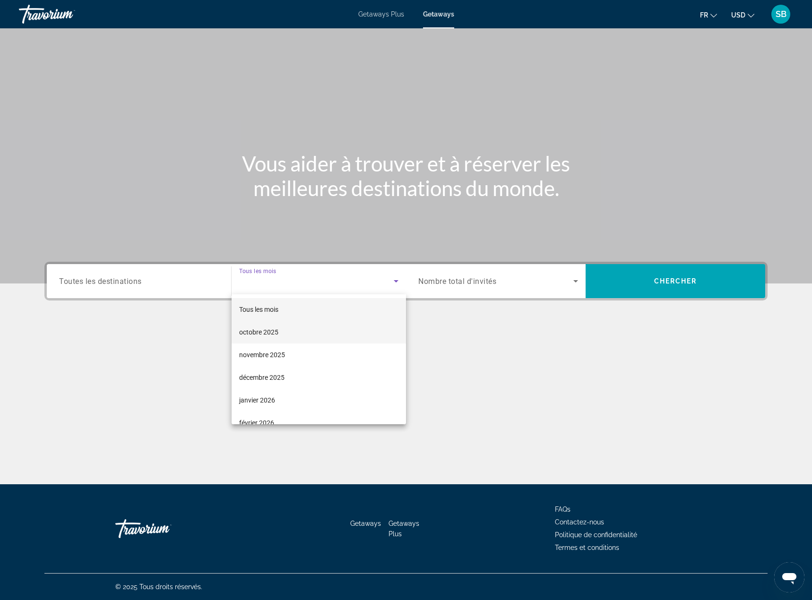
click at [283, 333] on mat-option "octobre 2025" at bounding box center [319, 332] width 174 height 23
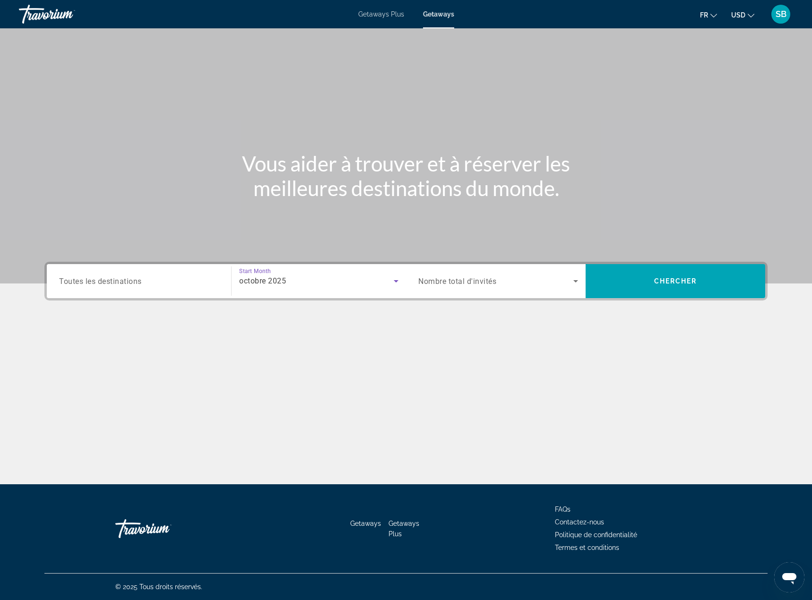
click at [523, 282] on span "Search widget" at bounding box center [495, 281] width 155 height 11
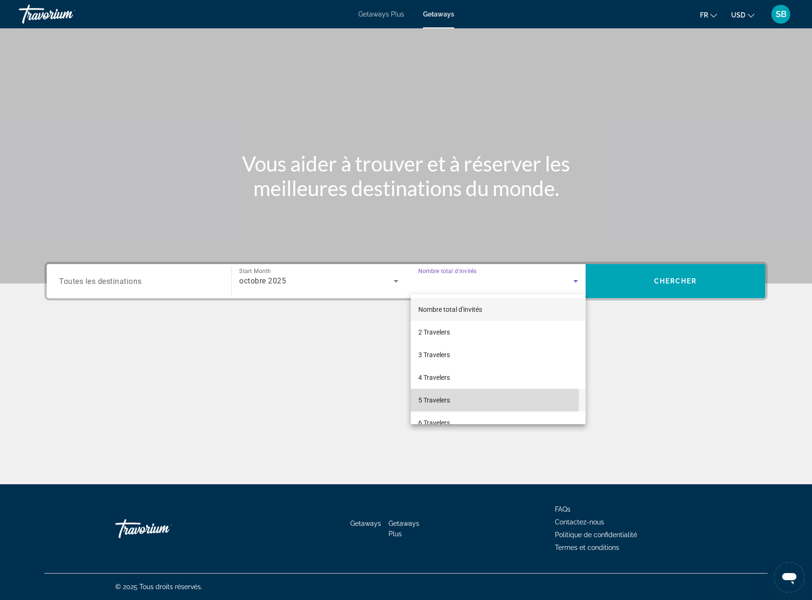
click at [432, 398] on span "5 Travelers" at bounding box center [434, 400] width 32 height 11
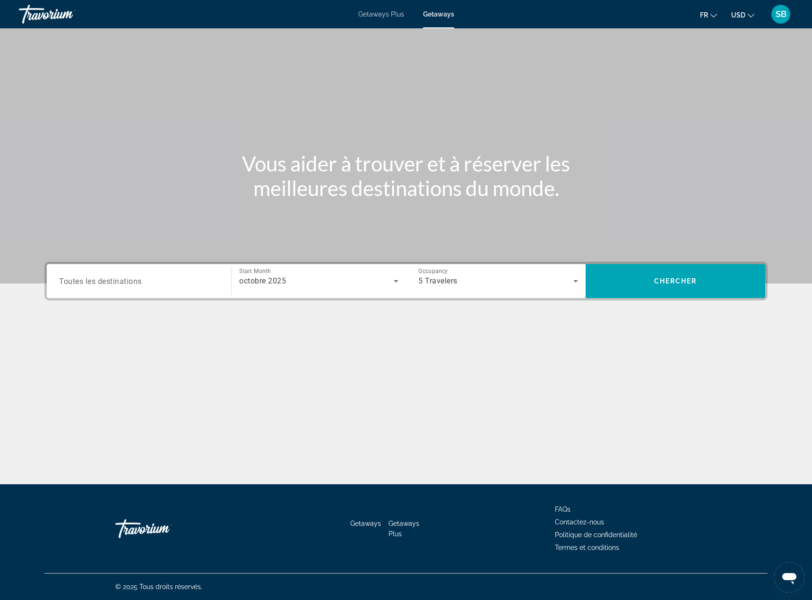
click at [141, 291] on div "Search widget" at bounding box center [139, 281] width 160 height 27
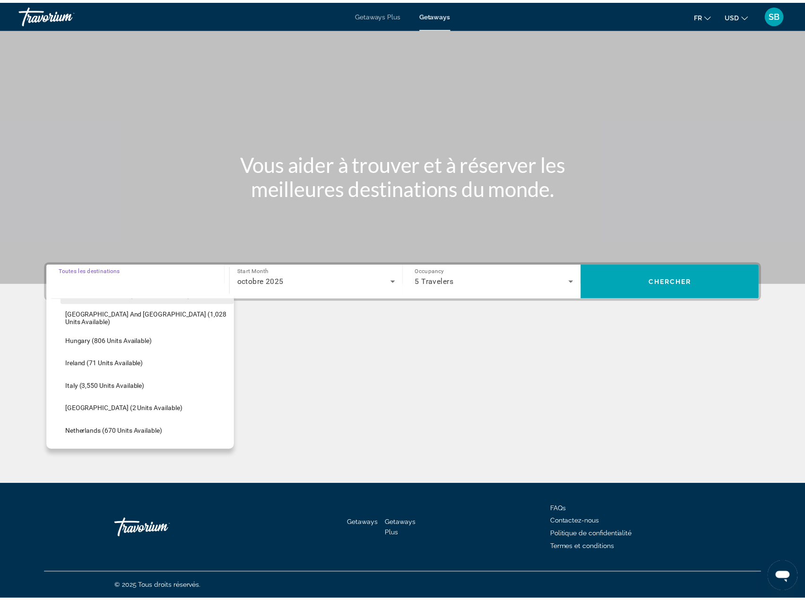
scroll to position [331, 0]
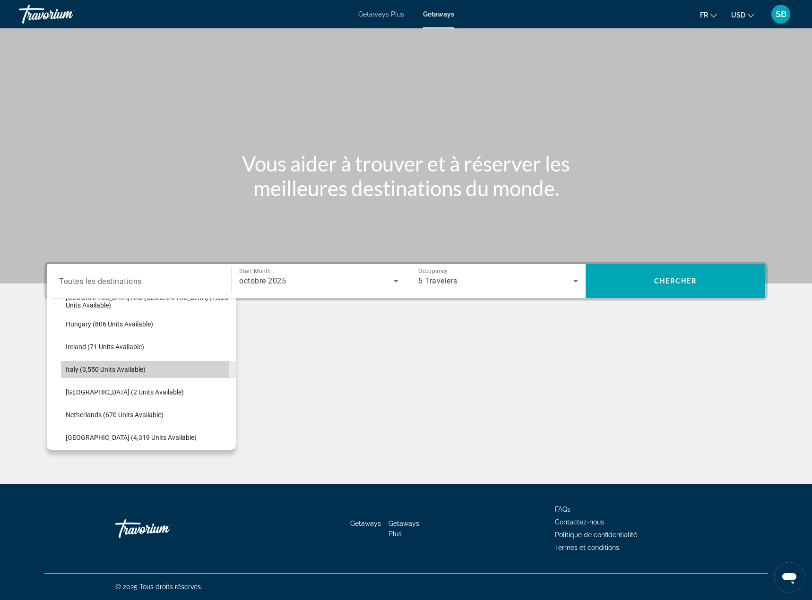
click at [122, 367] on span "Italy (3,550 units available)" at bounding box center [106, 370] width 80 height 8
type input "**********"
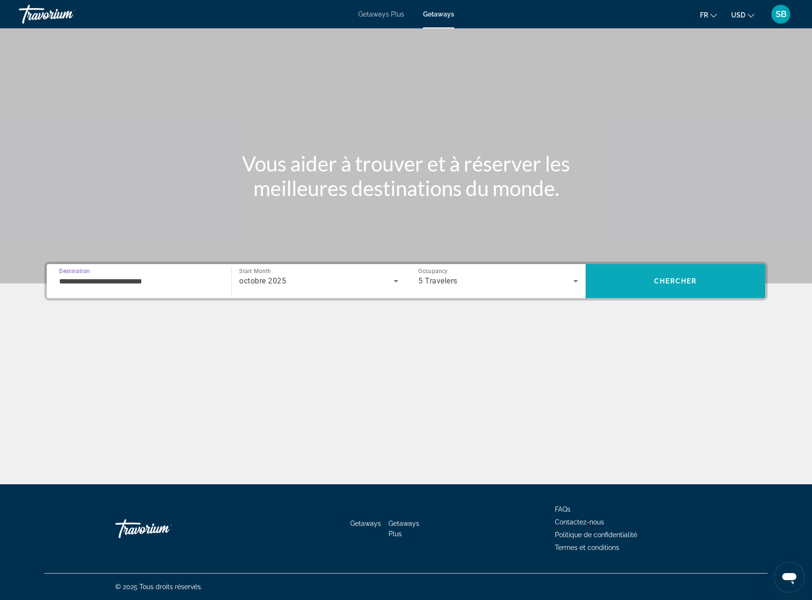
click at [701, 284] on span "Search" at bounding box center [676, 281] width 180 height 23
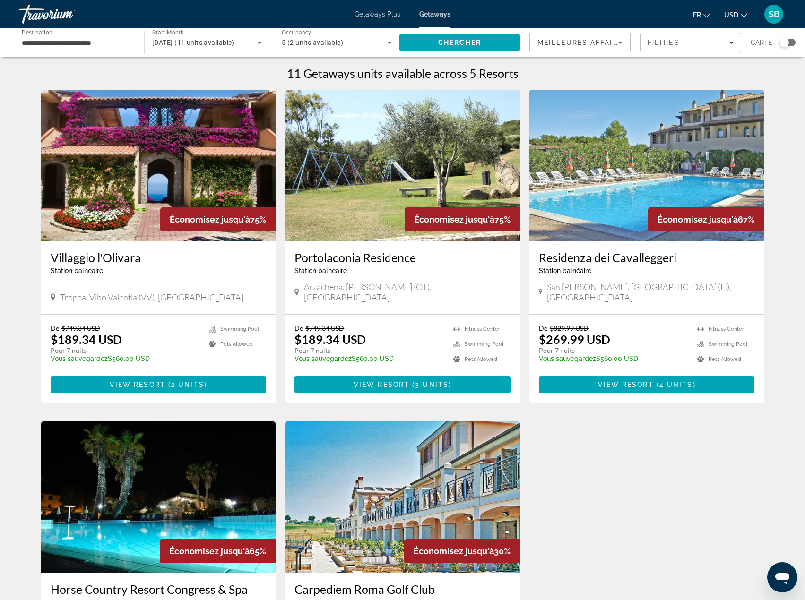
drag, startPoint x: 786, startPoint y: 43, endPoint x: 779, endPoint y: 59, distance: 18.0
click at [786, 43] on div "Search widget" at bounding box center [784, 42] width 9 height 9
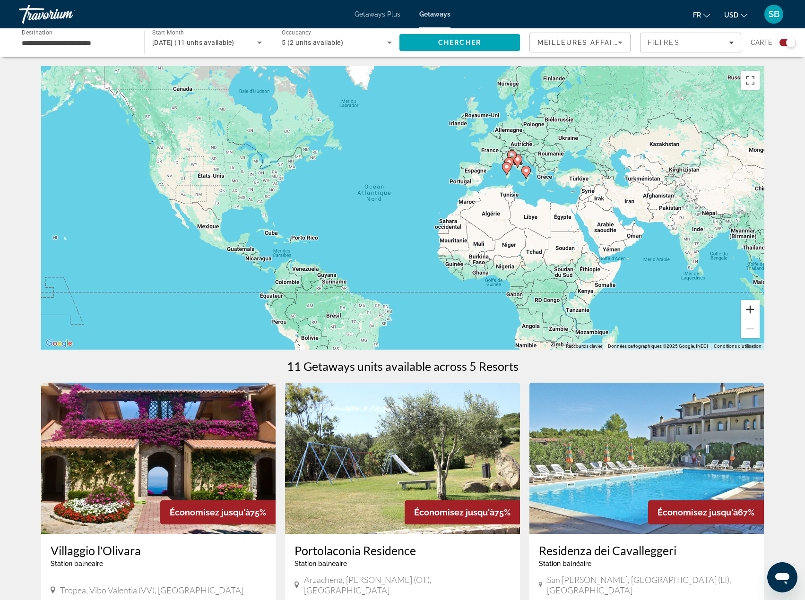
click at [751, 305] on button "Zoom avant" at bounding box center [750, 309] width 19 height 19
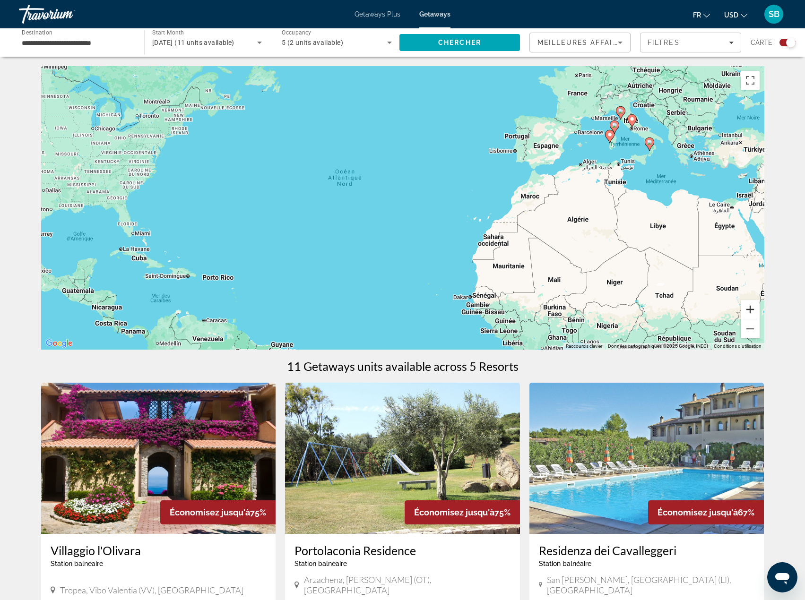
click at [751, 306] on button "Zoom avant" at bounding box center [750, 309] width 19 height 19
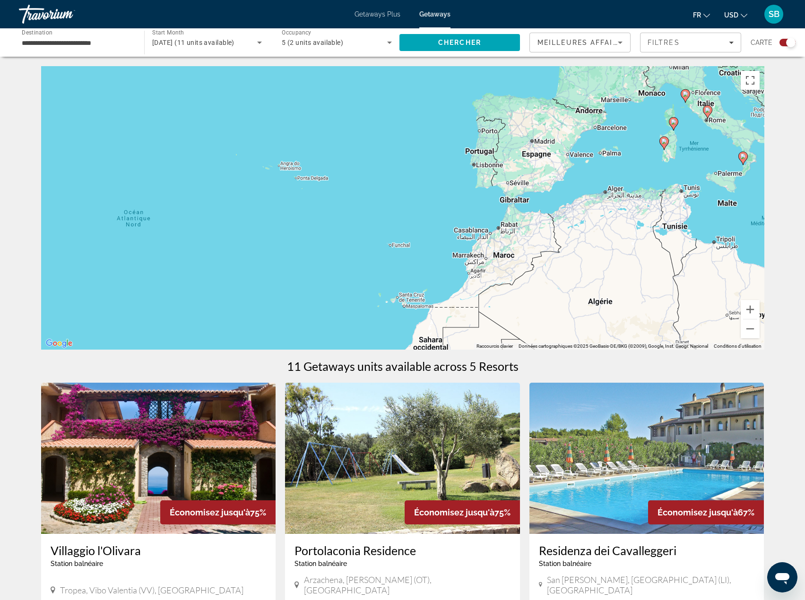
drag, startPoint x: 650, startPoint y: 218, endPoint x: 371, endPoint y: 338, distance: 303.3
click at [371, 338] on div "Pour activer le glissement avec le clavier, appuyez sur Alt+Entrée. Une fois ce…" at bounding box center [402, 208] width 723 height 284
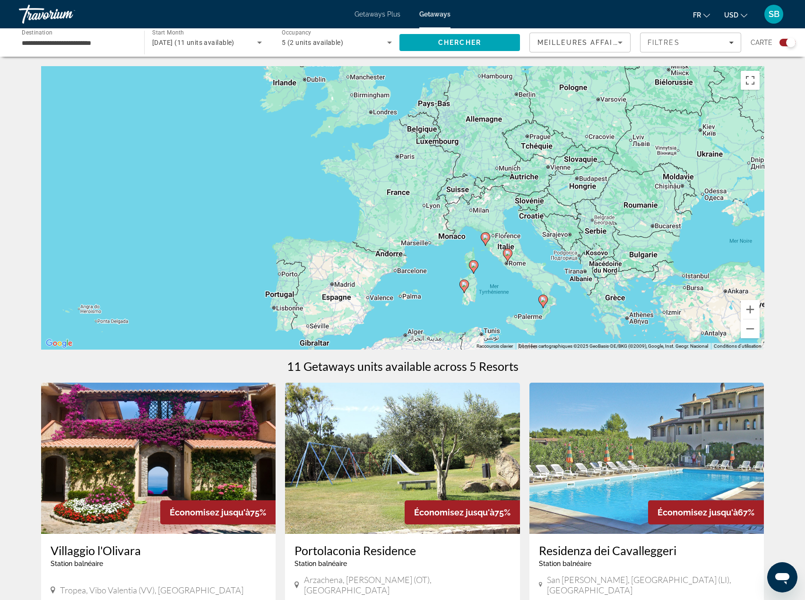
drag, startPoint x: 524, startPoint y: 217, endPoint x: 499, endPoint y: 308, distance: 94.6
click at [499, 308] on div "Pour activer le glissement avec le clavier, appuyez sur Alt+Entrée. Une fois ce…" at bounding box center [402, 208] width 723 height 284
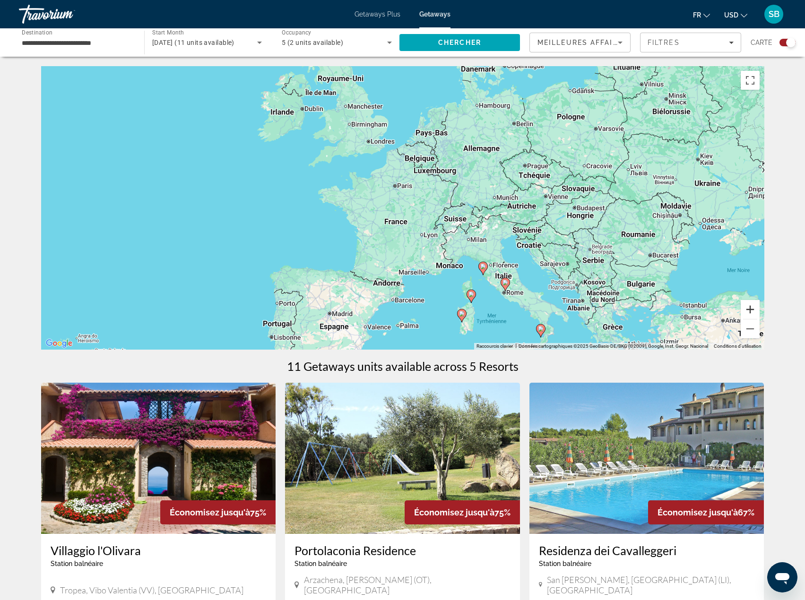
click at [753, 309] on button "Zoom avant" at bounding box center [750, 309] width 19 height 19
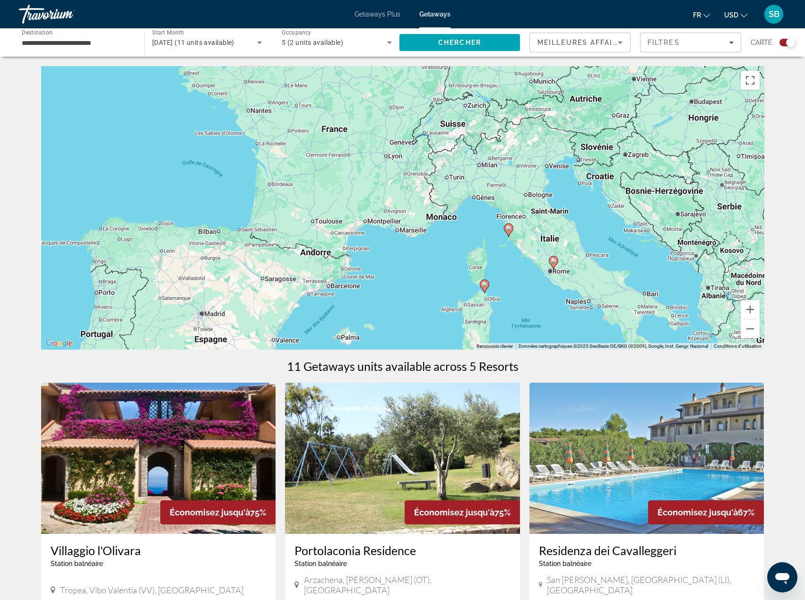
drag, startPoint x: 575, startPoint y: 209, endPoint x: 569, endPoint y: 171, distance: 38.3
click at [569, 171] on div "Pour activer le glissement avec le clavier, appuyez sur Alt+Entrée. Une fois ce…" at bounding box center [402, 208] width 723 height 284
click at [752, 313] on button "Zoom avant" at bounding box center [750, 309] width 19 height 19
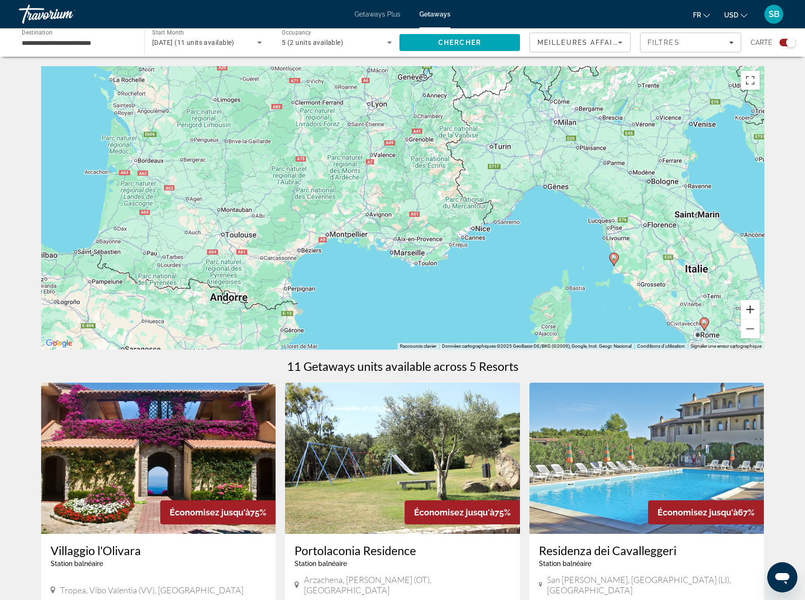
click at [750, 311] on button "Zoom avant" at bounding box center [750, 309] width 19 height 19
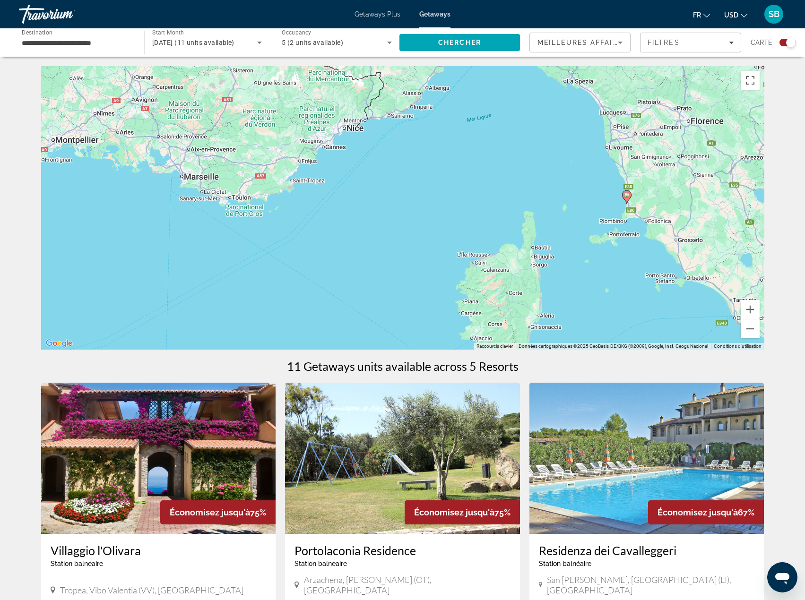
drag, startPoint x: 660, startPoint y: 276, endPoint x: 462, endPoint y: 153, distance: 232.7
click at [457, 152] on div "Pour activer le glissement avec le clavier, appuyez sur Alt+Entrée. Une fois ce…" at bounding box center [402, 208] width 723 height 284
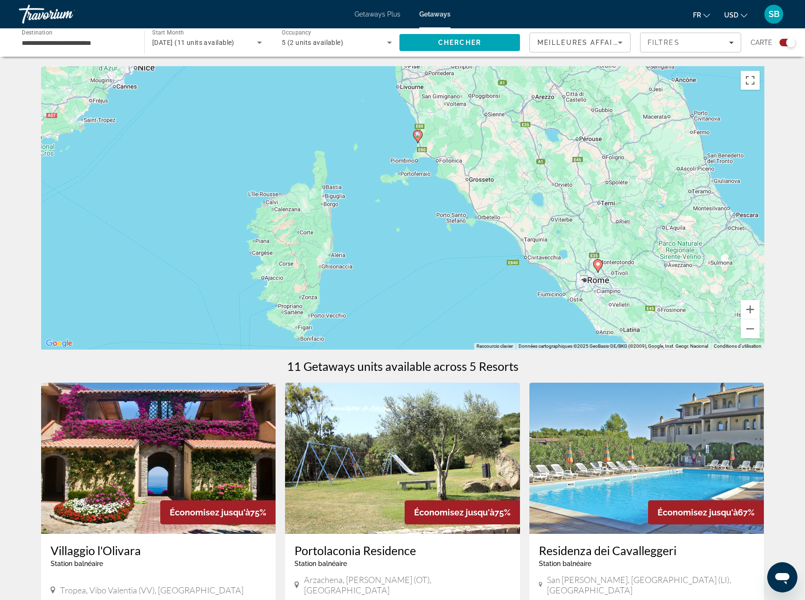
drag, startPoint x: 615, startPoint y: 250, endPoint x: 405, endPoint y: 189, distance: 219.1
click at [405, 189] on div "Pour activer le glissement avec le clavier, appuyez sur Alt+Entrée. Une fois ce…" at bounding box center [402, 208] width 723 height 284
click at [748, 310] on button "Zoom avant" at bounding box center [750, 309] width 19 height 19
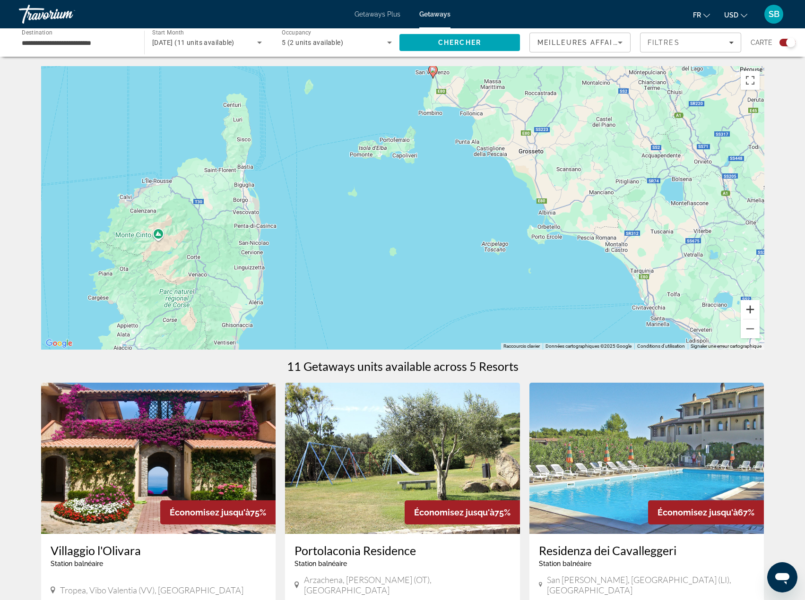
click at [748, 310] on button "Zoom avant" at bounding box center [750, 309] width 19 height 19
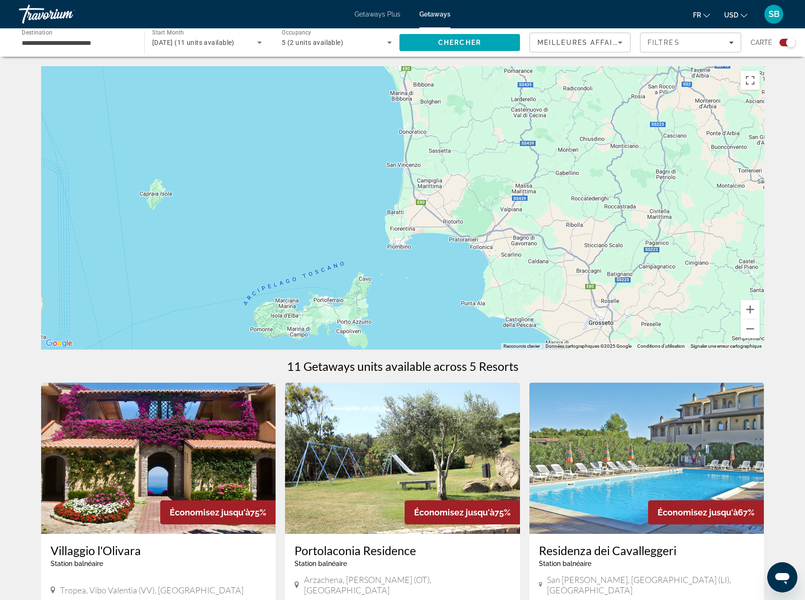
drag, startPoint x: 427, startPoint y: 291, endPoint x: 415, endPoint y: 389, distance: 98.6
click at [415, 389] on div "← Déplacement vers la gauche → Déplacement vers la droite ↑ Déplacement vers le…" at bounding box center [402, 565] width 761 height 999
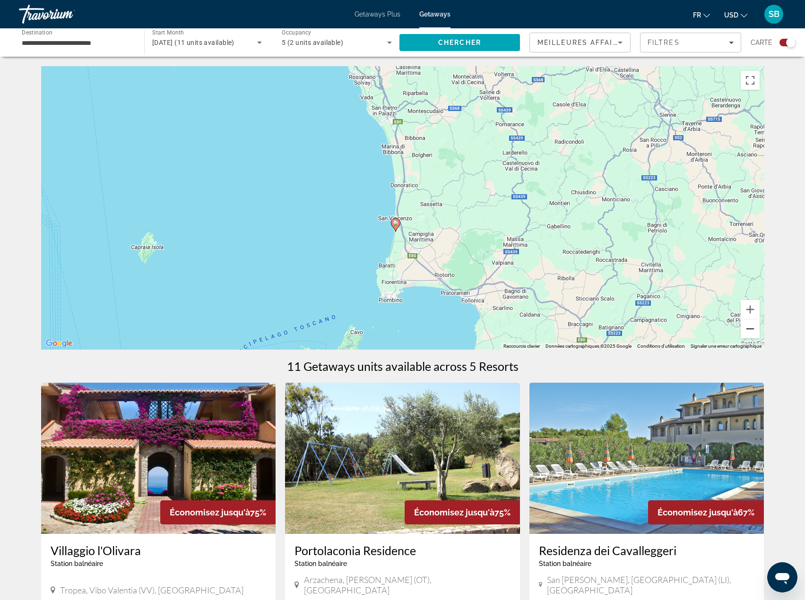
click at [749, 330] on button "Zoom arrière" at bounding box center [750, 329] width 19 height 19
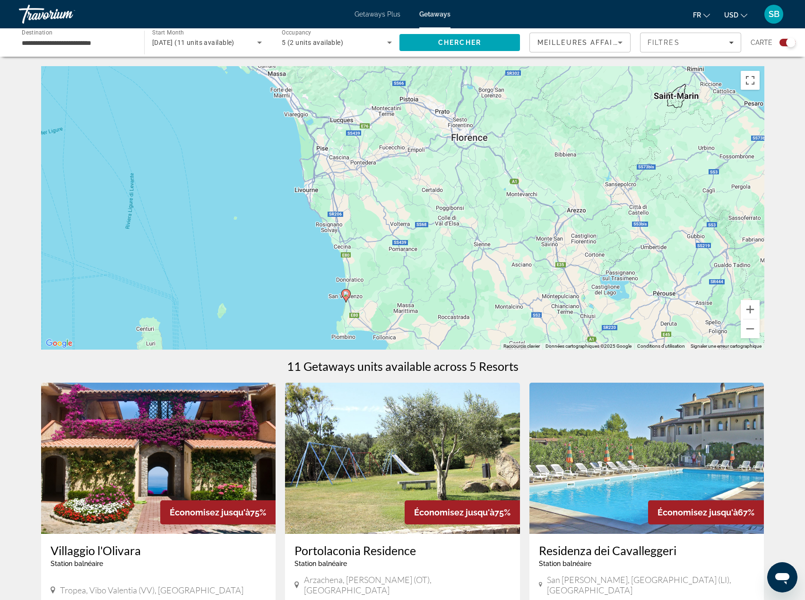
drag, startPoint x: 496, startPoint y: 124, endPoint x: 447, endPoint y: 199, distance: 89.4
click at [447, 199] on div "Pour activer le glissement avec le clavier, appuyez sur Alt+Entrée. Une fois ce…" at bounding box center [402, 208] width 723 height 284
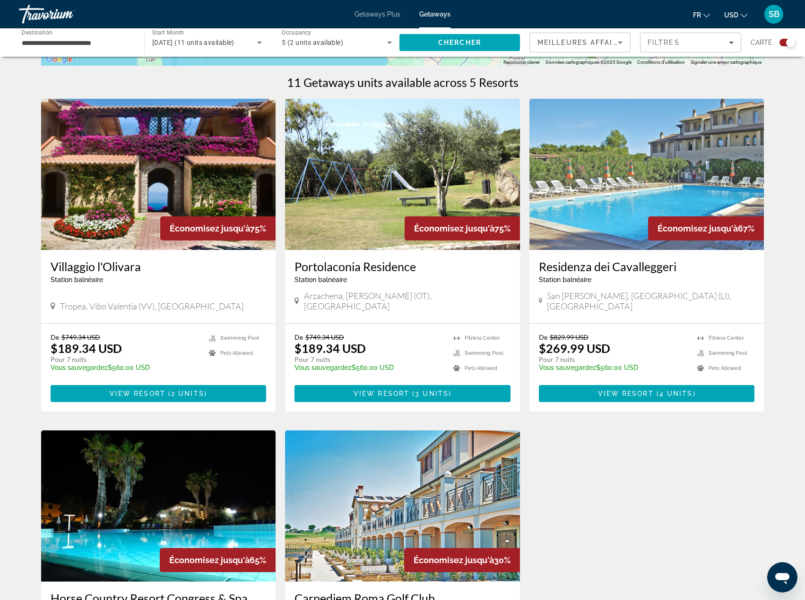
scroll to position [284, 0]
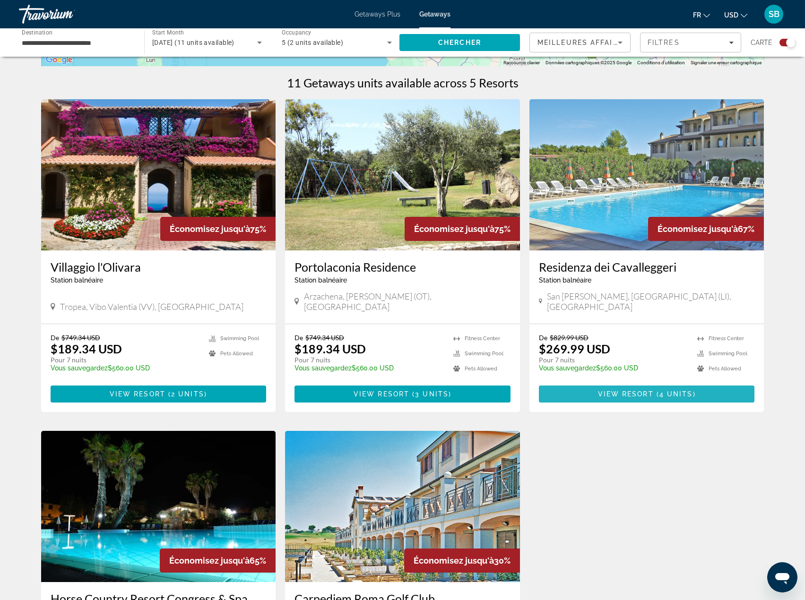
click at [635, 391] on span "View Resort" at bounding box center [626, 395] width 56 height 8
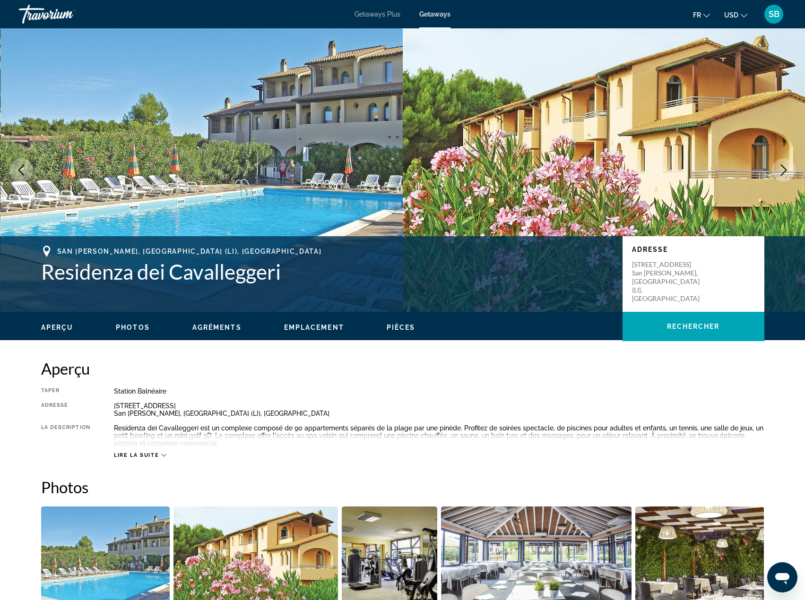
click at [784, 173] on icon "Next image" at bounding box center [784, 170] width 6 height 11
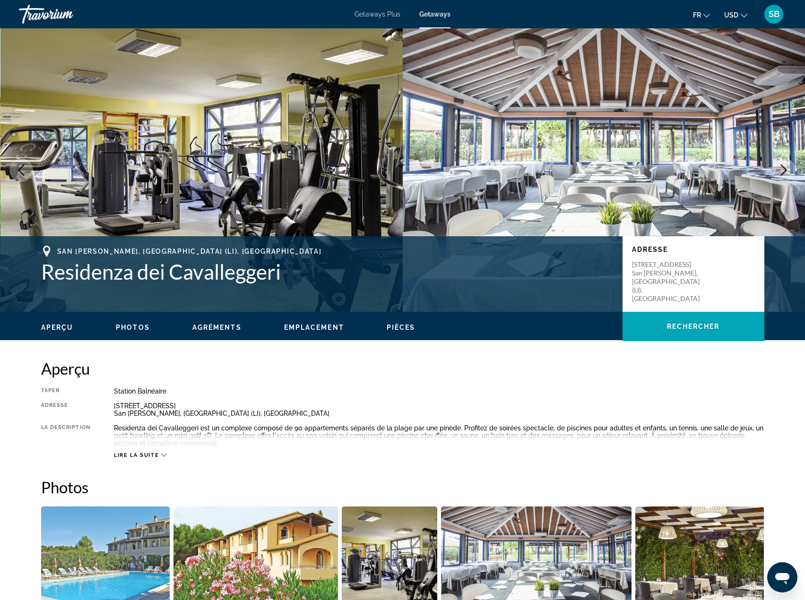
click at [784, 173] on icon "Next image" at bounding box center [784, 170] width 6 height 11
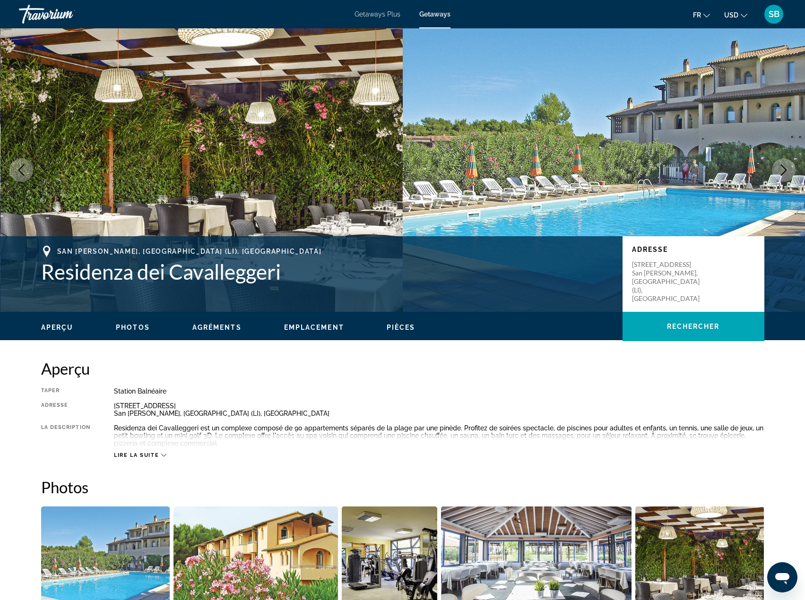
click at [784, 173] on icon "Next image" at bounding box center [784, 170] width 6 height 11
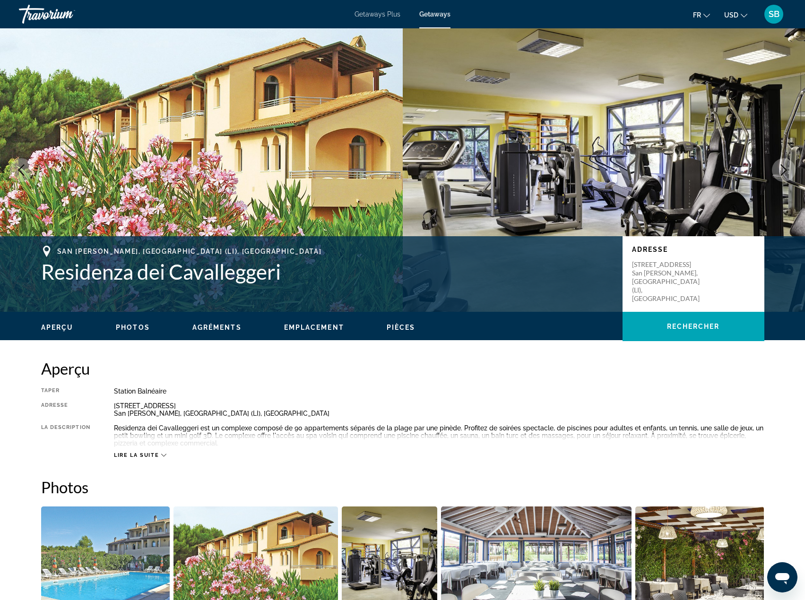
click at [784, 173] on icon "Next image" at bounding box center [784, 170] width 6 height 11
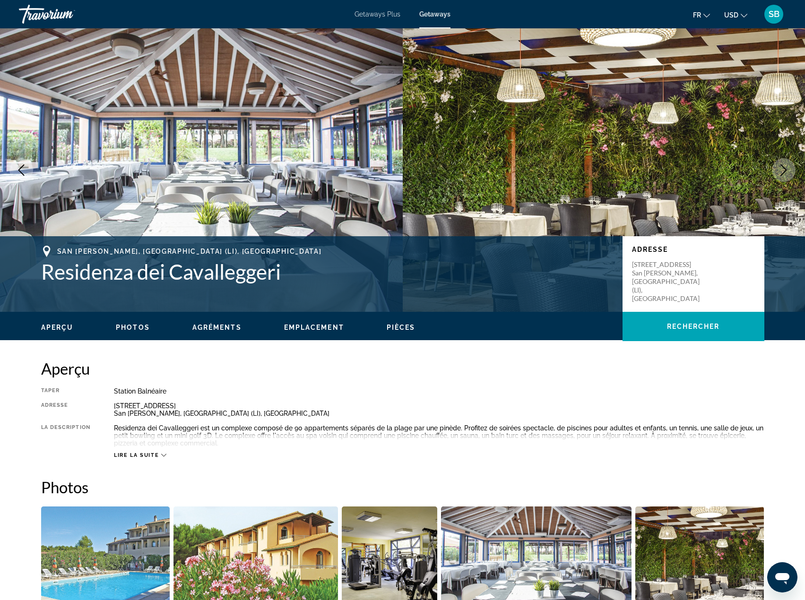
click at [784, 173] on icon "Next image" at bounding box center [784, 170] width 6 height 11
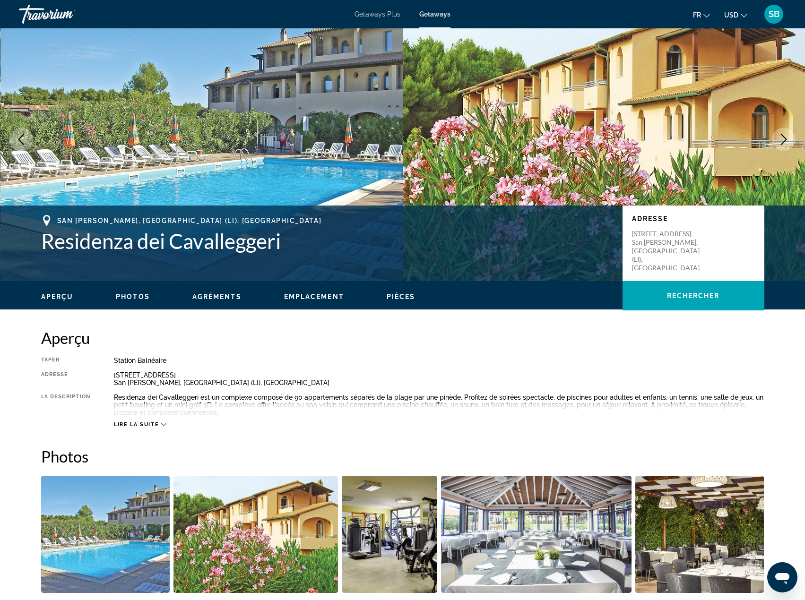
scroll to position [47, 0]
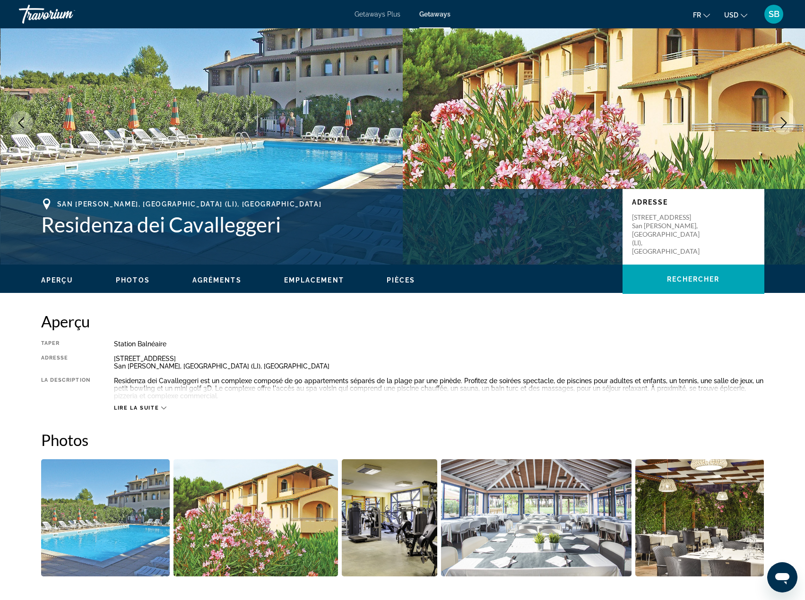
click at [164, 411] on div "Lire la suite" at bounding box center [140, 408] width 52 height 6
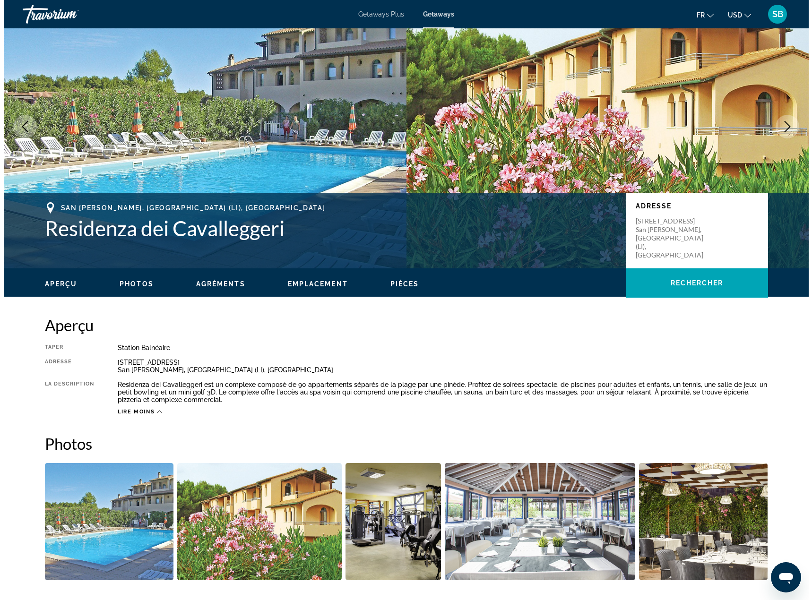
scroll to position [0, 0]
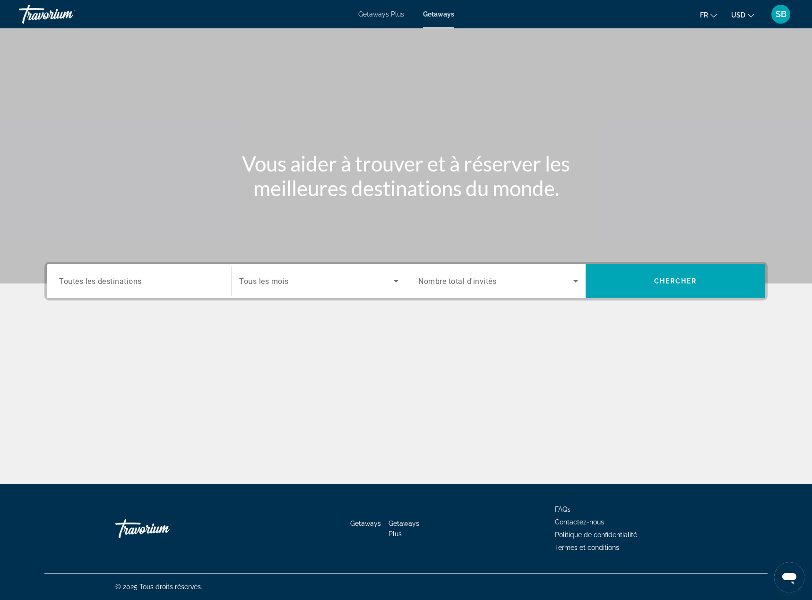
click at [136, 283] on span "Toutes les destinations" at bounding box center [100, 281] width 83 height 9
click at [136, 283] on input "Destination Toutes les destinations" at bounding box center [139, 281] width 160 height 11
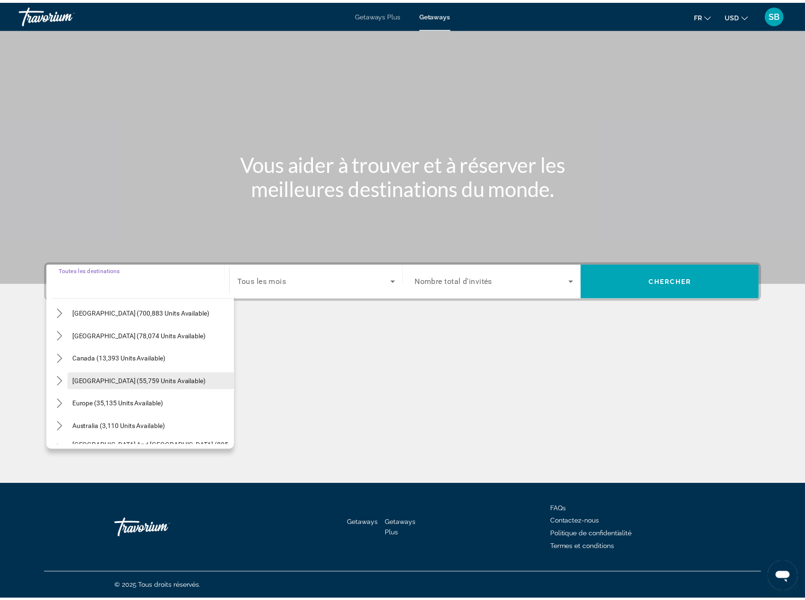
scroll to position [47, 0]
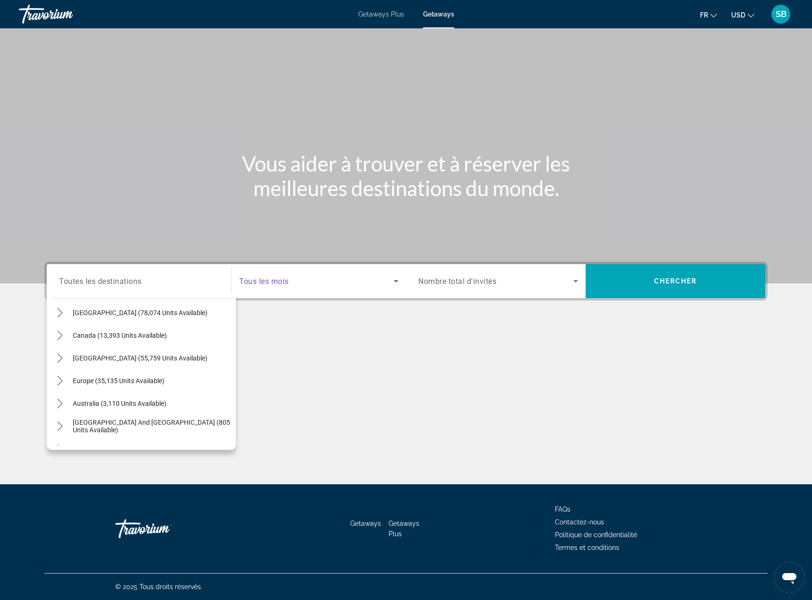
click at [330, 278] on span "Search widget" at bounding box center [316, 281] width 155 height 11
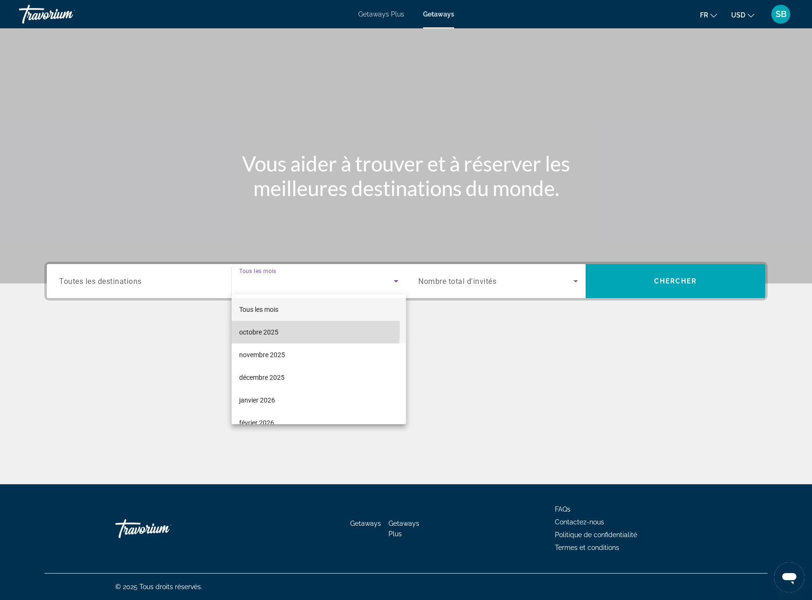
click at [264, 330] on span "octobre 2025" at bounding box center [258, 332] width 39 height 11
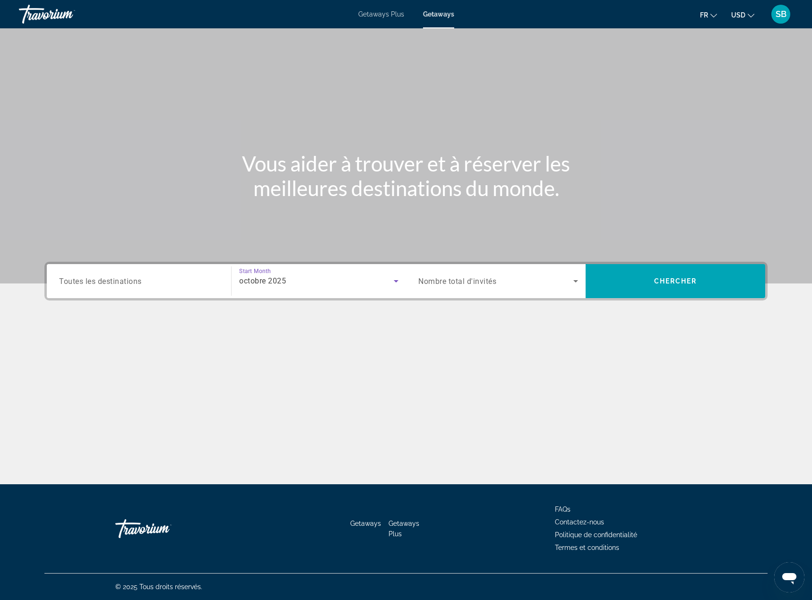
click at [486, 281] on span "Nombre total d'invités" at bounding box center [457, 281] width 78 height 9
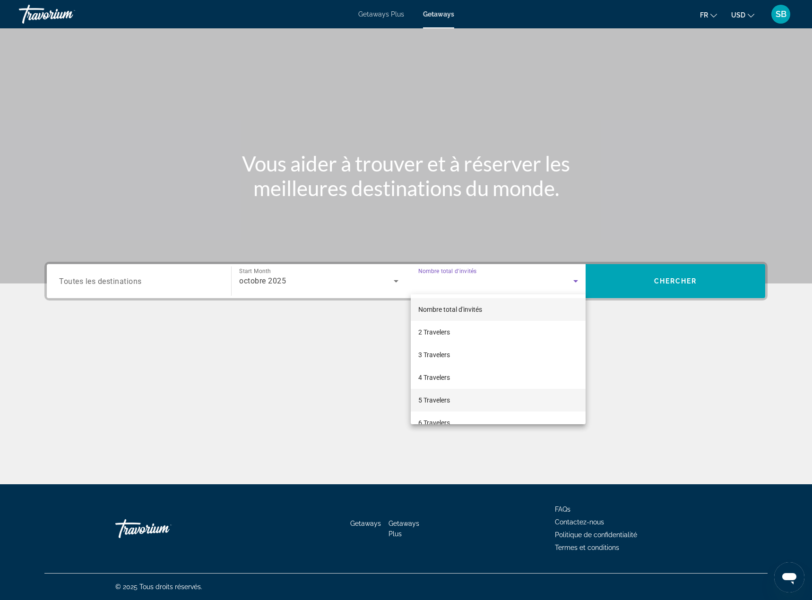
click at [439, 395] on span "5 Travelers" at bounding box center [434, 400] width 32 height 11
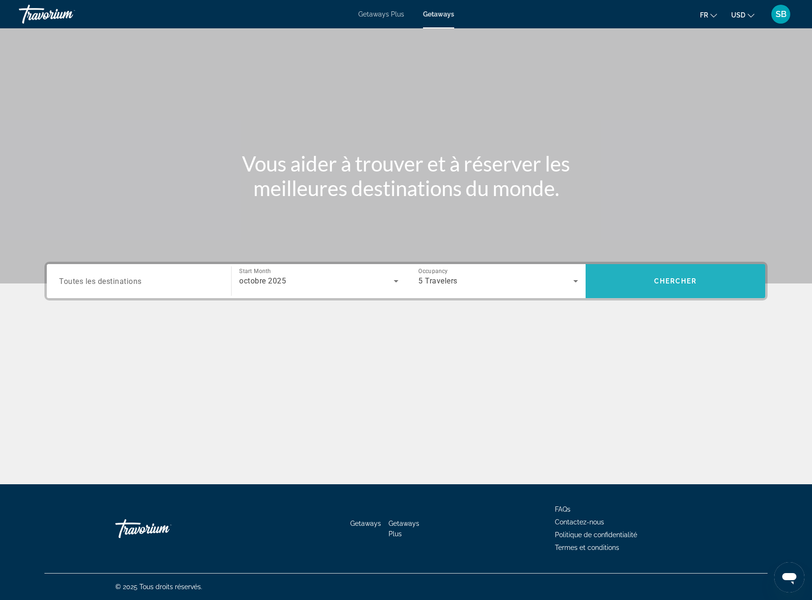
click at [629, 282] on span "Search" at bounding box center [676, 281] width 180 height 23
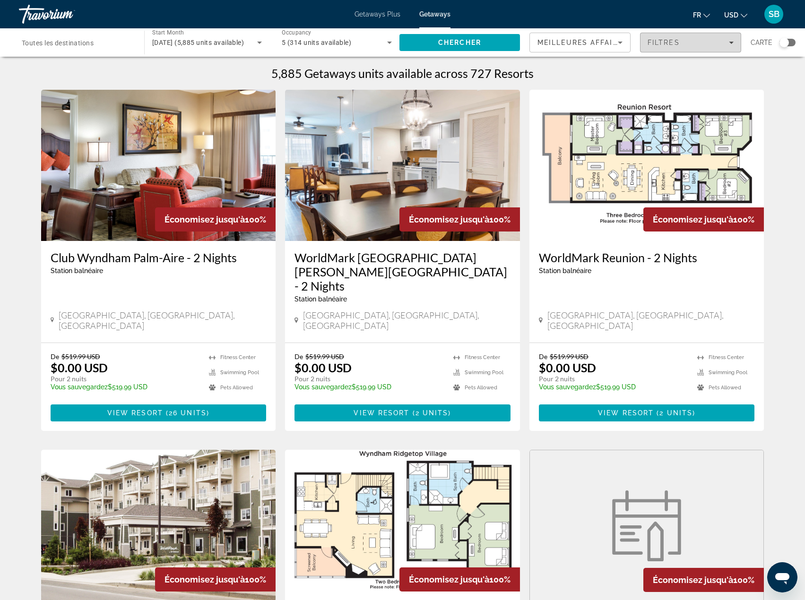
click at [684, 42] on div "Filtres" at bounding box center [691, 43] width 86 height 8
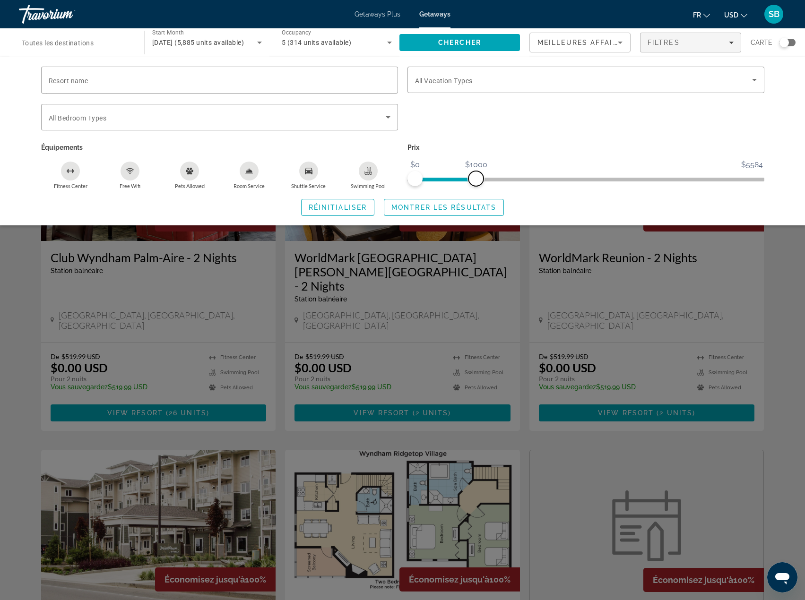
drag, startPoint x: 755, startPoint y: 179, endPoint x: 476, endPoint y: 186, distance: 279.0
click at [476, 186] on div "Prix $0 $5584 $0 $1000" at bounding box center [586, 165] width 366 height 49
click at [510, 88] on div "Search widget" at bounding box center [586, 80] width 342 height 26
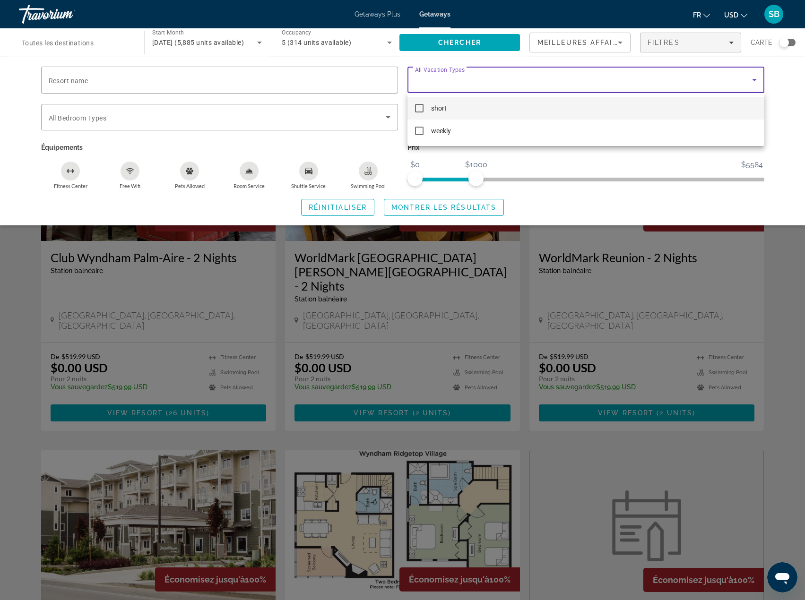
drag, startPoint x: 562, startPoint y: 207, endPoint x: 404, endPoint y: 176, distance: 161.3
click at [562, 207] on div at bounding box center [402, 300] width 805 height 600
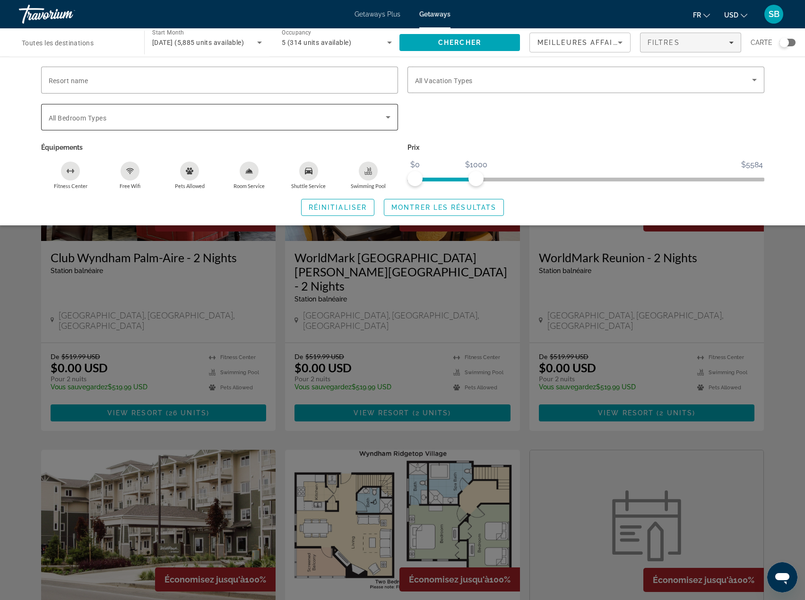
click at [388, 116] on icon "Search widget" at bounding box center [387, 117] width 11 height 11
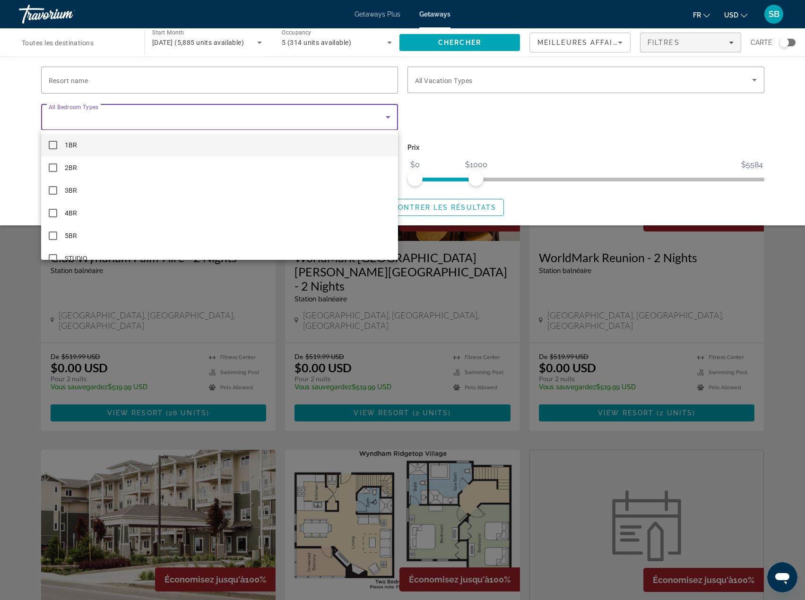
click at [449, 115] on div at bounding box center [402, 300] width 805 height 600
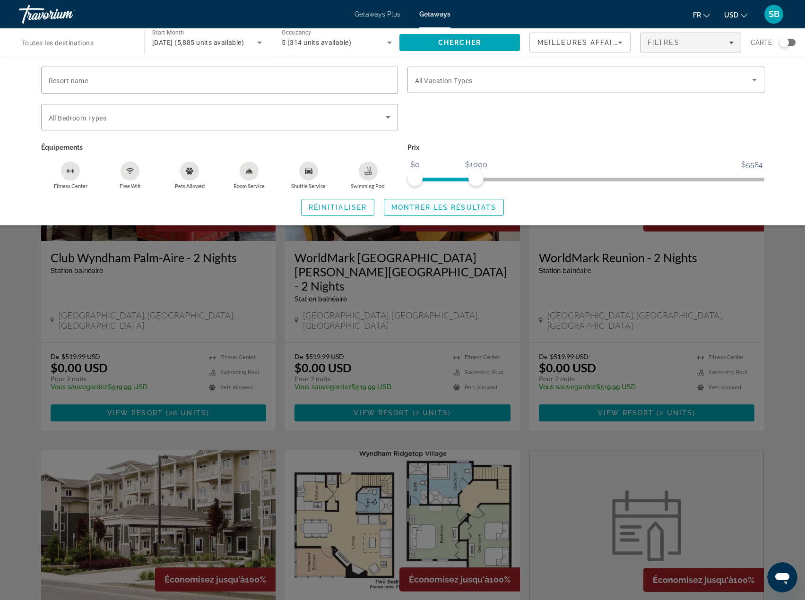
click at [423, 206] on span "Montrer les résultats" at bounding box center [443, 208] width 105 height 8
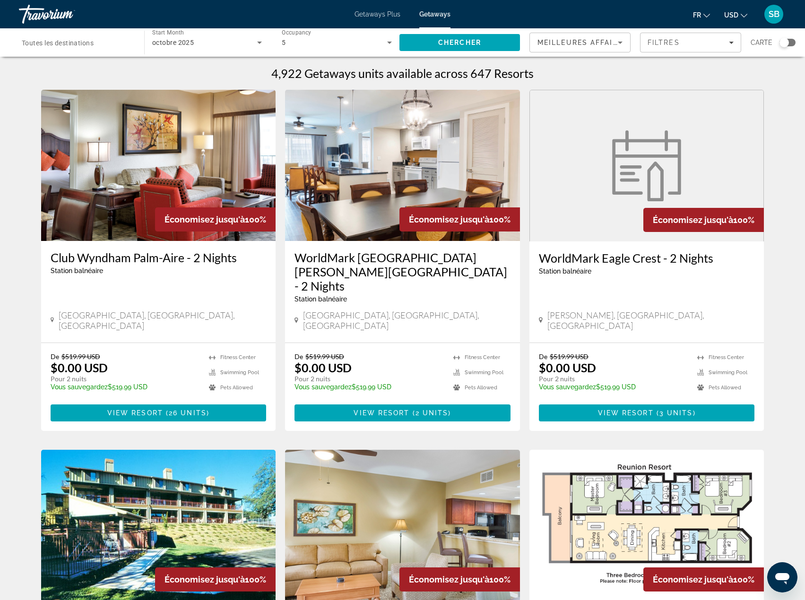
click at [76, 44] on span "Toutes les destinations" at bounding box center [58, 43] width 72 height 8
click at [76, 44] on input "Destination Toutes les destinations" at bounding box center [77, 42] width 110 height 11
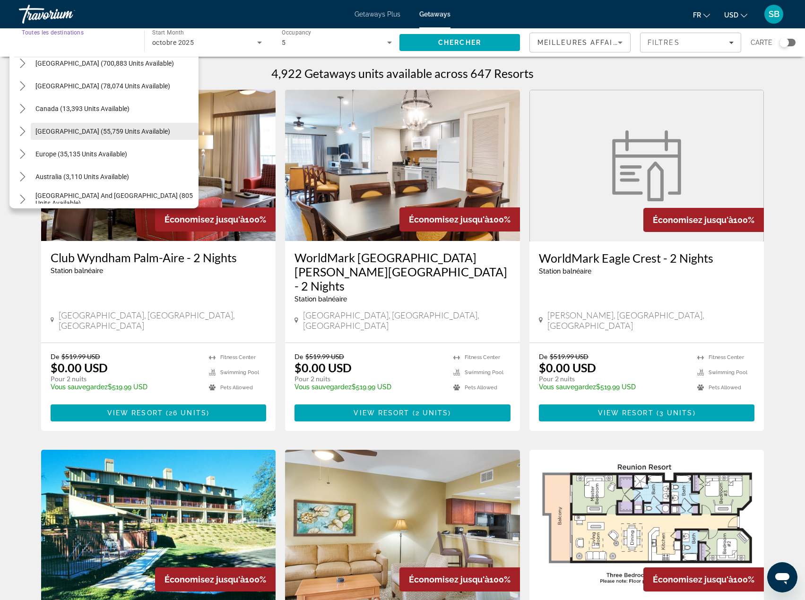
scroll to position [47, 0]
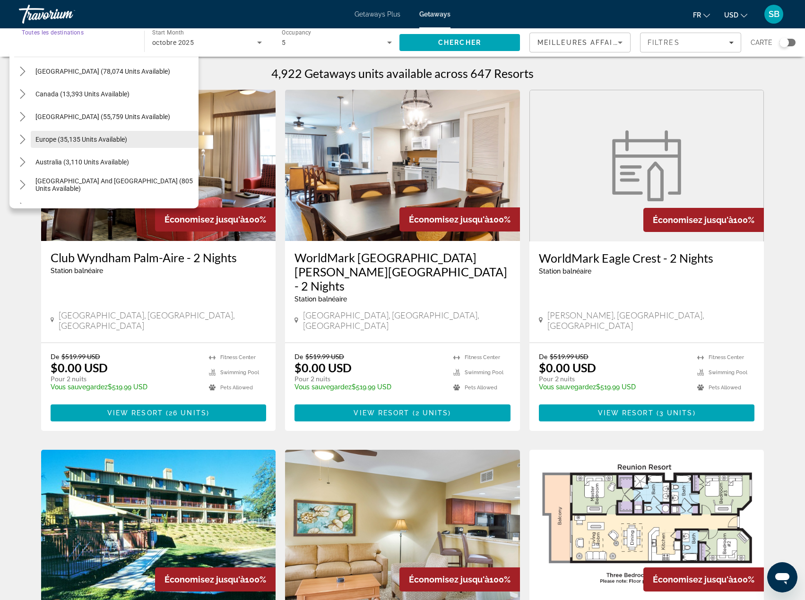
click at [49, 138] on span "Europe (35,135 units available)" at bounding box center [81, 140] width 92 height 8
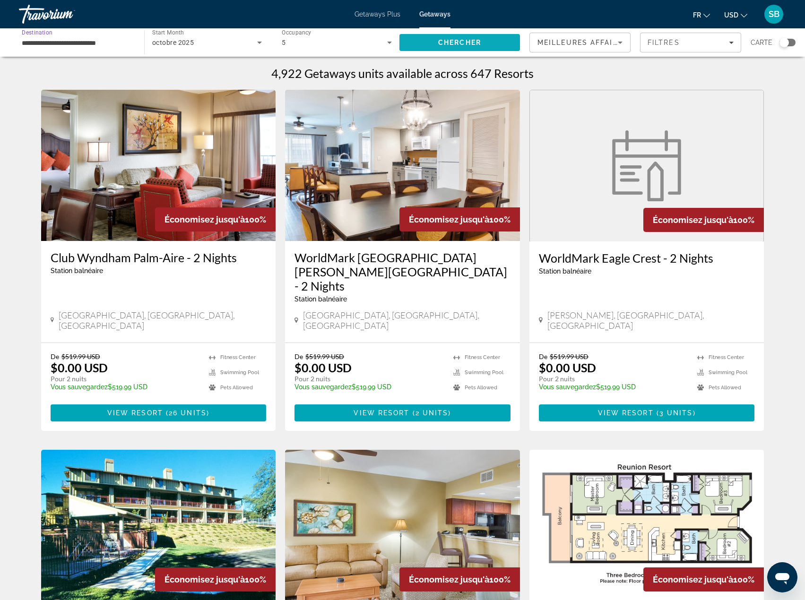
click at [471, 46] on span "Chercher" at bounding box center [459, 43] width 43 height 8
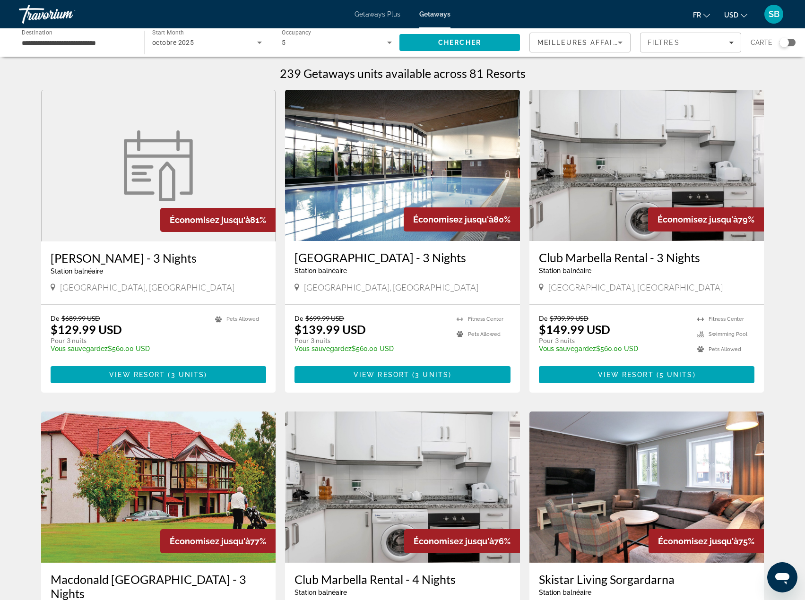
click at [601, 46] on div "Meilleures affaires" at bounding box center [578, 42] width 80 height 11
click at [786, 43] on div at bounding box center [402, 300] width 805 height 600
click at [786, 43] on div "Search widget" at bounding box center [784, 42] width 9 height 9
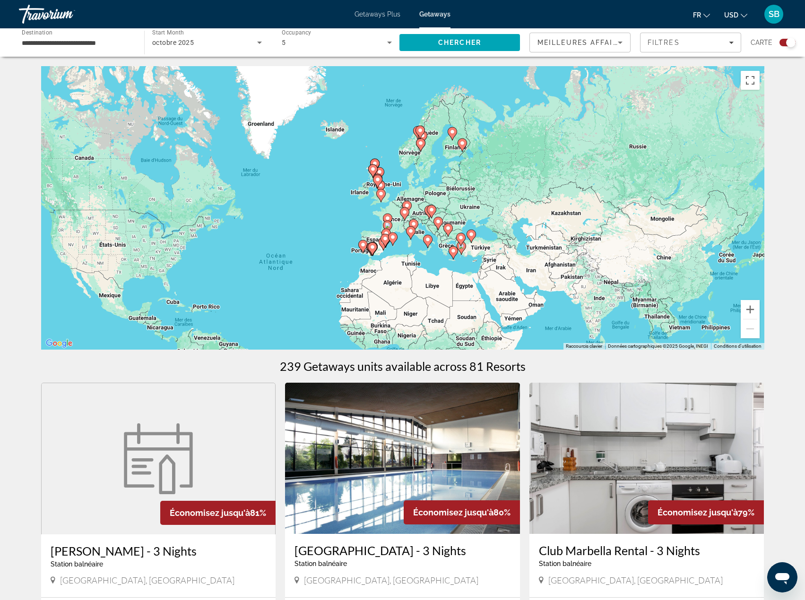
drag, startPoint x: 515, startPoint y: 198, endPoint x: 415, endPoint y: 268, distance: 122.5
click at [415, 268] on div "Pour activer le glissement avec le clavier, appuyez sur Alt+Entrée. Une fois ce…" at bounding box center [402, 208] width 723 height 284
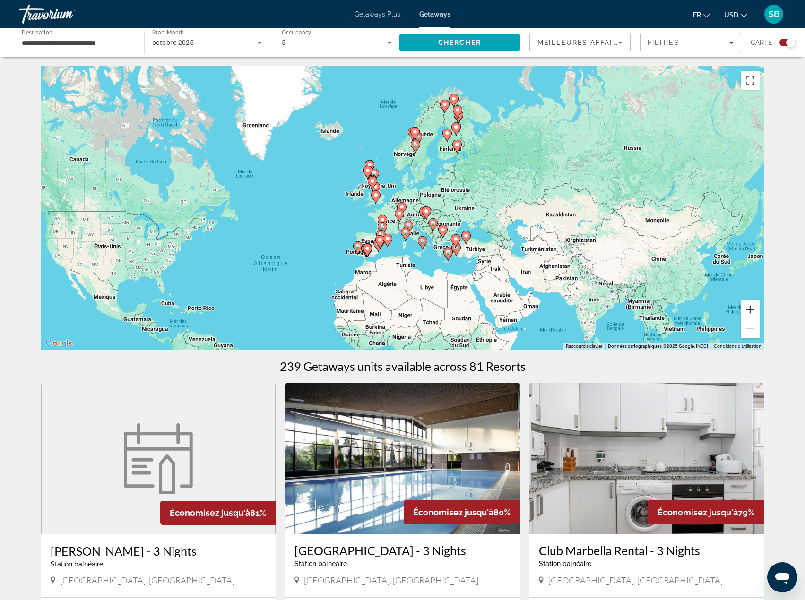
click at [751, 312] on button "Zoom avant" at bounding box center [750, 309] width 19 height 19
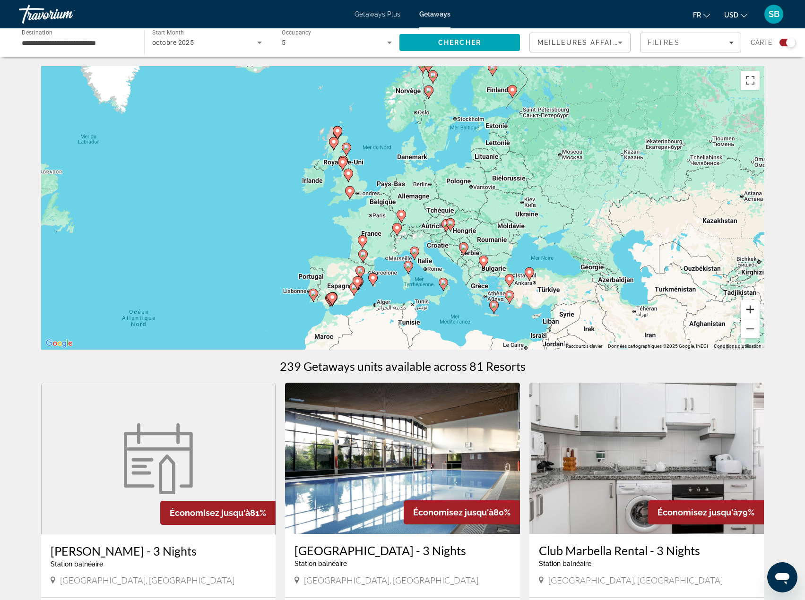
click at [751, 312] on button "Zoom avant" at bounding box center [750, 309] width 19 height 19
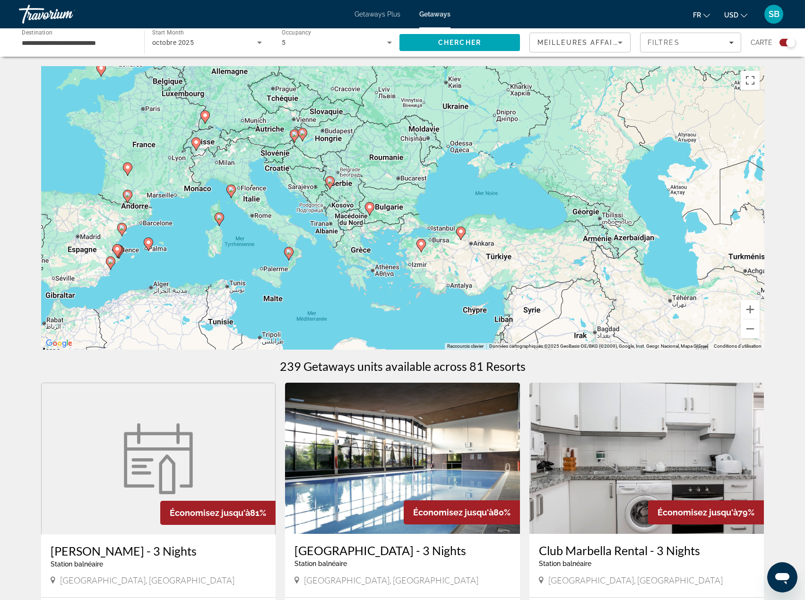
drag, startPoint x: 614, startPoint y: 284, endPoint x: 418, endPoint y: 169, distance: 226.8
click at [418, 169] on div "Pour activer le glissement avec le clavier, appuyez sur Alt+Entrée. Une fois ce…" at bounding box center [402, 208] width 723 height 284
click at [751, 310] on button "Zoom avant" at bounding box center [750, 309] width 19 height 19
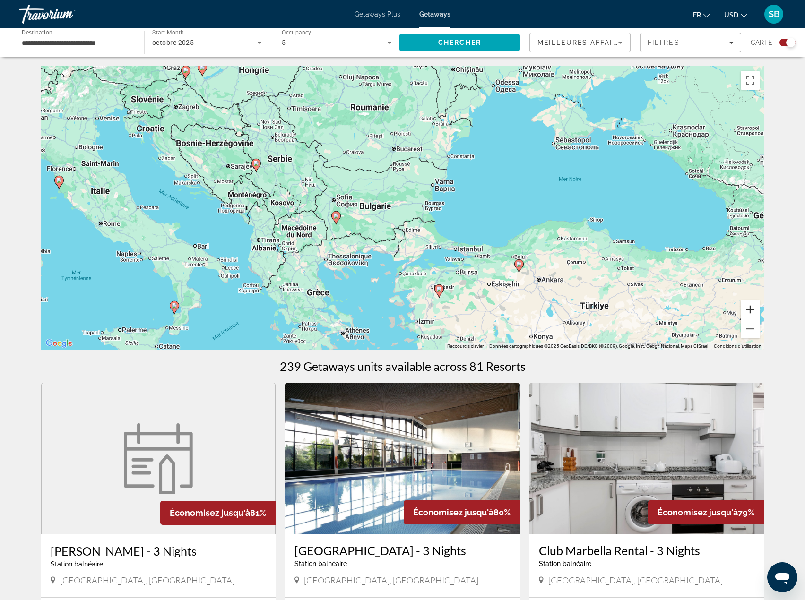
click at [751, 310] on button "Zoom avant" at bounding box center [750, 309] width 19 height 19
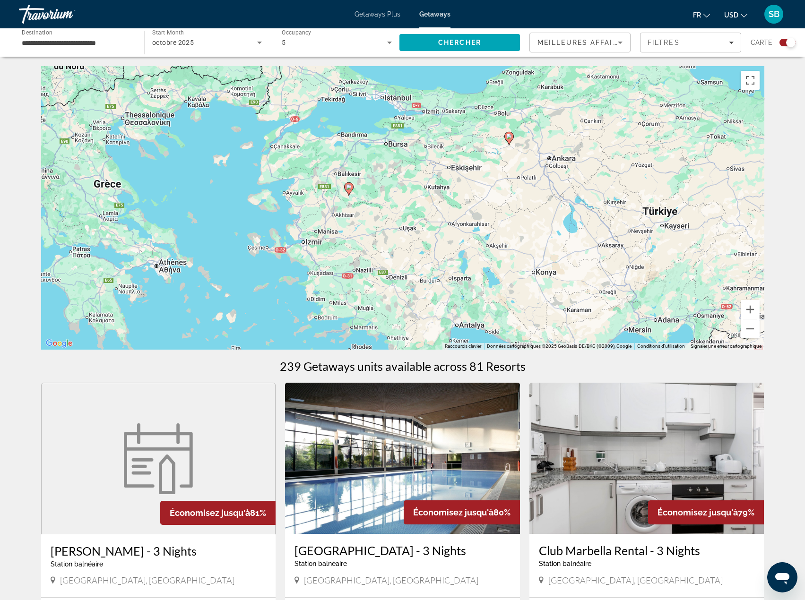
drag, startPoint x: 625, startPoint y: 281, endPoint x: 498, endPoint y: 87, distance: 232.2
click at [498, 87] on div "Pour activer le glissement avec le clavier, appuyez sur Alt+Entrée. Une fois ce…" at bounding box center [402, 208] width 723 height 284
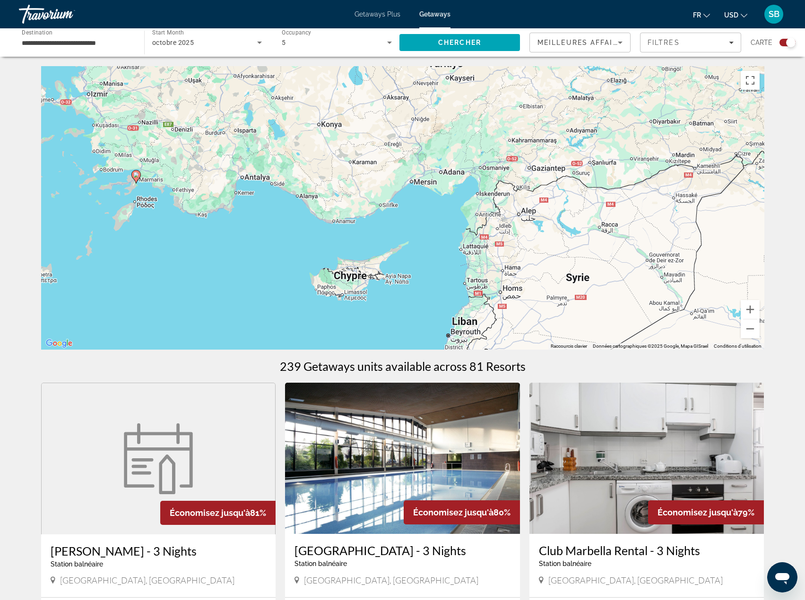
drag, startPoint x: 510, startPoint y: 235, endPoint x: 295, endPoint y: 104, distance: 251.4
click at [295, 104] on div "Pour activer le glissement avec le clavier, appuyez sur Alt+Entrée. Une fois ce…" at bounding box center [402, 208] width 723 height 284
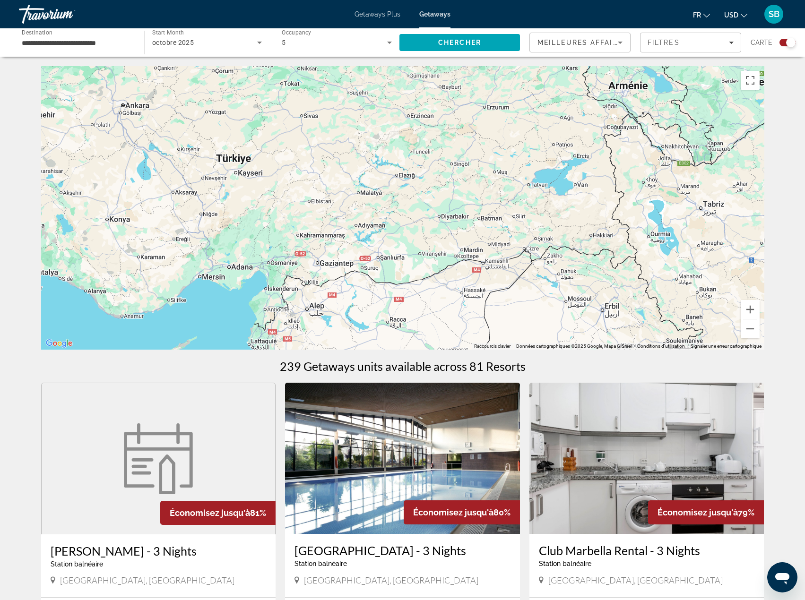
drag, startPoint x: 395, startPoint y: 188, endPoint x: 199, endPoint y: 269, distance: 212.0
click at [187, 280] on div "Pour activer le glissement avec le clavier, appuyez sur Alt+Entrée. Une fois ce…" at bounding box center [402, 208] width 723 height 284
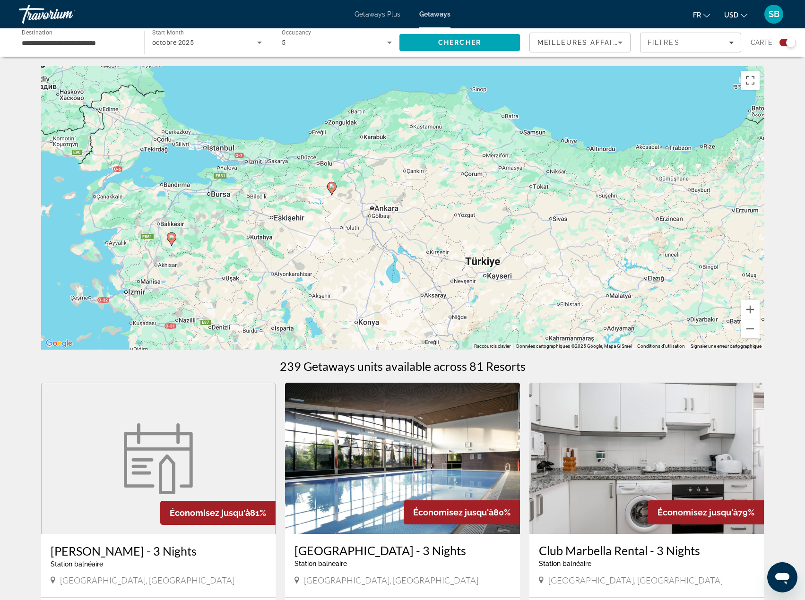
drag, startPoint x: 65, startPoint y: 147, endPoint x: 311, endPoint y: 255, distance: 269.1
click at [311, 255] on div "Pour activer le glissement avec le clavier, appuyez sur Alt+Entrée. Une fois ce…" at bounding box center [402, 208] width 723 height 284
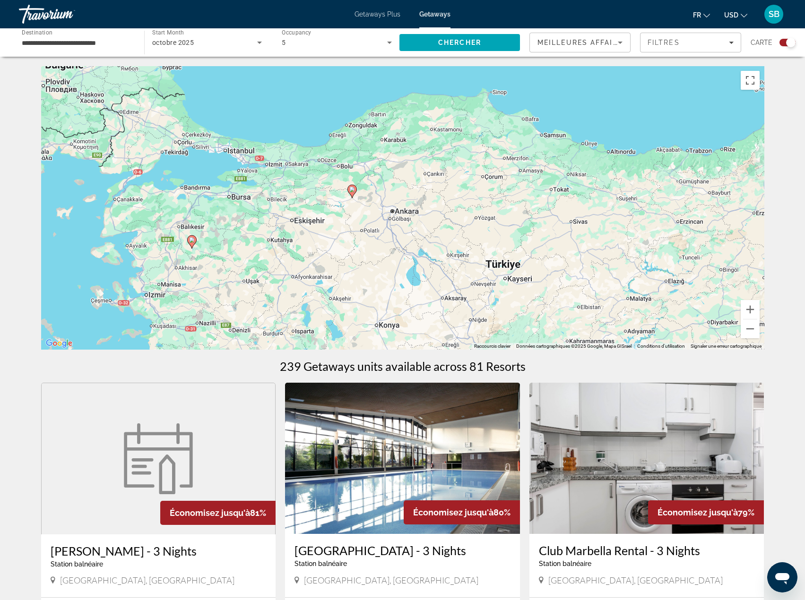
drag, startPoint x: 310, startPoint y: 281, endPoint x: 329, endPoint y: 284, distance: 19.2
click at [329, 284] on div "Pour activer le glissement avec le clavier, appuyez sur Alt+Entrée. Une fois ce…" at bounding box center [402, 208] width 723 height 284
click at [355, 191] on image "Main content" at bounding box center [352, 190] width 6 height 6
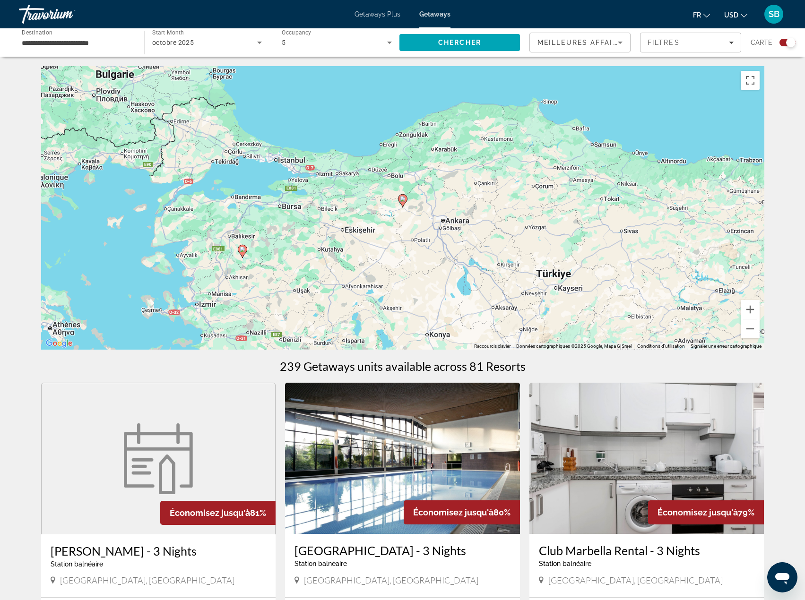
click at [404, 201] on image "Main content" at bounding box center [403, 199] width 6 height 6
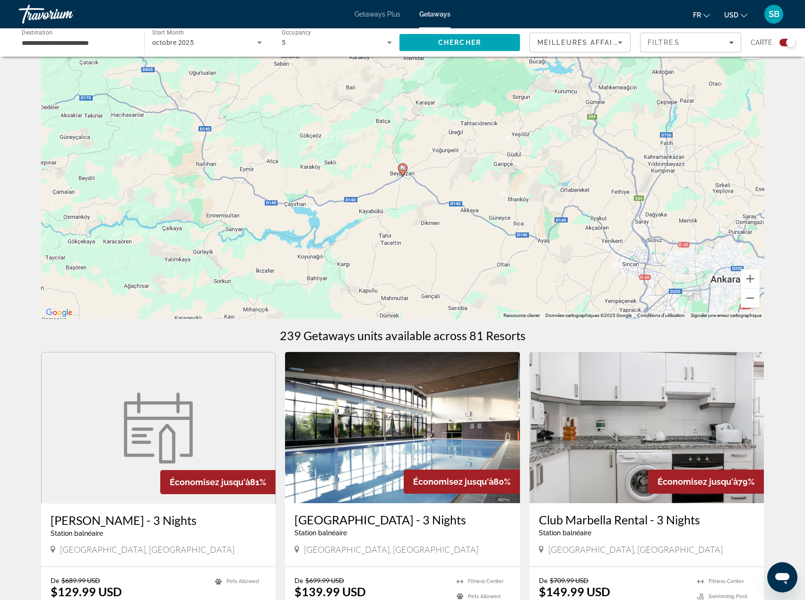
scroll to position [47, 0]
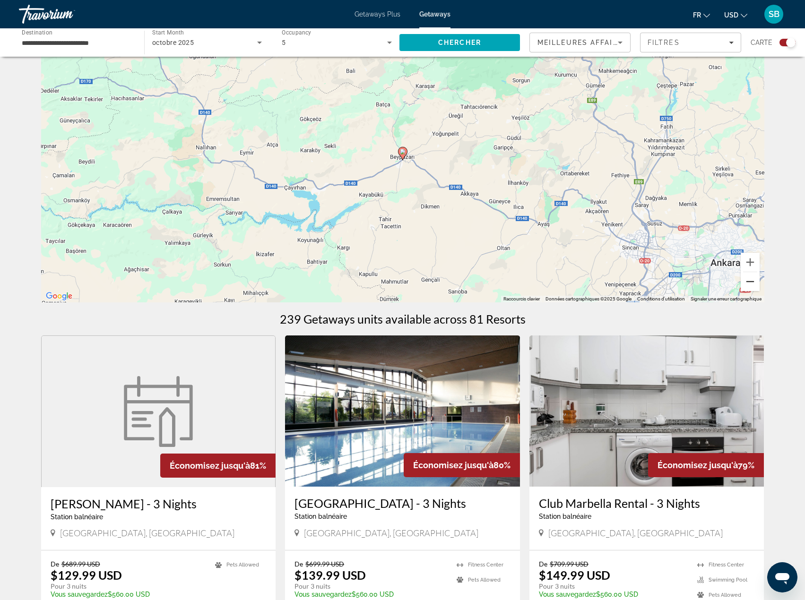
click at [750, 282] on button "Zoom arrière" at bounding box center [750, 281] width 19 height 19
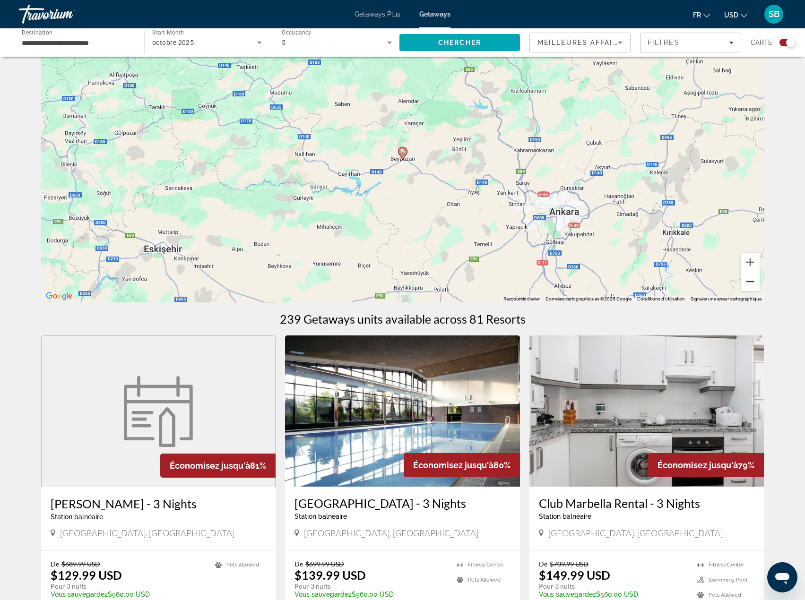
click at [750, 282] on button "Zoom arrière" at bounding box center [750, 281] width 19 height 19
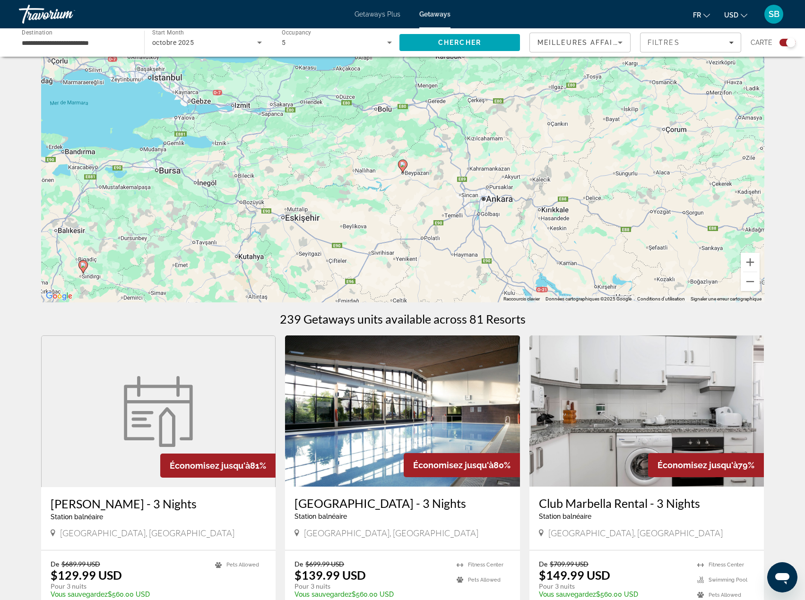
drag, startPoint x: 331, startPoint y: 138, endPoint x: 350, endPoint y: 167, distance: 35.5
click at [347, 166] on div "Pour activer le glissement avec le clavier, appuyez sur Alt+Entrée. Une fois ce…" at bounding box center [402, 161] width 723 height 284
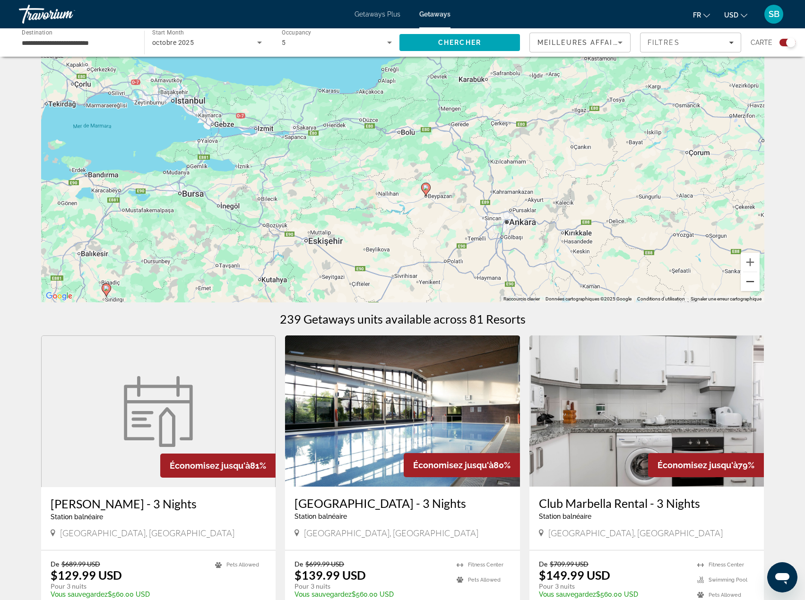
click at [749, 282] on button "Zoom arrière" at bounding box center [750, 281] width 19 height 19
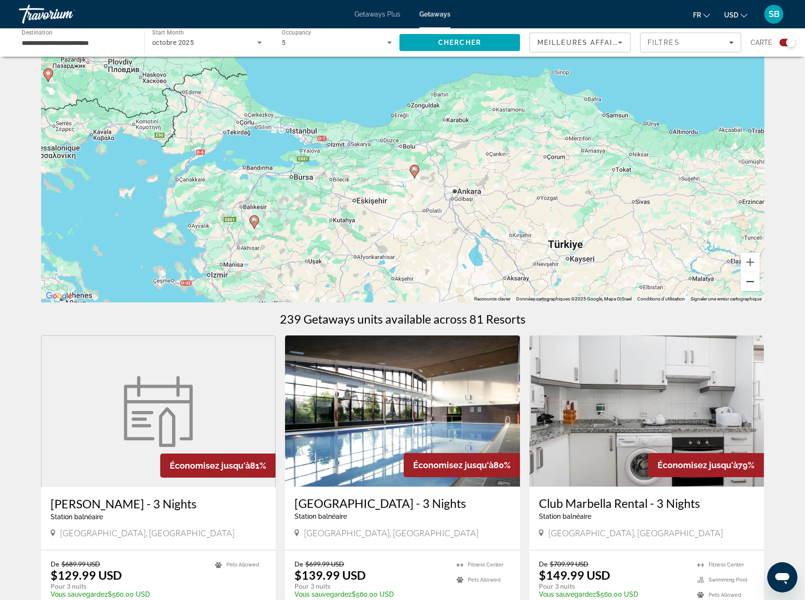
click at [745, 282] on button "Zoom arrière" at bounding box center [750, 281] width 19 height 19
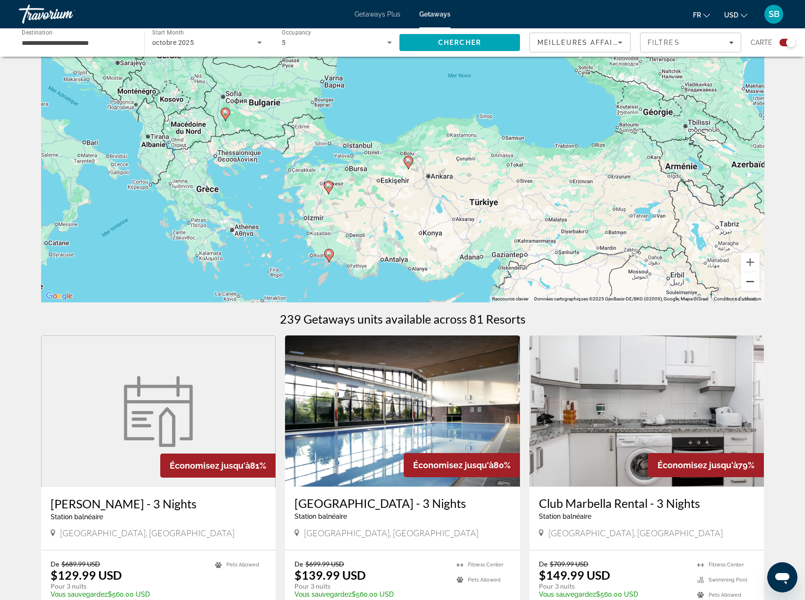
click at [748, 282] on button "Zoom arrière" at bounding box center [750, 281] width 19 height 19
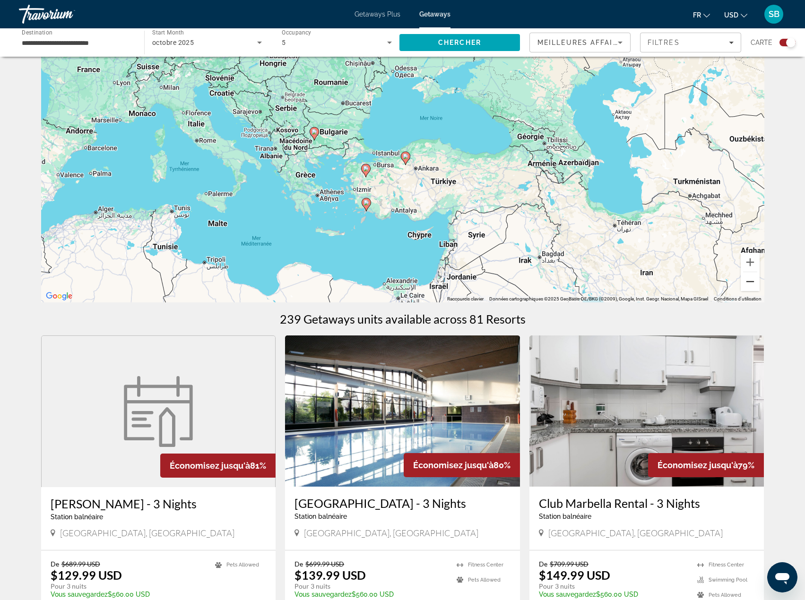
click at [748, 282] on button "Zoom arrière" at bounding box center [750, 281] width 19 height 19
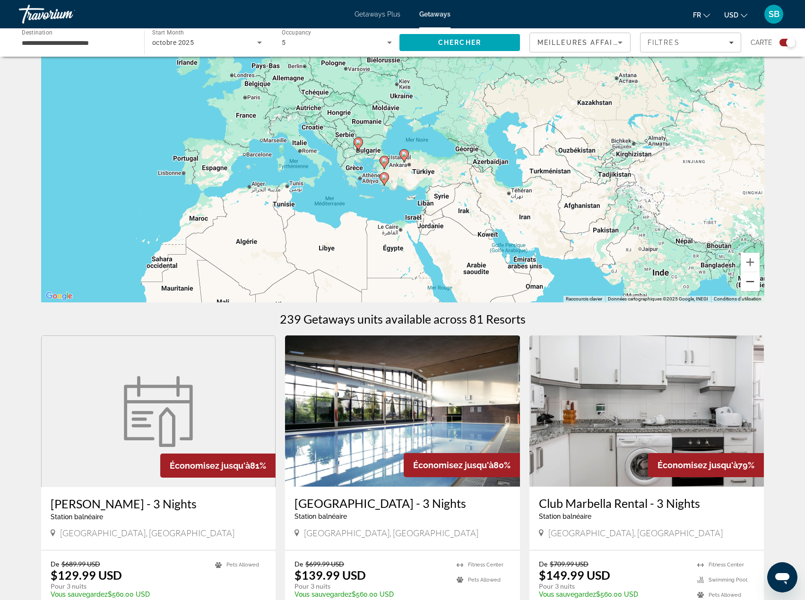
click at [748, 282] on button "Zoom arrière" at bounding box center [750, 281] width 19 height 19
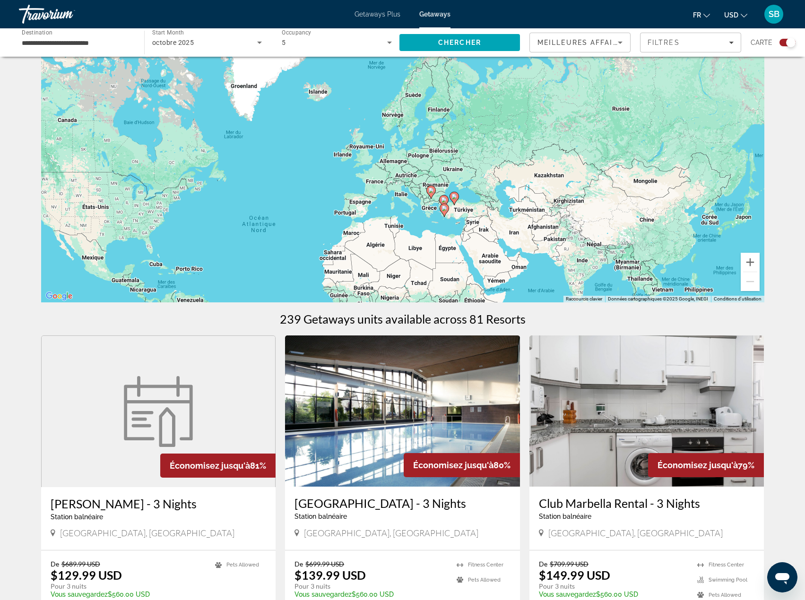
drag, startPoint x: 356, startPoint y: 207, endPoint x: 408, endPoint y: 253, distance: 69.7
click at [408, 253] on div "Pour activer le glissement avec le clavier, appuyez sur Alt+Entrée. Une fois ce…" at bounding box center [402, 161] width 723 height 284
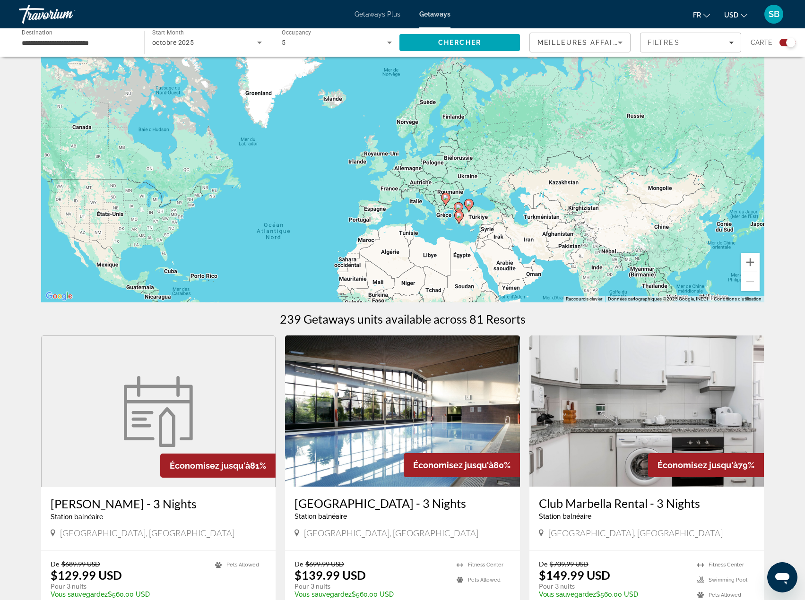
drag, startPoint x: 380, startPoint y: 209, endPoint x: 417, endPoint y: 220, distance: 38.6
click at [417, 220] on div "Pour activer le glissement avec le clavier, appuyez sur Alt+Entrée. Une fois ce…" at bounding box center [402, 161] width 723 height 284
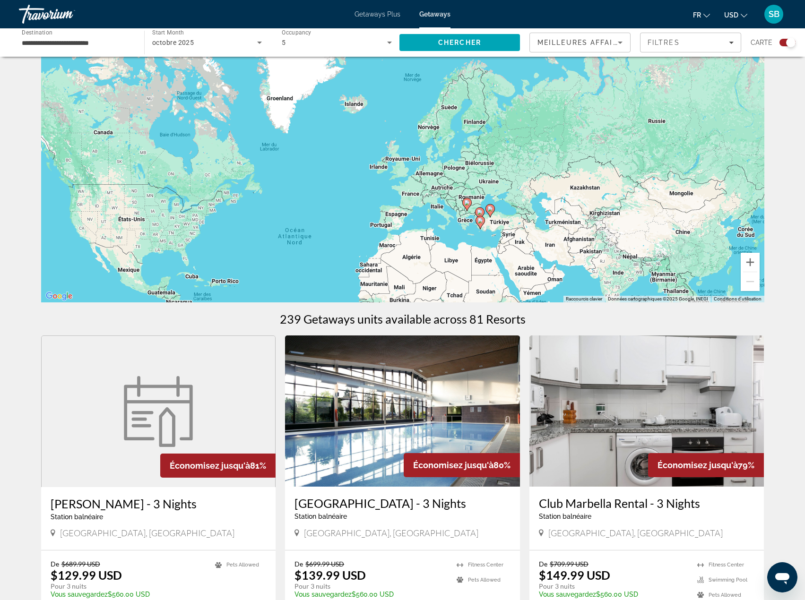
click at [58, 43] on input "**********" at bounding box center [77, 42] width 110 height 11
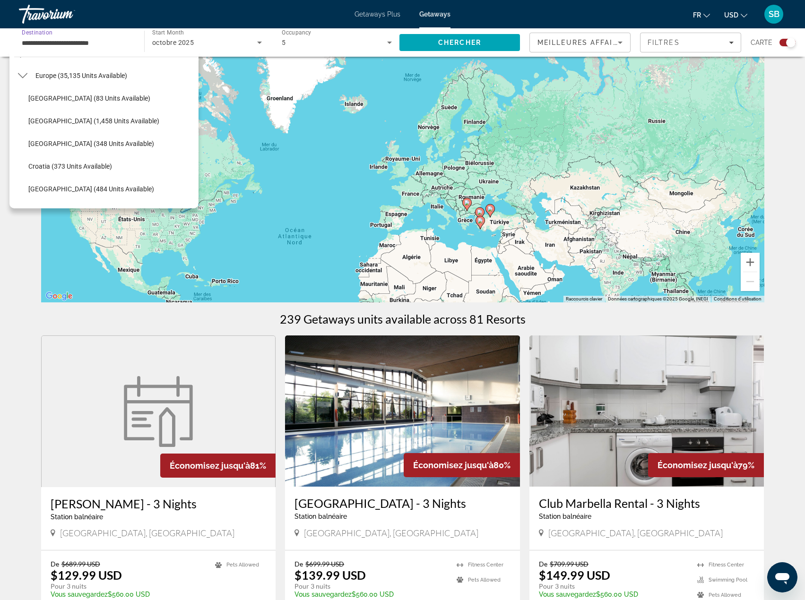
scroll to position [83, 0]
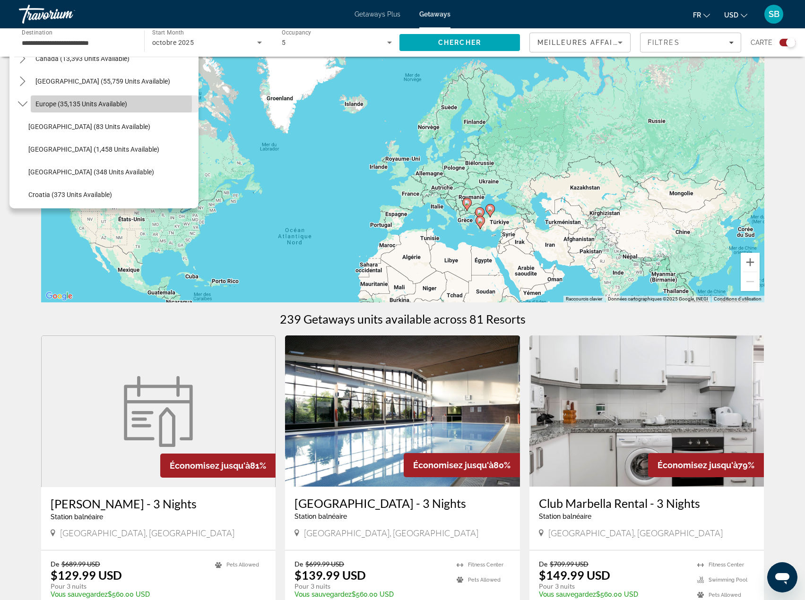
click at [53, 104] on span "Europe (35,135 units available)" at bounding box center [81, 104] width 92 height 8
type input "**********"
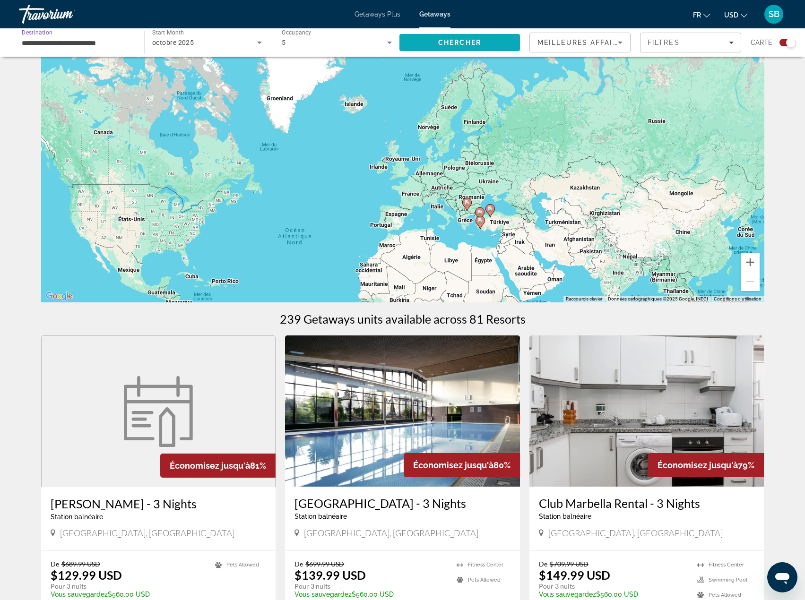
click at [480, 42] on span "Chercher" at bounding box center [459, 43] width 43 height 8
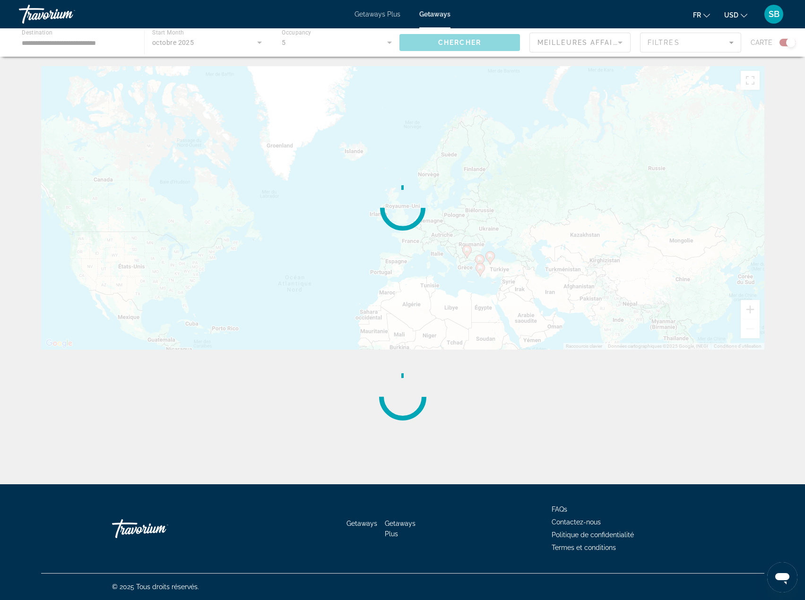
scroll to position [0, 0]
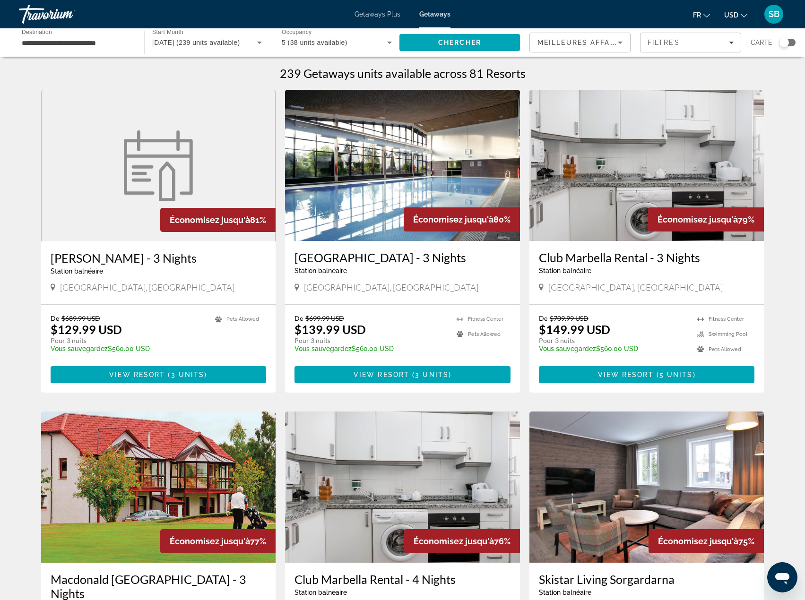
click at [788, 43] on div "Search widget" at bounding box center [784, 42] width 9 height 9
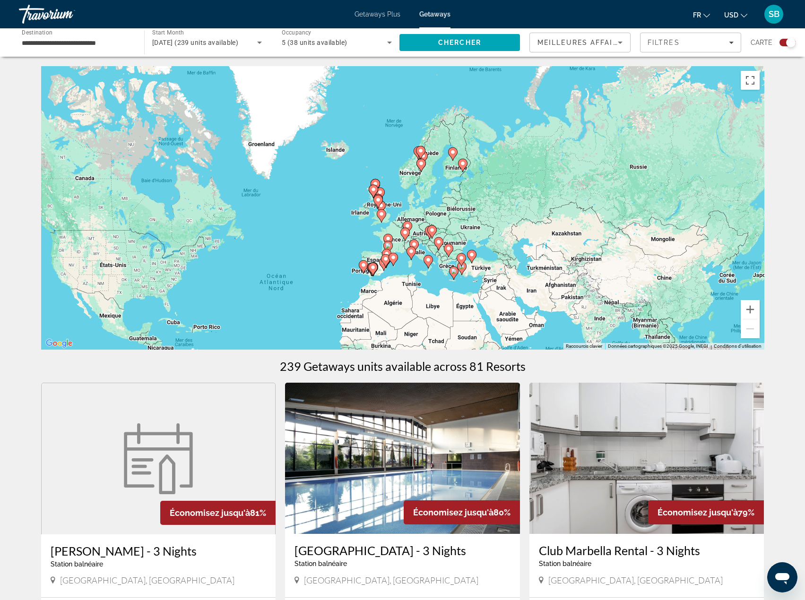
drag, startPoint x: 524, startPoint y: 213, endPoint x: 425, endPoint y: 304, distance: 134.9
click at [425, 304] on div "Pour activer le glissement avec le clavier, appuyez sur Alt+Entrée. Une fois ce…" at bounding box center [402, 208] width 723 height 284
click at [750, 309] on button "Zoom avant" at bounding box center [750, 309] width 19 height 19
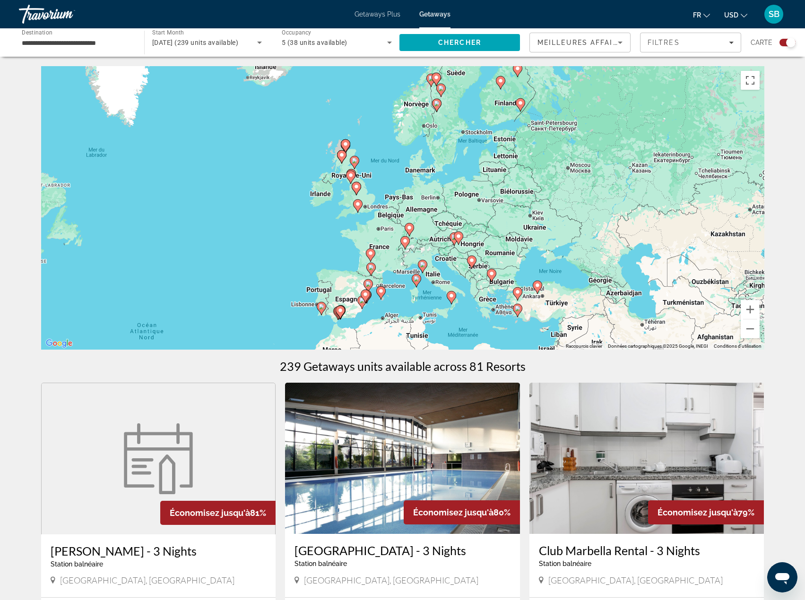
drag, startPoint x: 582, startPoint y: 252, endPoint x: 581, endPoint y: 231, distance: 20.8
click at [581, 231] on div "Pour activer le glissement avec le clavier, appuyez sur Alt+Entrée. Une fois ce…" at bounding box center [402, 208] width 723 height 284
click at [749, 314] on button "Zoom avant" at bounding box center [750, 309] width 19 height 19
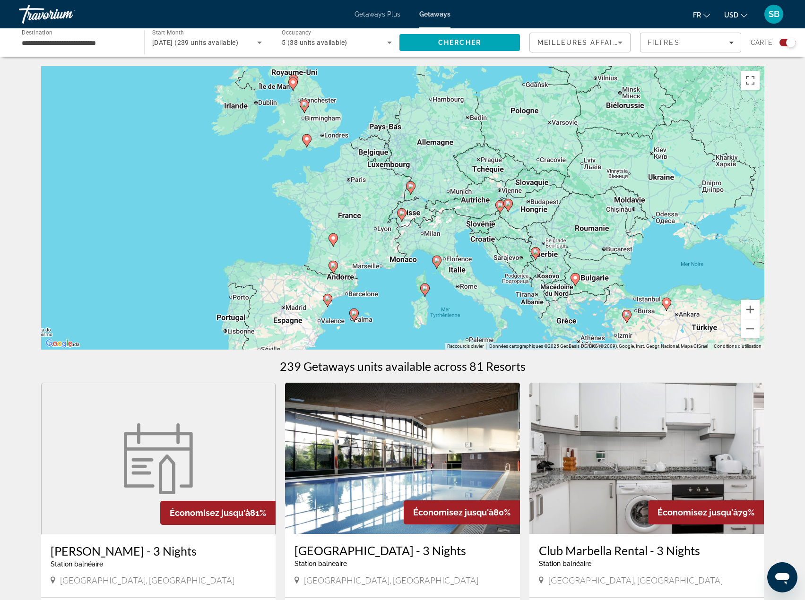
drag, startPoint x: 483, startPoint y: 299, endPoint x: 477, endPoint y: 229, distance: 70.2
click at [477, 229] on div "Pour activer le glissement avec le clavier, appuyez sur Alt+Entrée. Une fois ce…" at bounding box center [402, 208] width 723 height 284
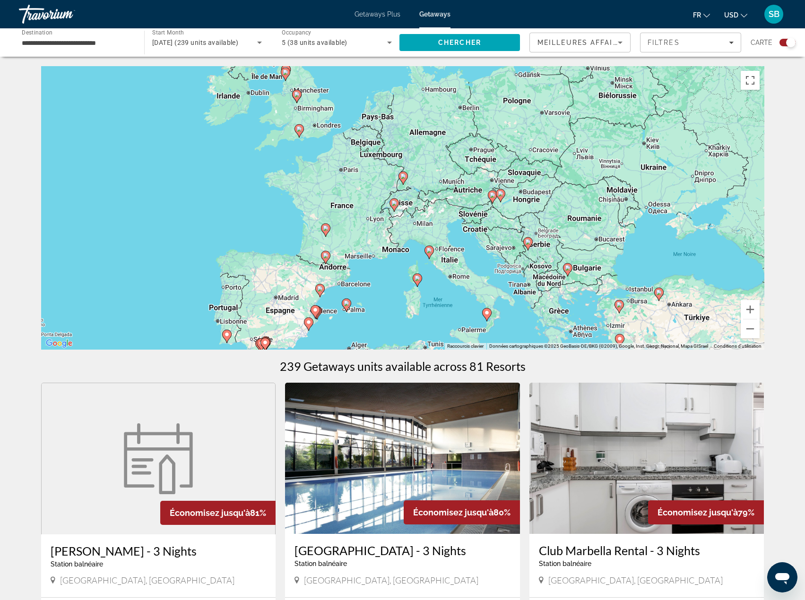
drag, startPoint x: 382, startPoint y: 293, endPoint x: 372, endPoint y: 294, distance: 10.4
click at [372, 294] on div "Pour activer le glissement avec le clavier, appuyez sur Alt+Entrée. Une fois ce…" at bounding box center [402, 208] width 723 height 284
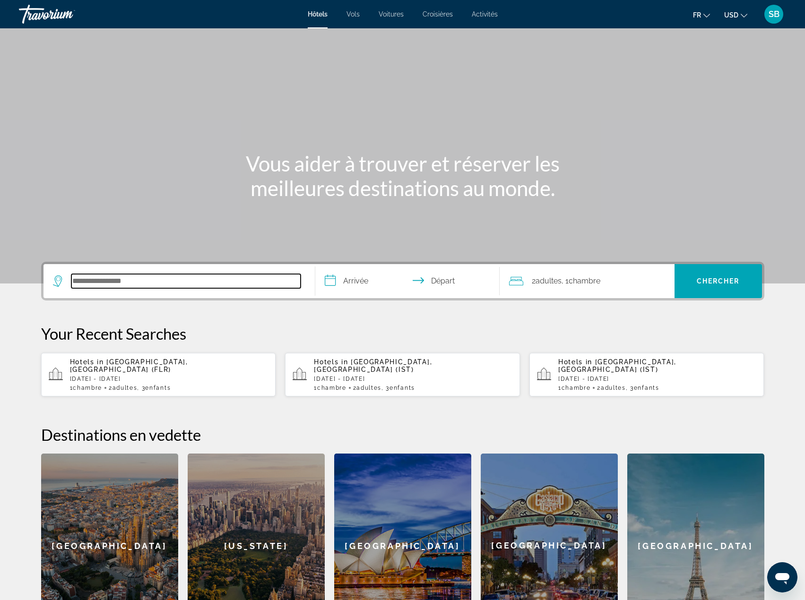
click at [119, 283] on input "Search hotel destination" at bounding box center [185, 281] width 229 height 14
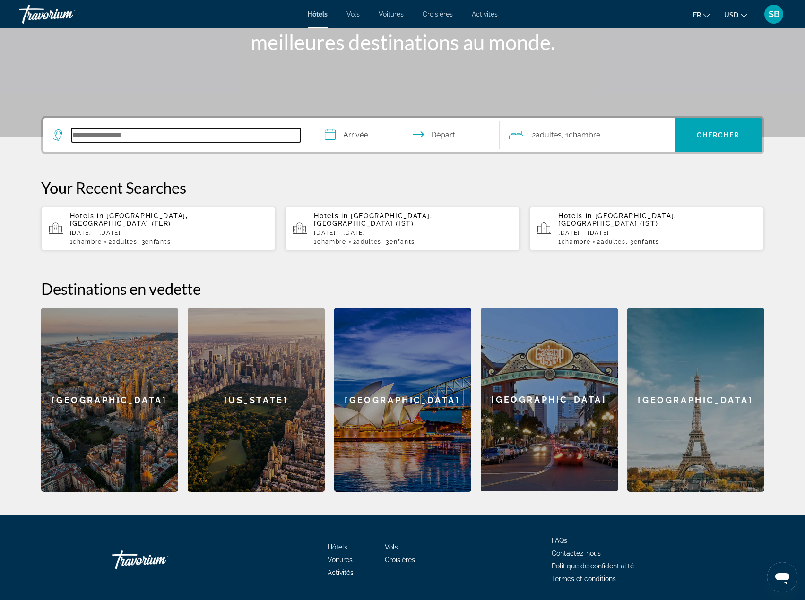
scroll to position [170, 0]
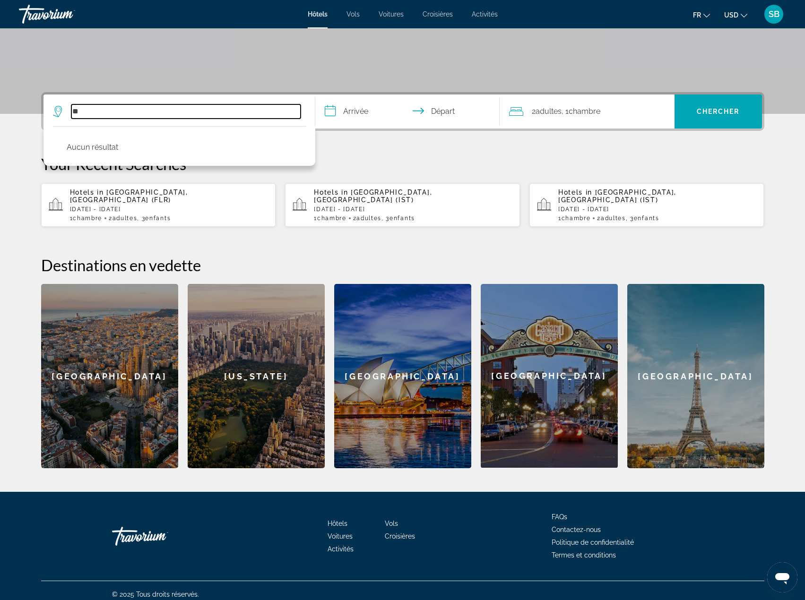
type input "*"
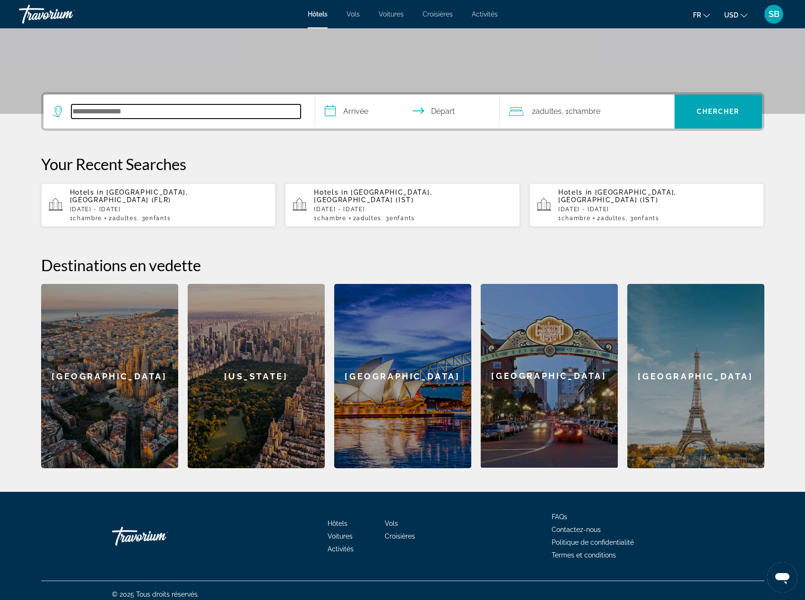
click at [98, 108] on input "Search hotel destination" at bounding box center [185, 111] width 229 height 14
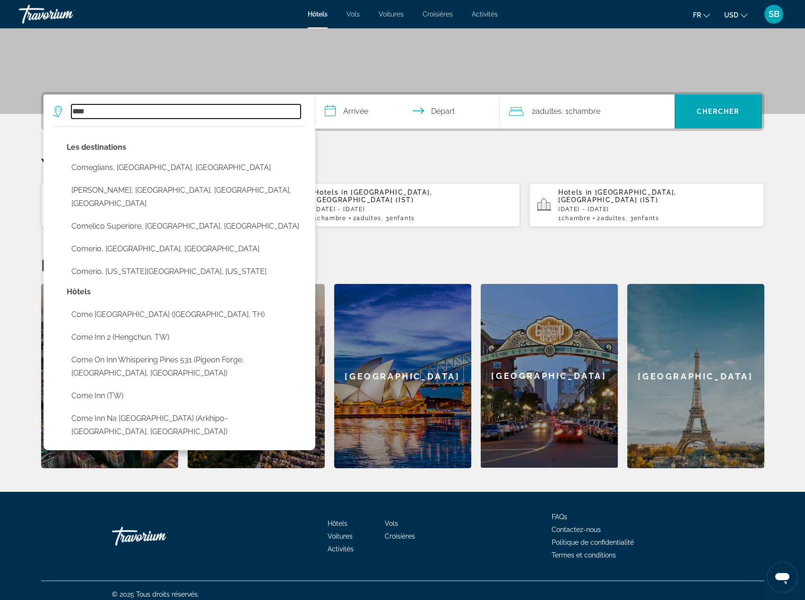
drag, startPoint x: 94, startPoint y: 112, endPoint x: 101, endPoint y: 112, distance: 7.6
click at [94, 112] on input "****" at bounding box center [185, 111] width 229 height 14
drag, startPoint x: 46, startPoint y: 101, endPoint x: 31, endPoint y: 99, distance: 14.8
click at [31, 99] on div "**********" at bounding box center [402, 280] width 761 height 376
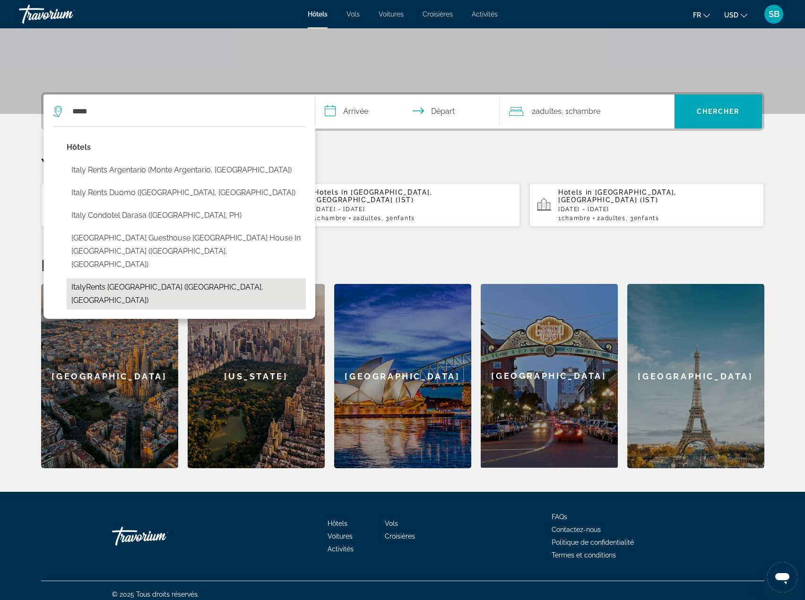
click at [113, 278] on button "ItalyRents [GEOGRAPHIC_DATA] ([GEOGRAPHIC_DATA], [GEOGRAPHIC_DATA])" at bounding box center [186, 293] width 239 height 31
type input "**********"
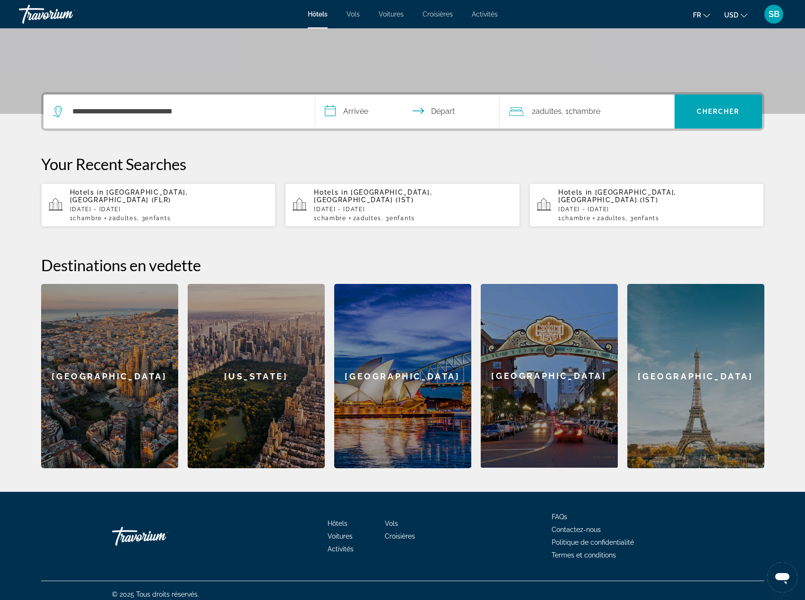
click at [362, 108] on input "**********" at bounding box center [409, 113] width 188 height 37
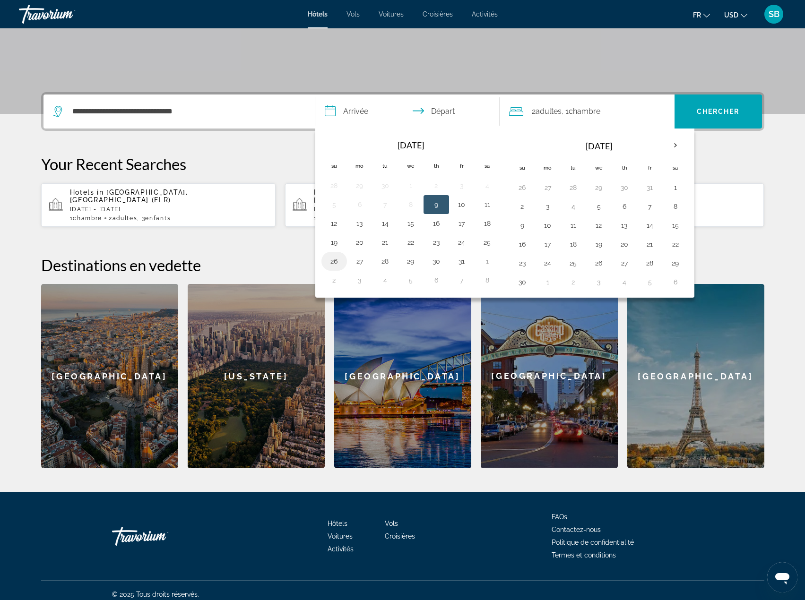
click at [332, 261] on button "26" at bounding box center [334, 261] width 15 height 13
click at [436, 258] on button "30" at bounding box center [436, 261] width 15 height 13
type input "**********"
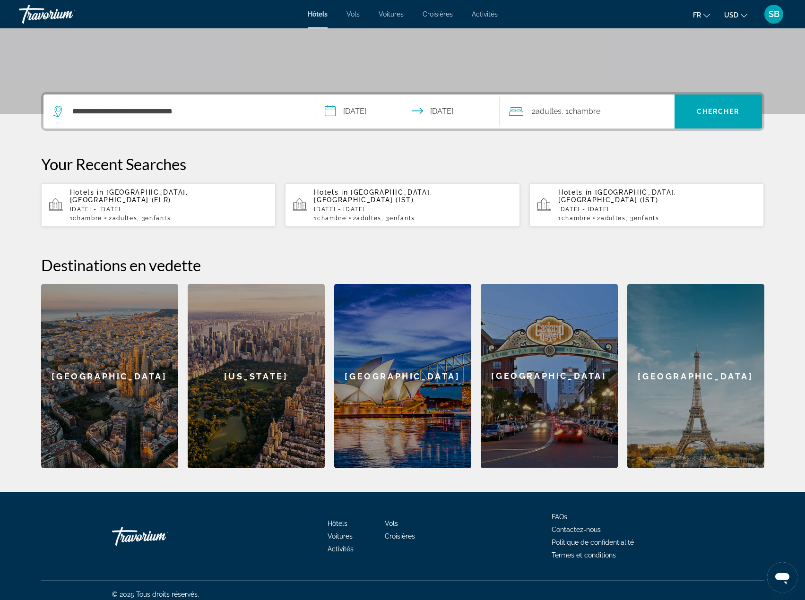
click at [556, 112] on span "Adultes" at bounding box center [549, 111] width 26 height 9
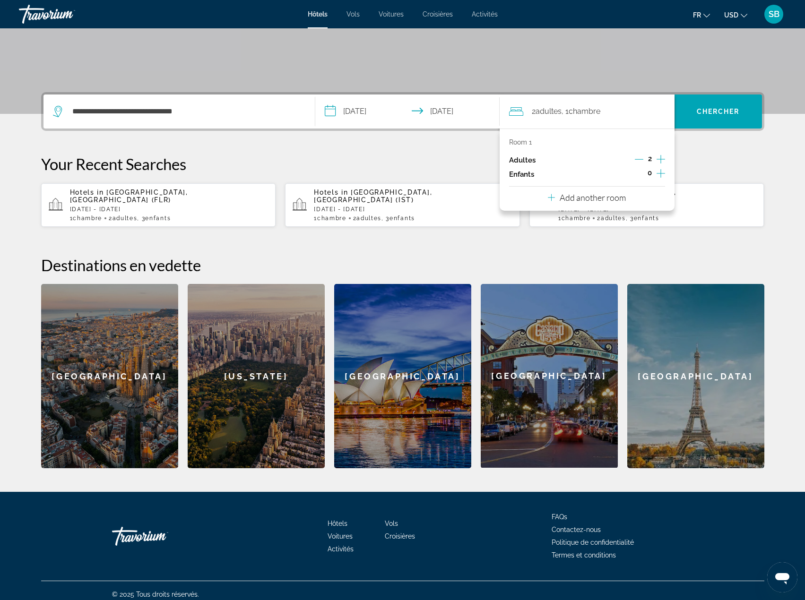
click at [659, 172] on icon "Increment children" at bounding box center [661, 173] width 9 height 11
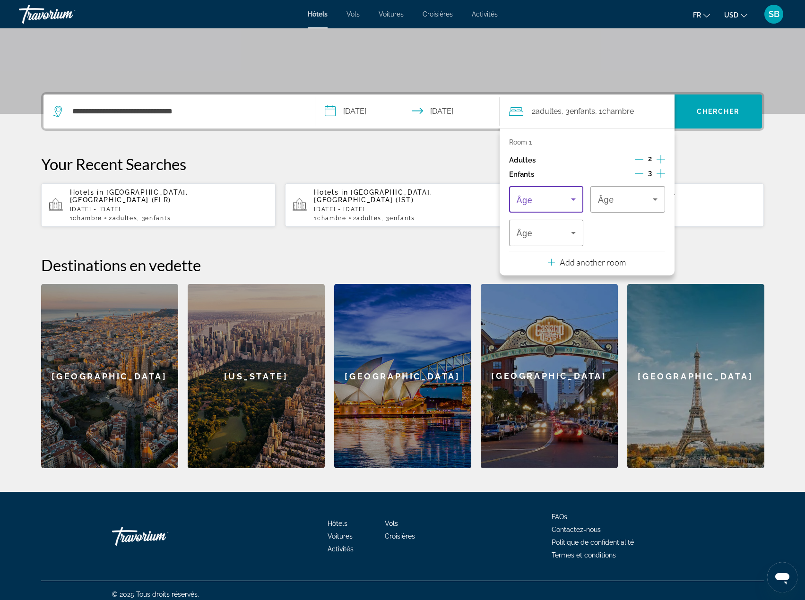
click at [562, 200] on span "Travelers: 2 adults, 3 children" at bounding box center [544, 199] width 55 height 11
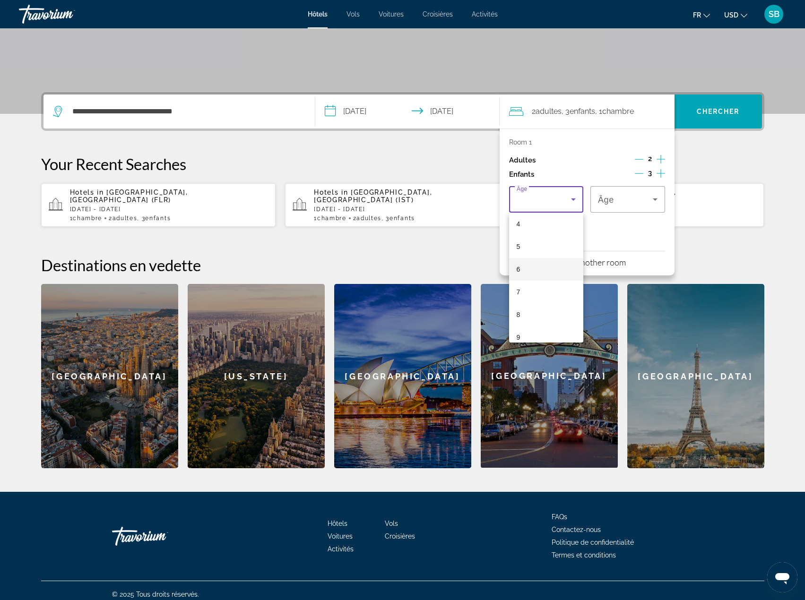
drag, startPoint x: 539, startPoint y: 274, endPoint x: 570, endPoint y: 242, distance: 44.8
click at [541, 272] on mat-option "6" at bounding box center [546, 269] width 75 height 23
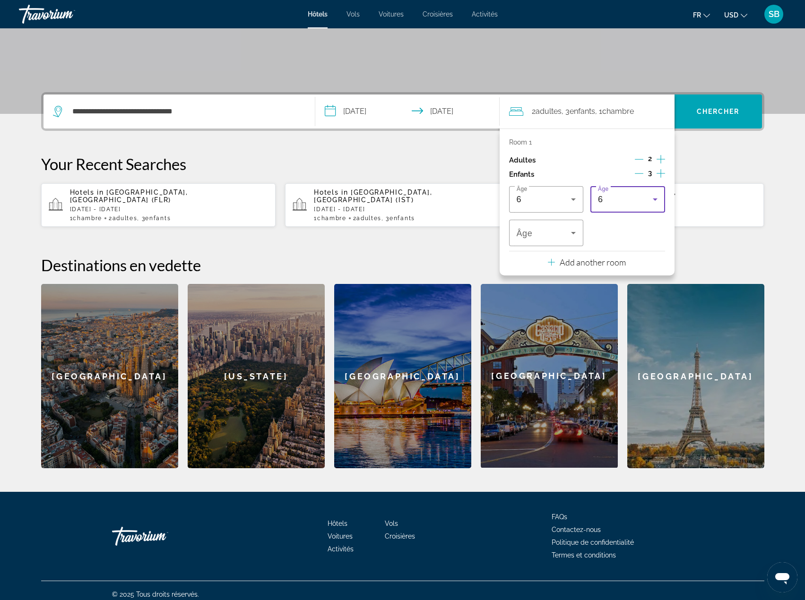
click at [635, 200] on div "6" at bounding box center [625, 199] width 55 height 11
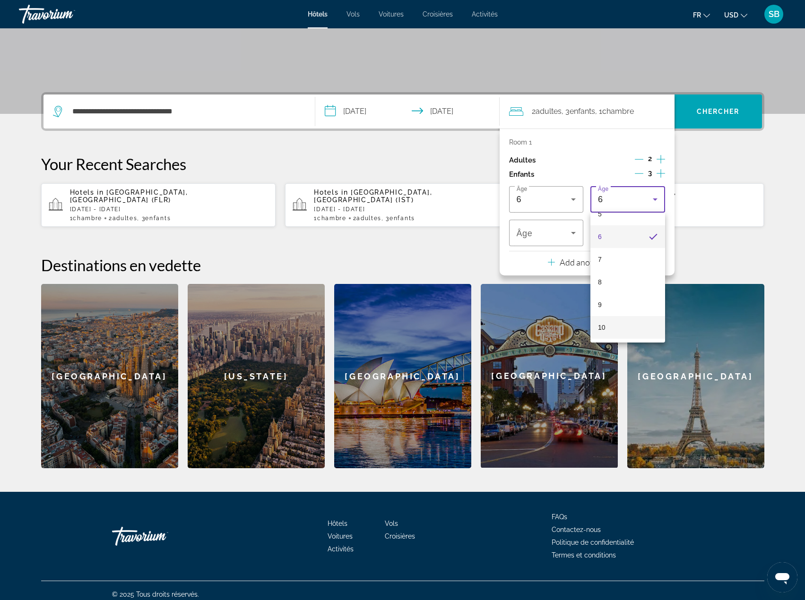
click at [610, 324] on mat-option "10" at bounding box center [628, 327] width 75 height 23
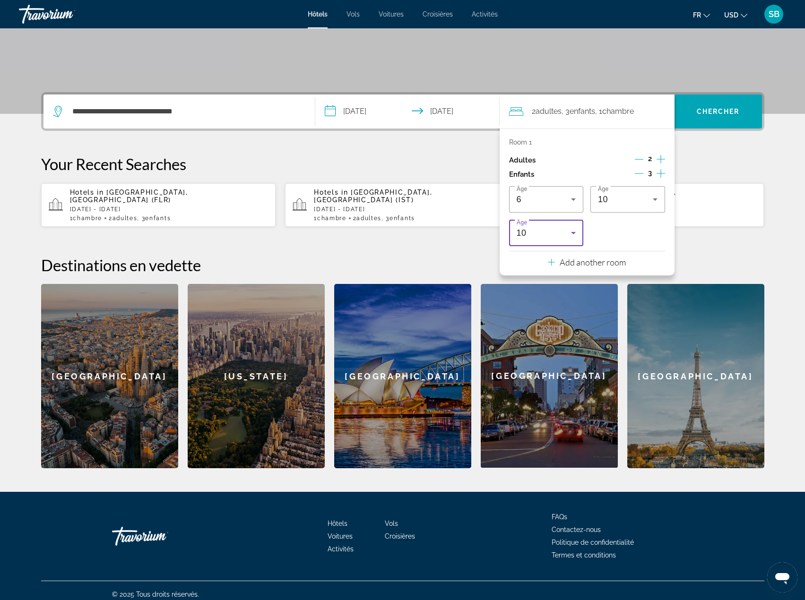
click at [539, 232] on div "10" at bounding box center [544, 232] width 55 height 11
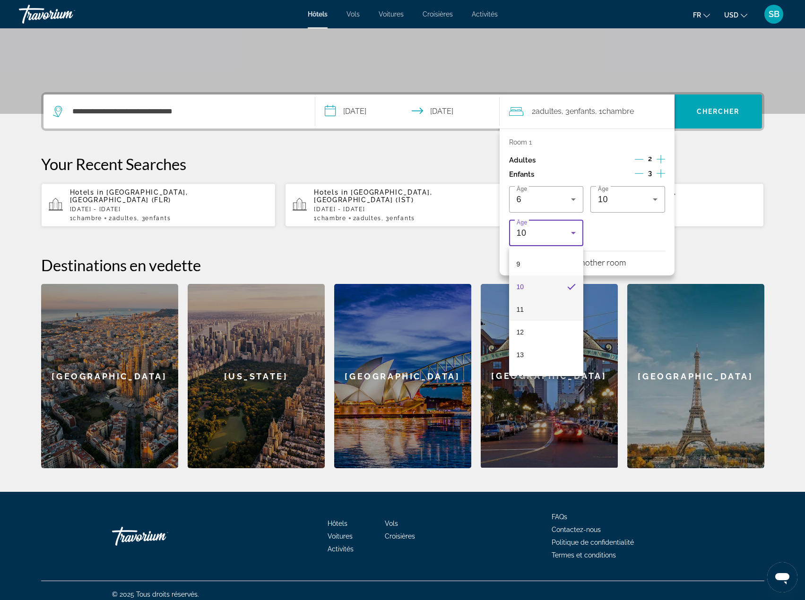
scroll to position [218, 0]
click at [552, 316] on mat-option "12" at bounding box center [546, 315] width 75 height 23
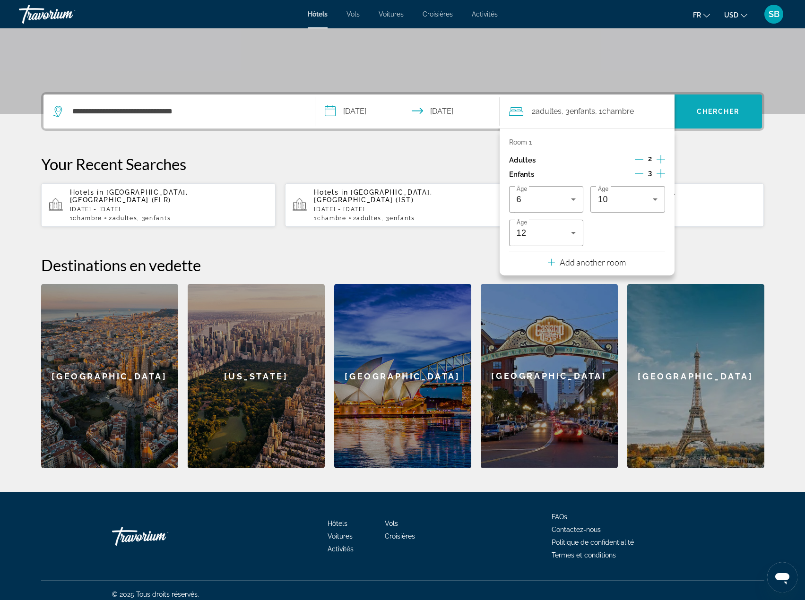
click at [714, 112] on span "Chercher" at bounding box center [718, 112] width 43 height 8
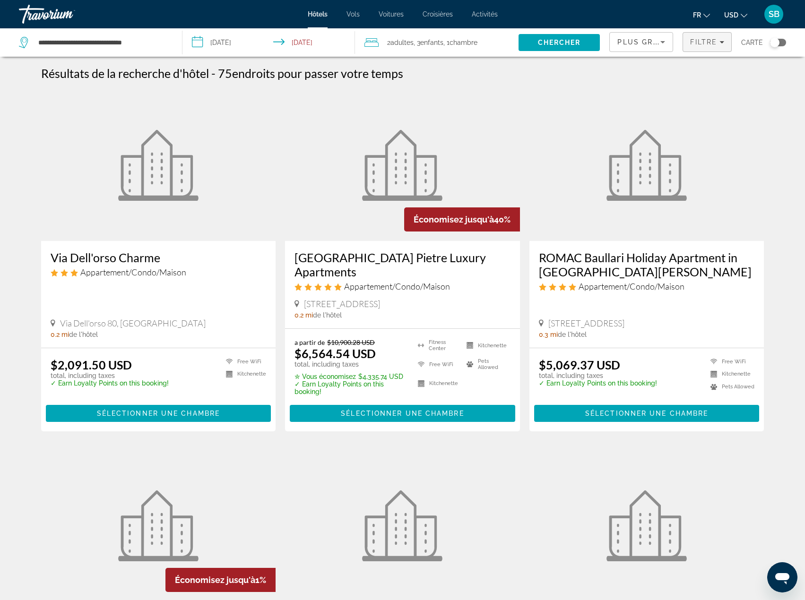
drag, startPoint x: 700, startPoint y: 45, endPoint x: 695, endPoint y: 52, distance: 8.8
click at [700, 45] on span "Filtre" at bounding box center [703, 42] width 27 height 8
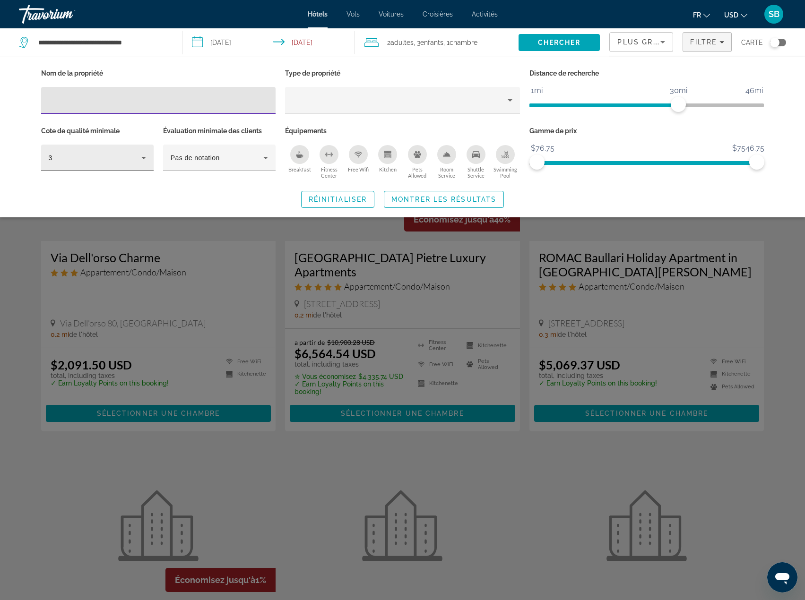
click at [121, 158] on div "3" at bounding box center [95, 157] width 93 height 11
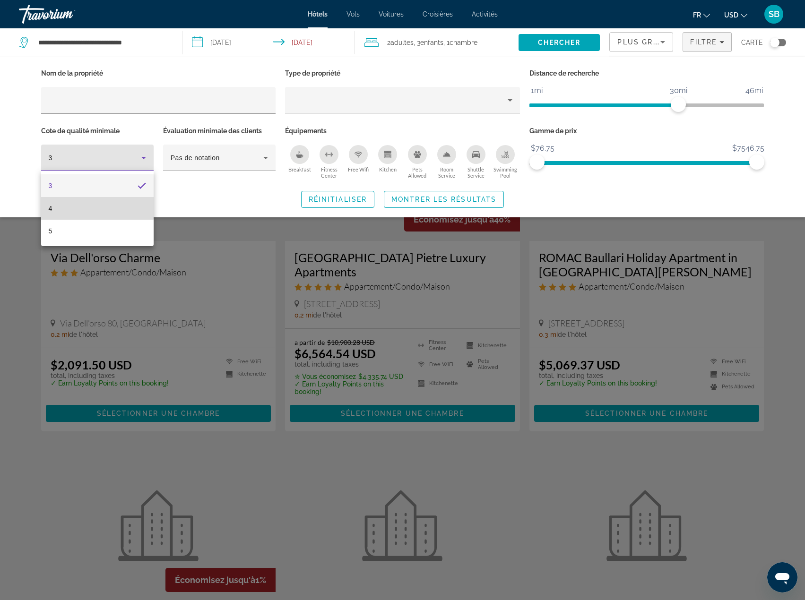
click at [84, 205] on mat-option "4" at bounding box center [97, 208] width 113 height 23
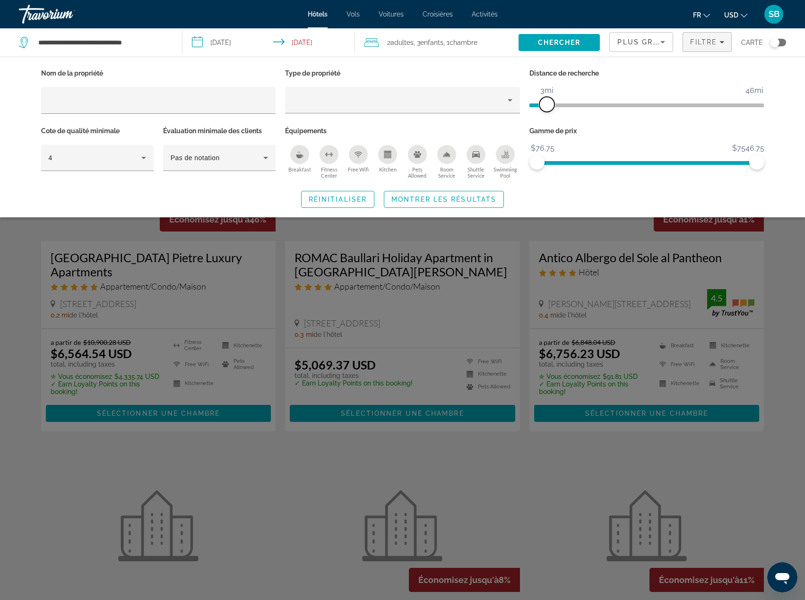
drag, startPoint x: 681, startPoint y: 106, endPoint x: 546, endPoint y: 108, distance: 135.2
click at [546, 108] on span "ngx-slider" at bounding box center [546, 104] width 15 height 15
click at [415, 197] on span "Montrer les résultats" at bounding box center [443, 200] width 105 height 8
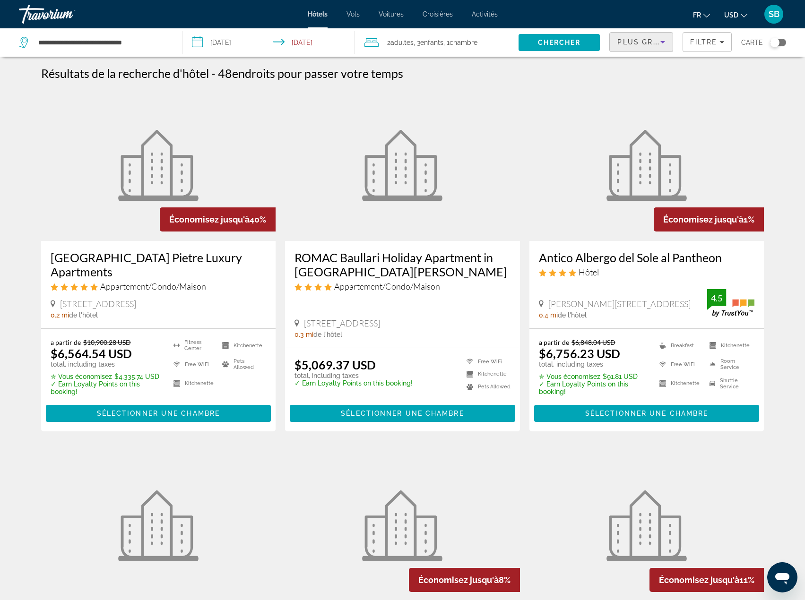
click at [654, 42] on span "Plus grandes économies" at bounding box center [673, 42] width 113 height 8
click at [637, 120] on span "Prix le plus bas" at bounding box center [640, 124] width 45 height 8
